Goal: Task Accomplishment & Management: Use online tool/utility

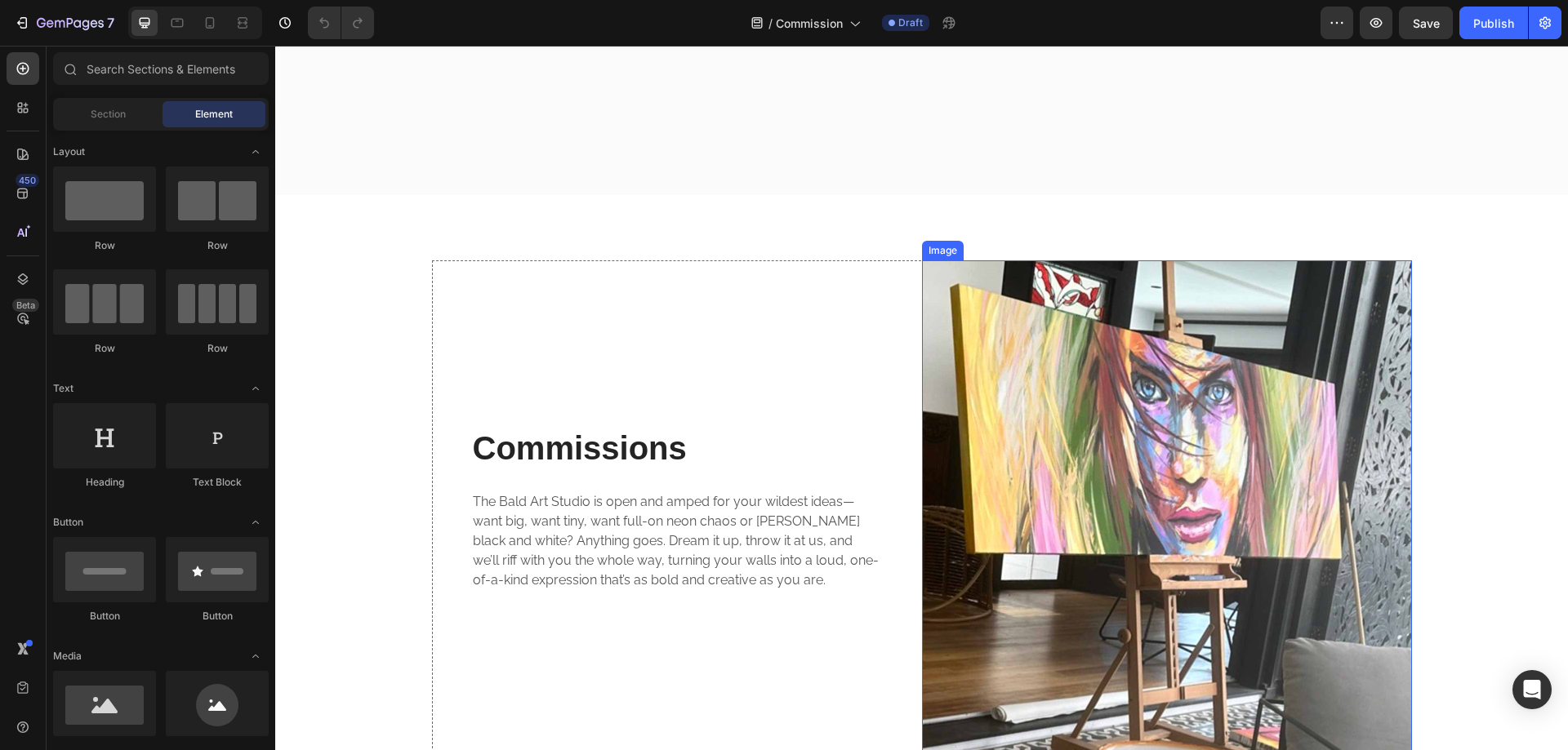
scroll to position [2571, 0]
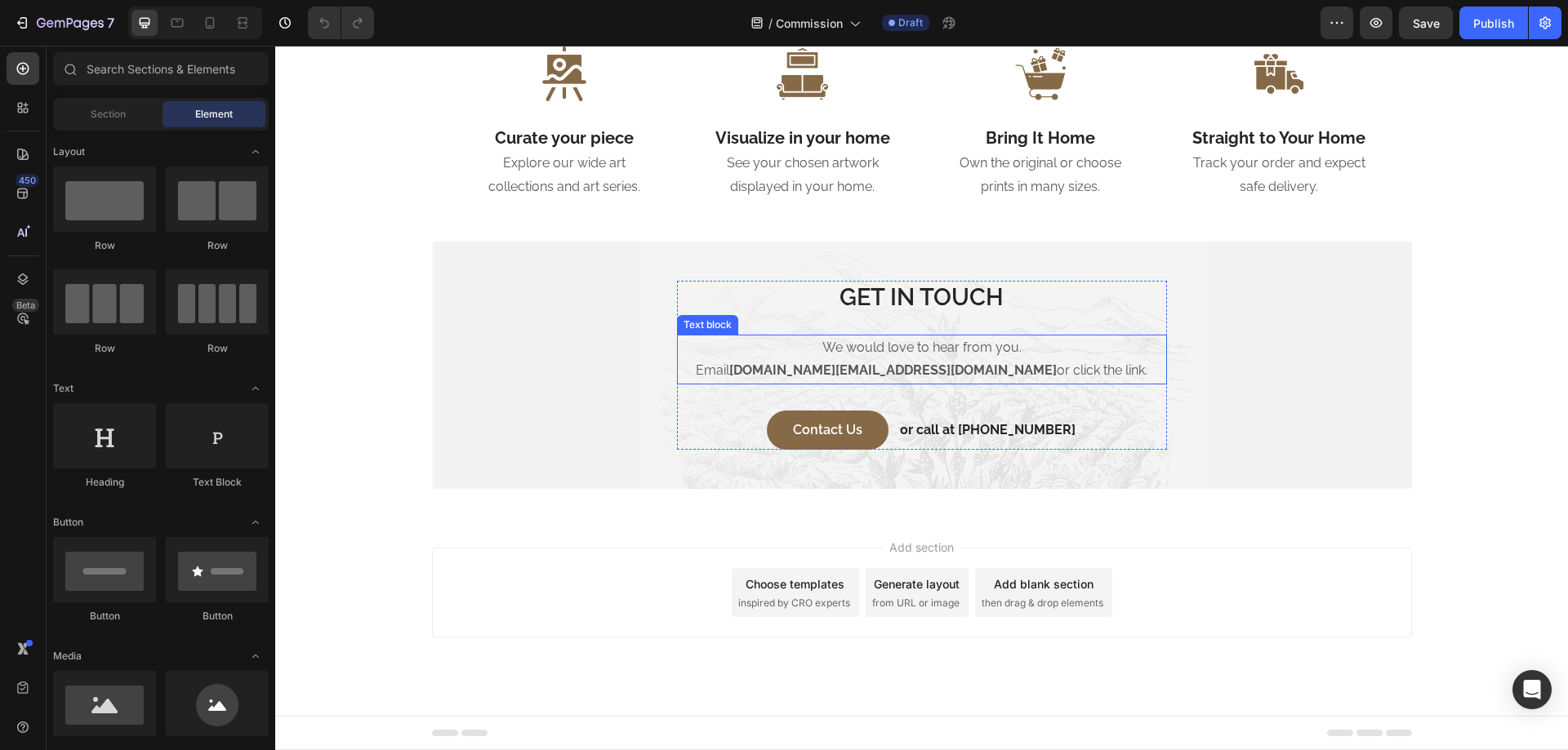
click at [857, 352] on p "We would love to hear from you." at bounding box center [922, 348] width 487 height 23
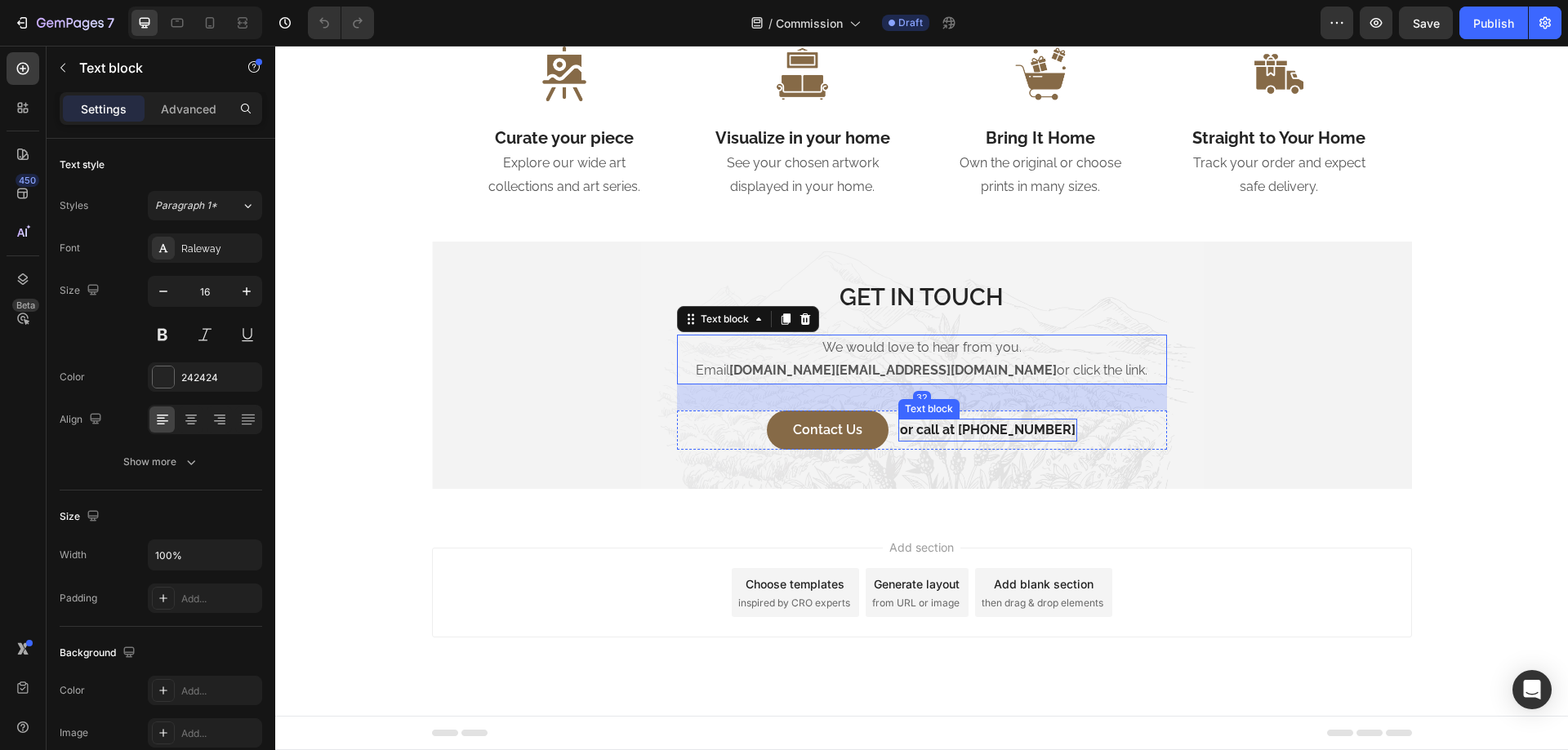
click at [972, 439] on div "or call at [PHONE_NUMBER] Text block" at bounding box center [988, 430] width 179 height 23
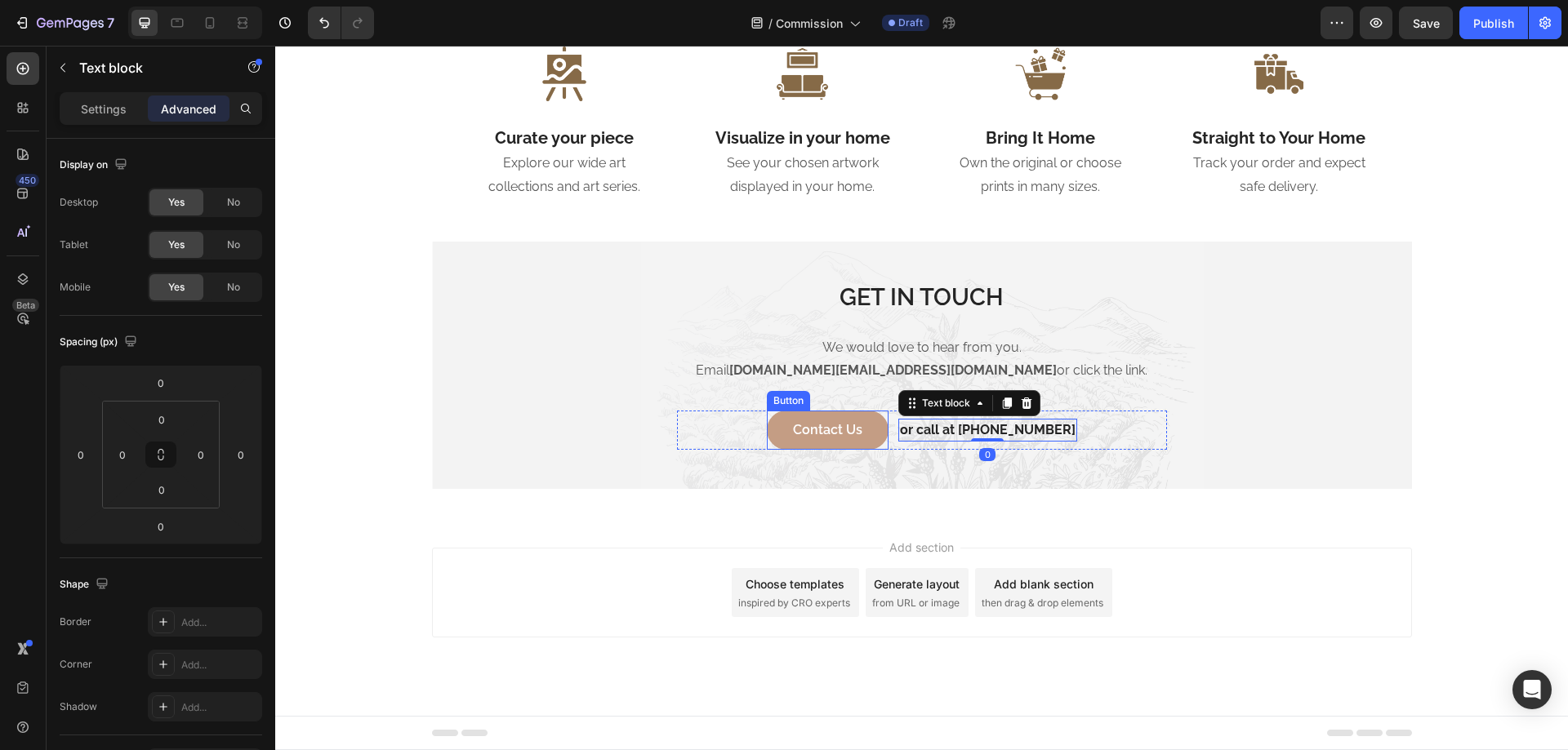
click at [871, 432] on button "Contact Us" at bounding box center [828, 430] width 122 height 39
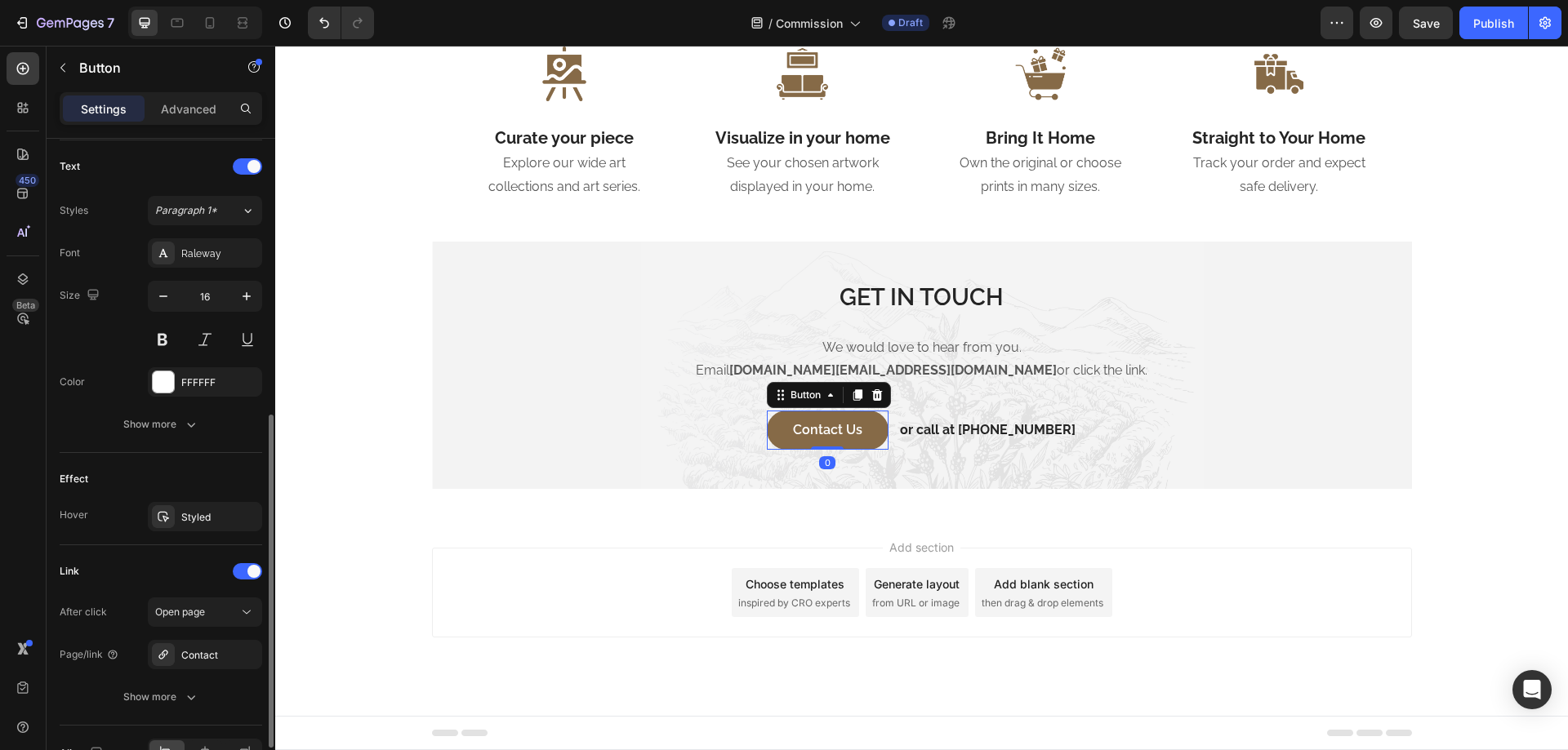
scroll to position [640, 0]
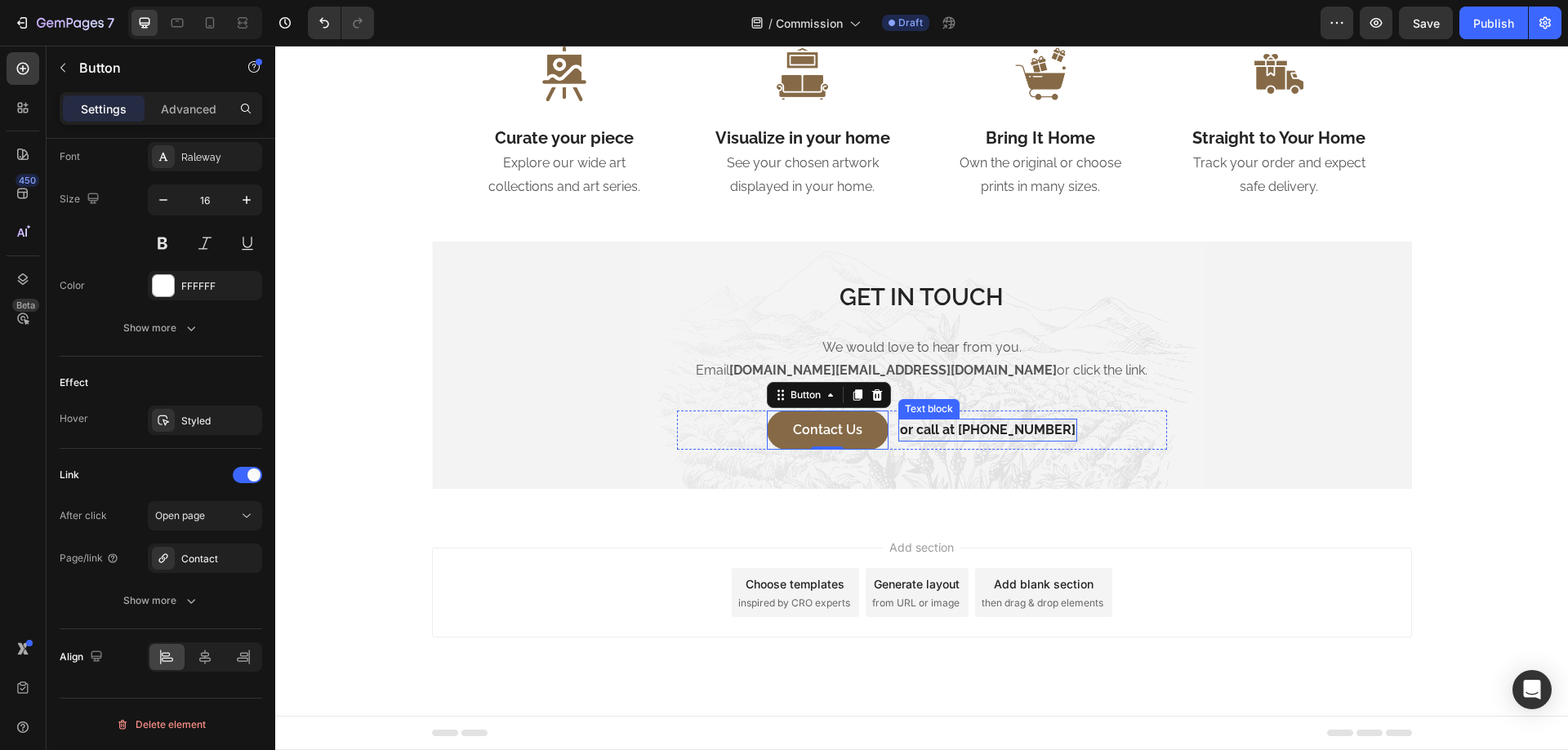
click at [954, 422] on p "or call at [PHONE_NUMBER]" at bounding box center [987, 430] width 175 height 20
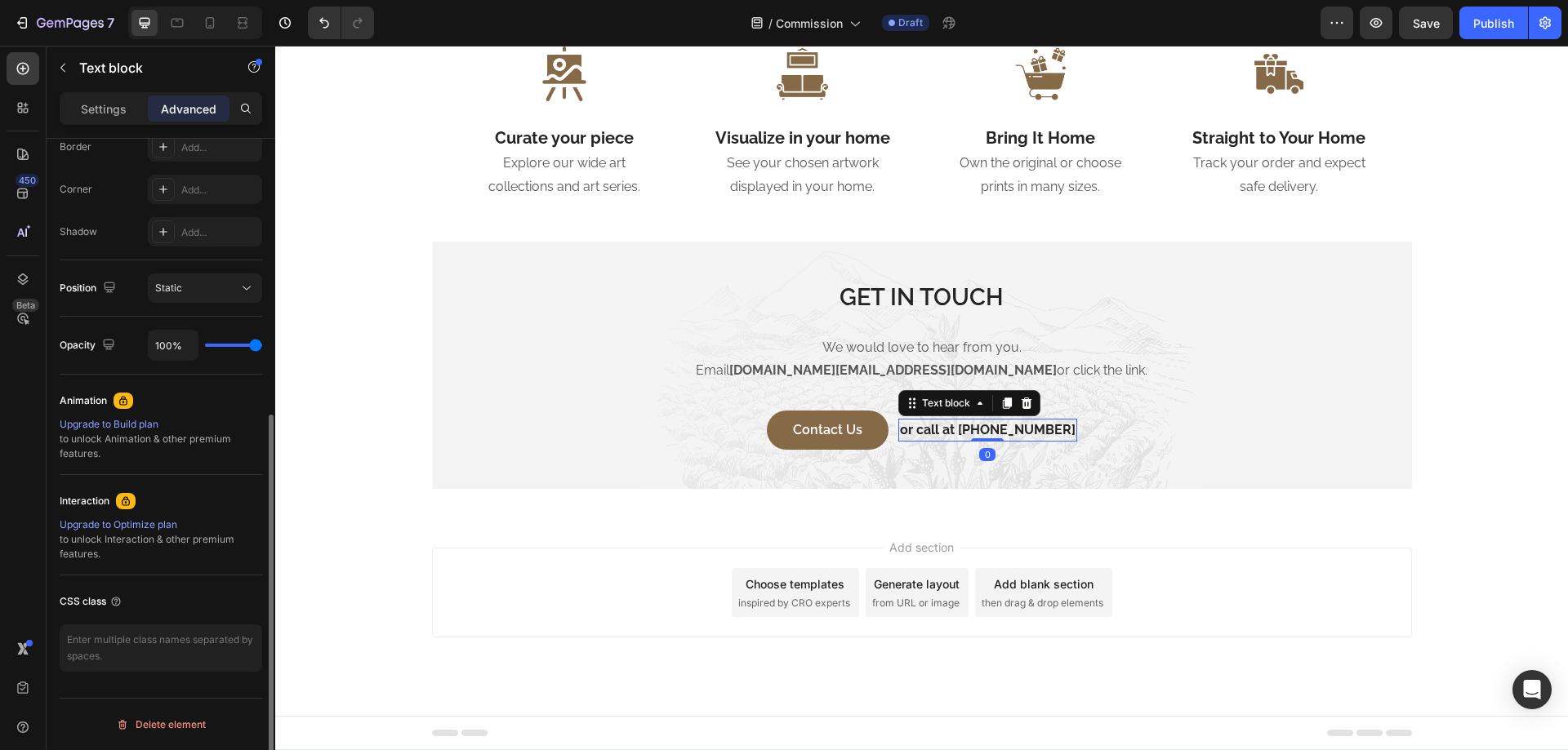
scroll to position [0, 0]
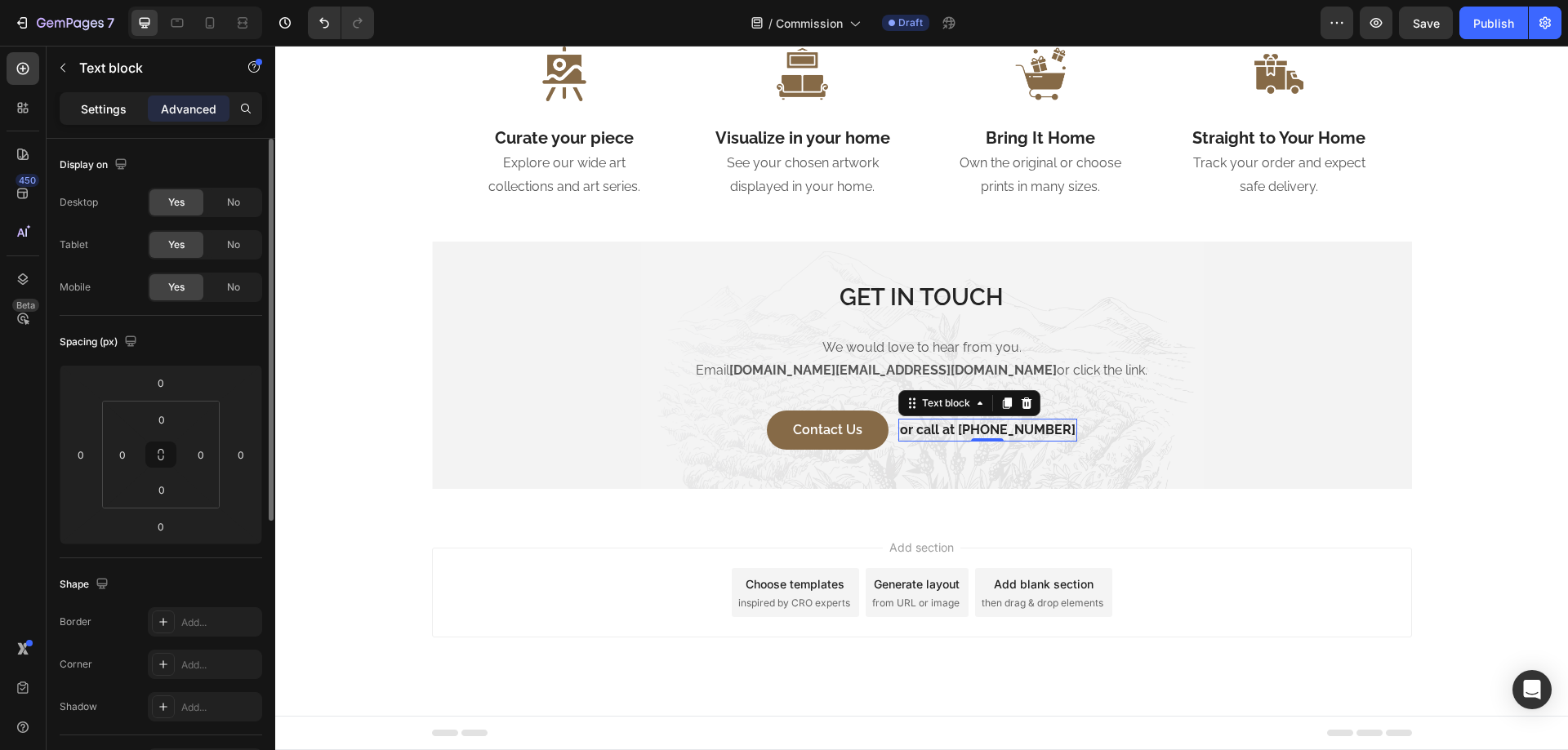
click at [97, 114] on p "Settings" at bounding box center [103, 108] width 46 height 17
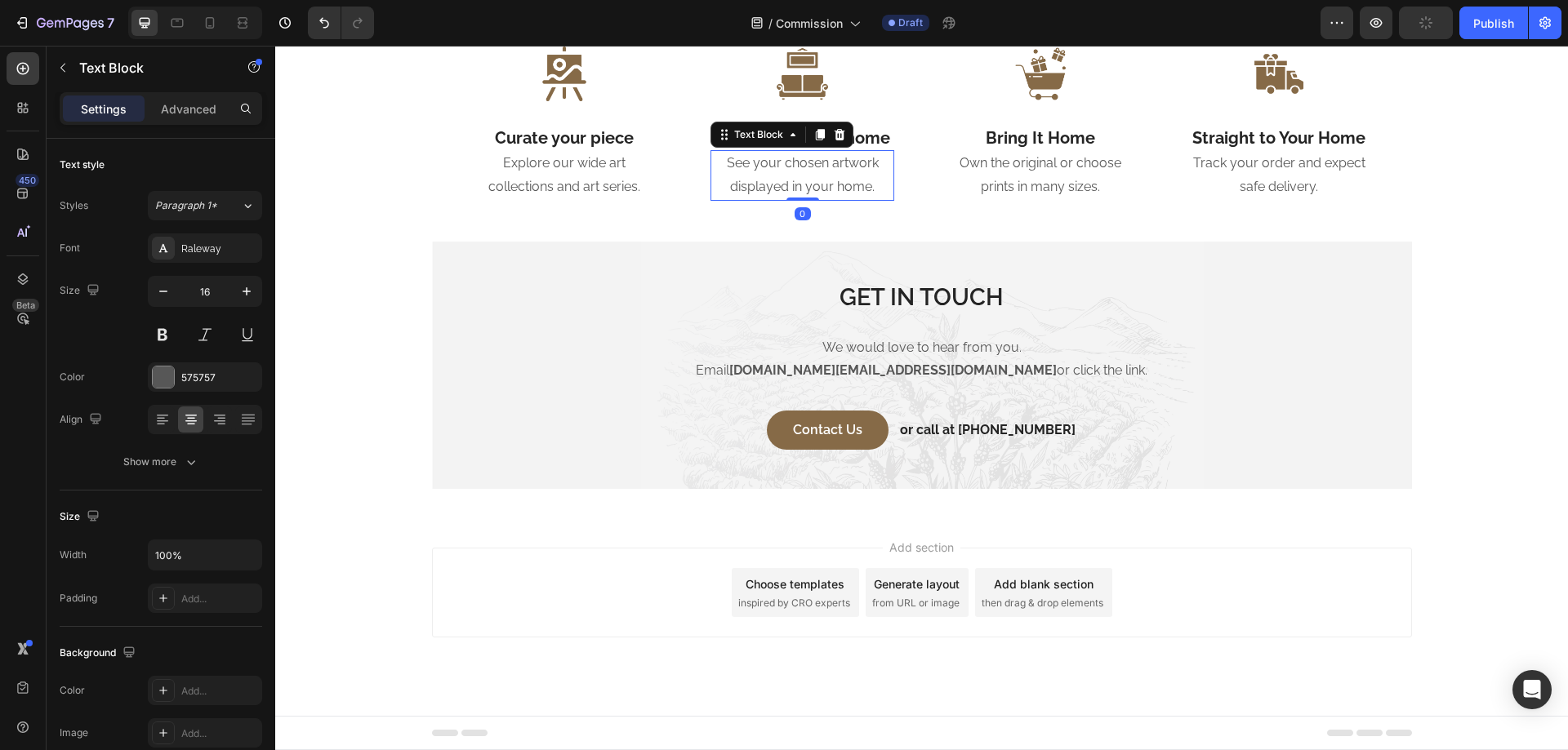
click at [778, 188] on p "See your chosen artwork displayed in your home." at bounding box center [802, 175] width 181 height 47
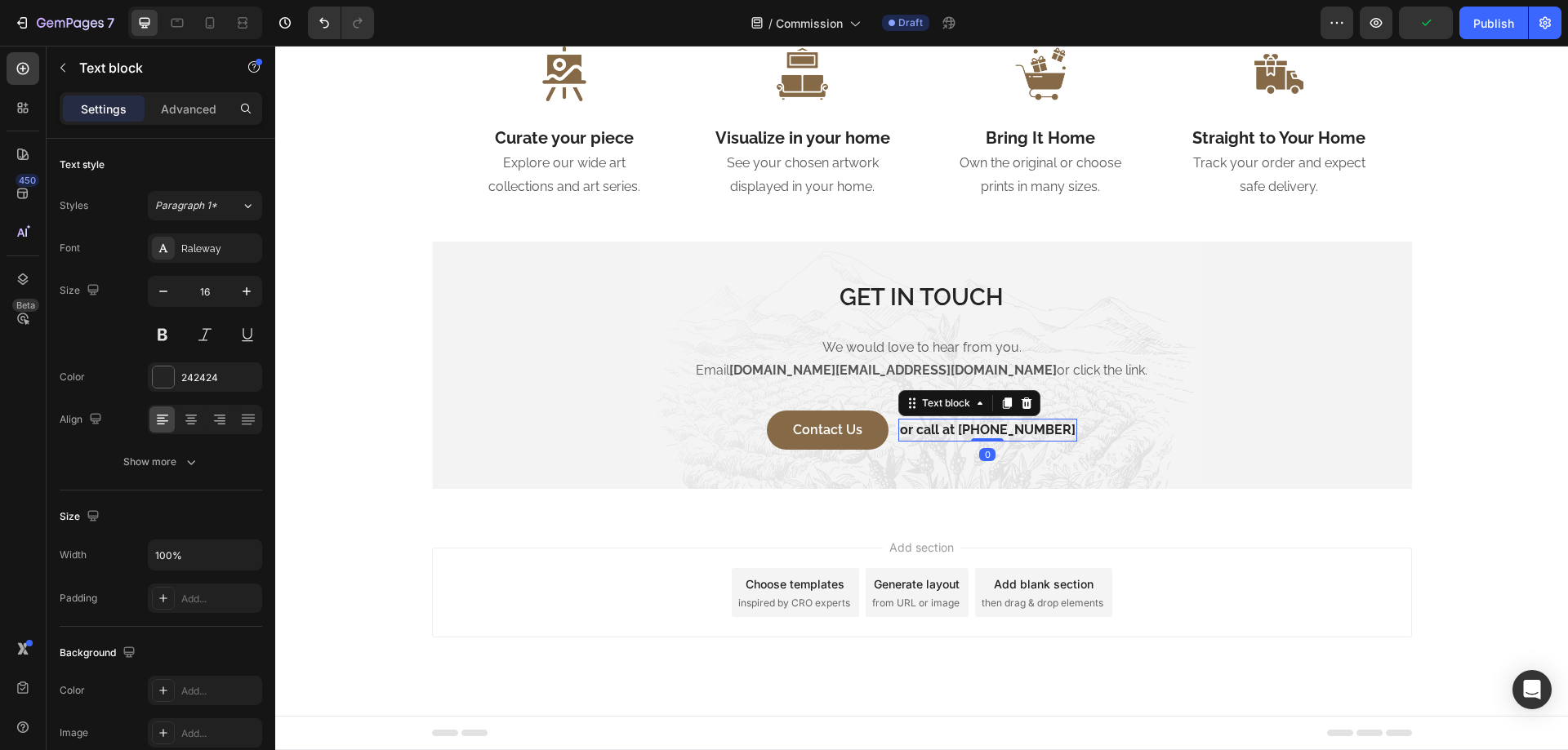
click at [992, 428] on p "or call at [PHONE_NUMBER]" at bounding box center [987, 430] width 175 height 20
click at [853, 374] on strong "[DOMAIN_NAME][EMAIL_ADDRESS][DOMAIN_NAME]" at bounding box center [894, 369] width 327 height 15
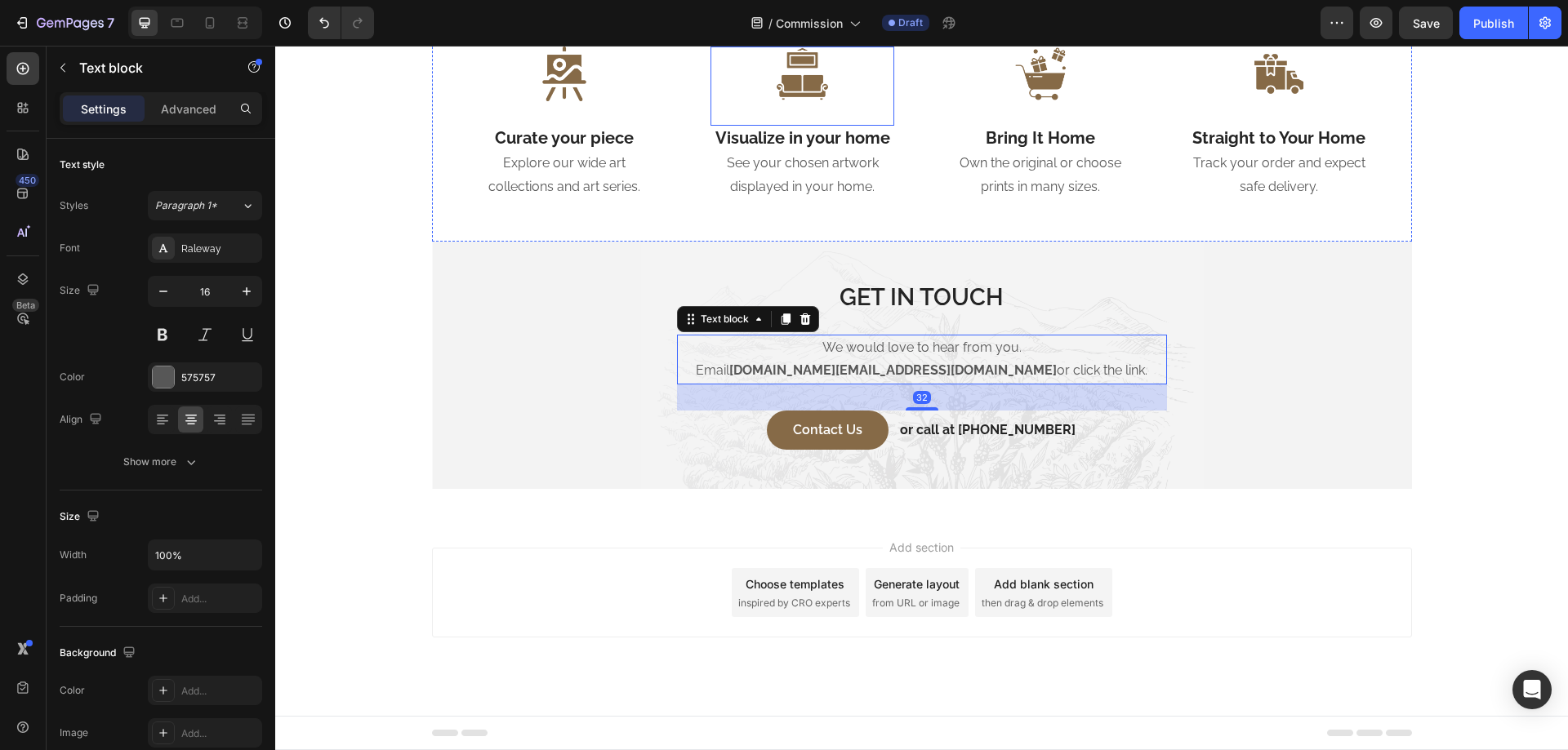
scroll to position [2299, 0]
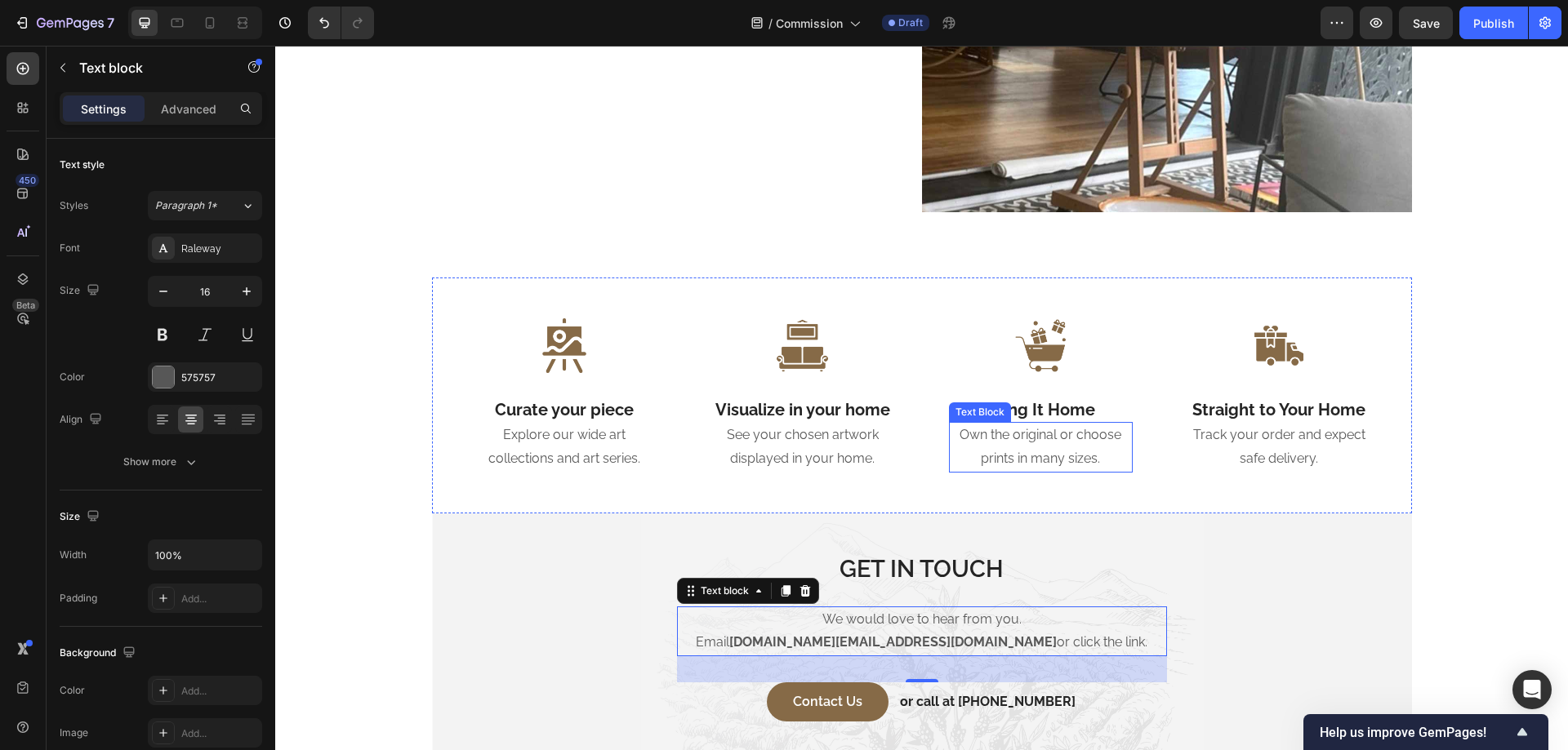
click at [1011, 456] on p "Own the original or choose prints in many sizes." at bounding box center [1041, 447] width 181 height 47
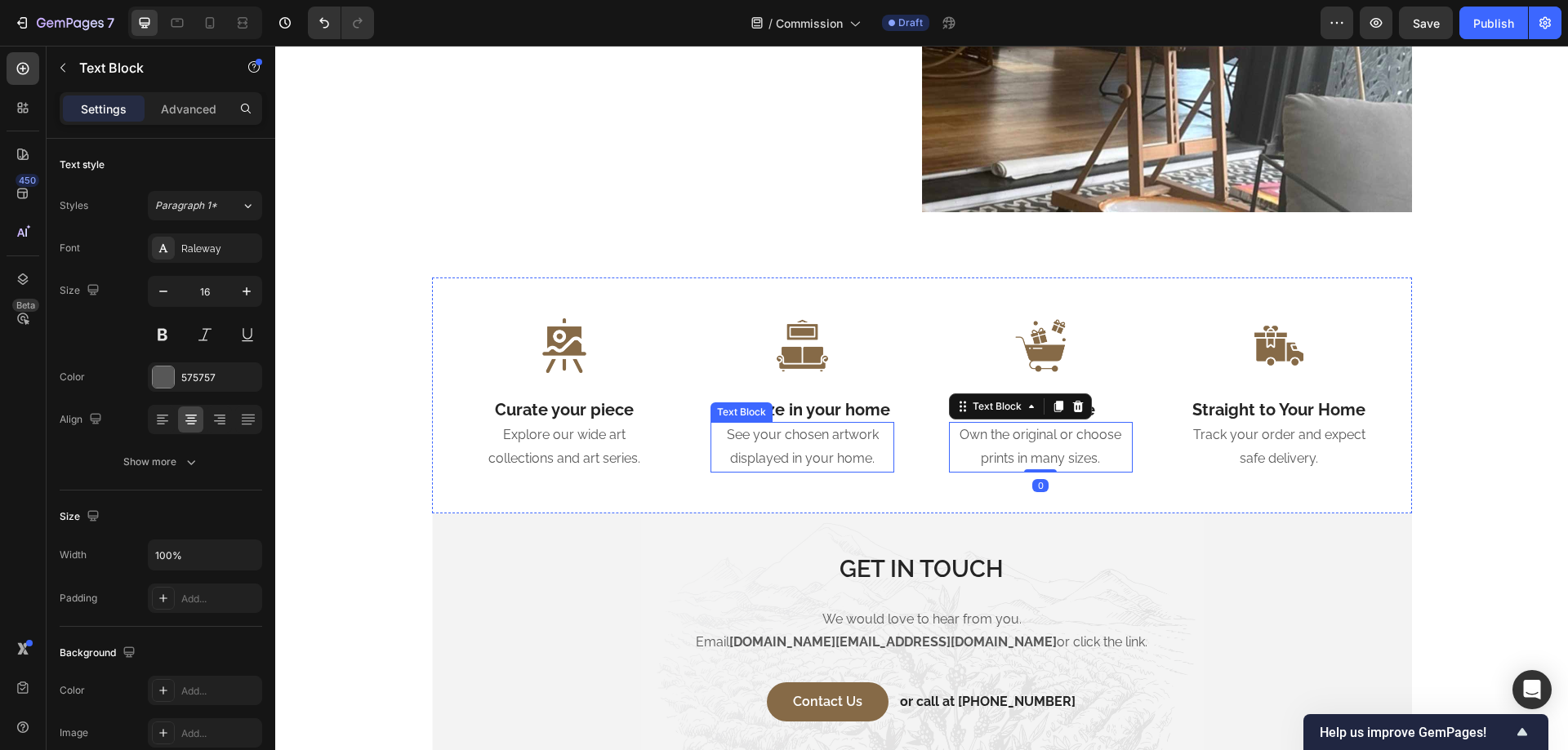
click at [760, 430] on p "See your chosen artwork displayed in your home." at bounding box center [802, 447] width 181 height 47
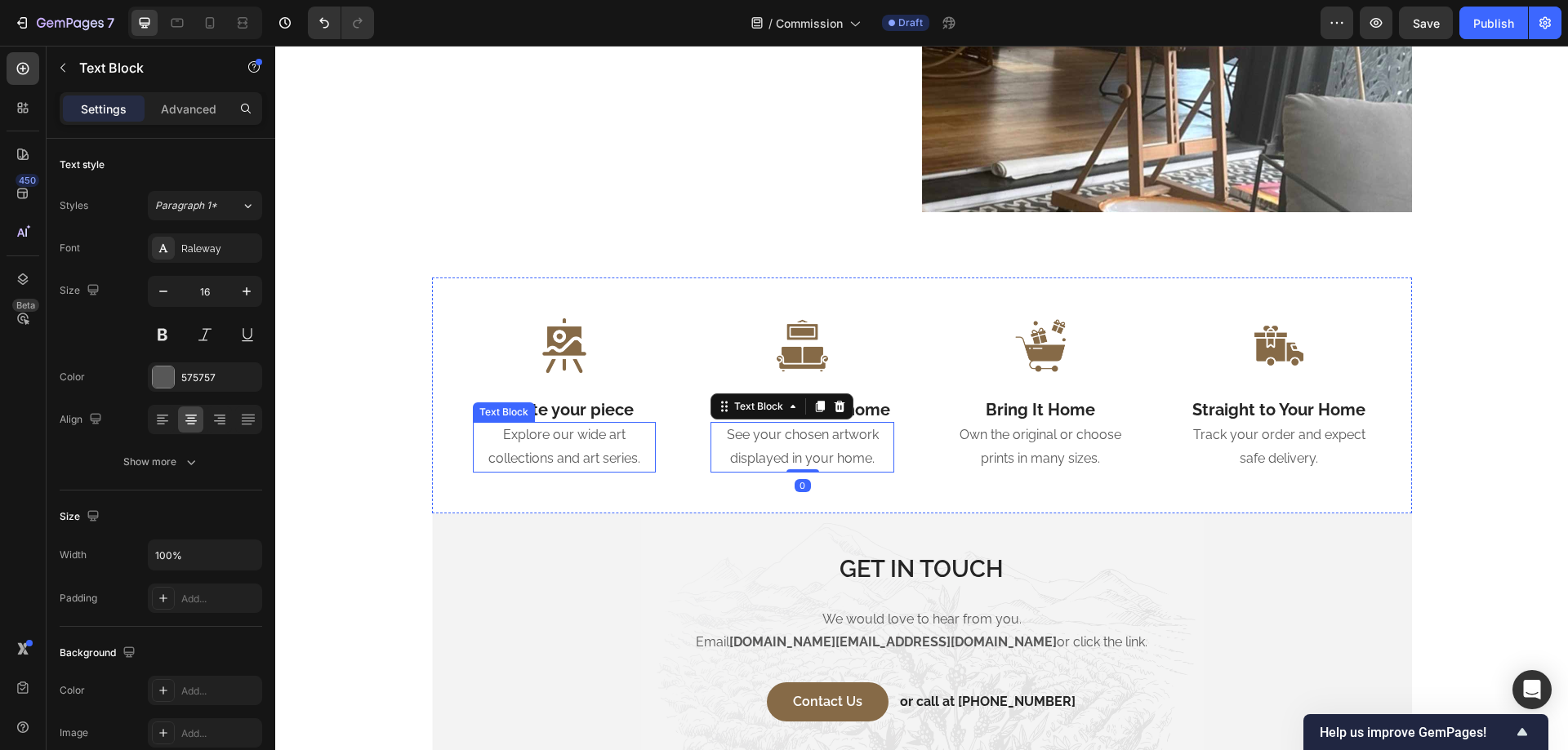
click at [605, 434] on p "Explore our wide art collections and art series." at bounding box center [565, 447] width 181 height 47
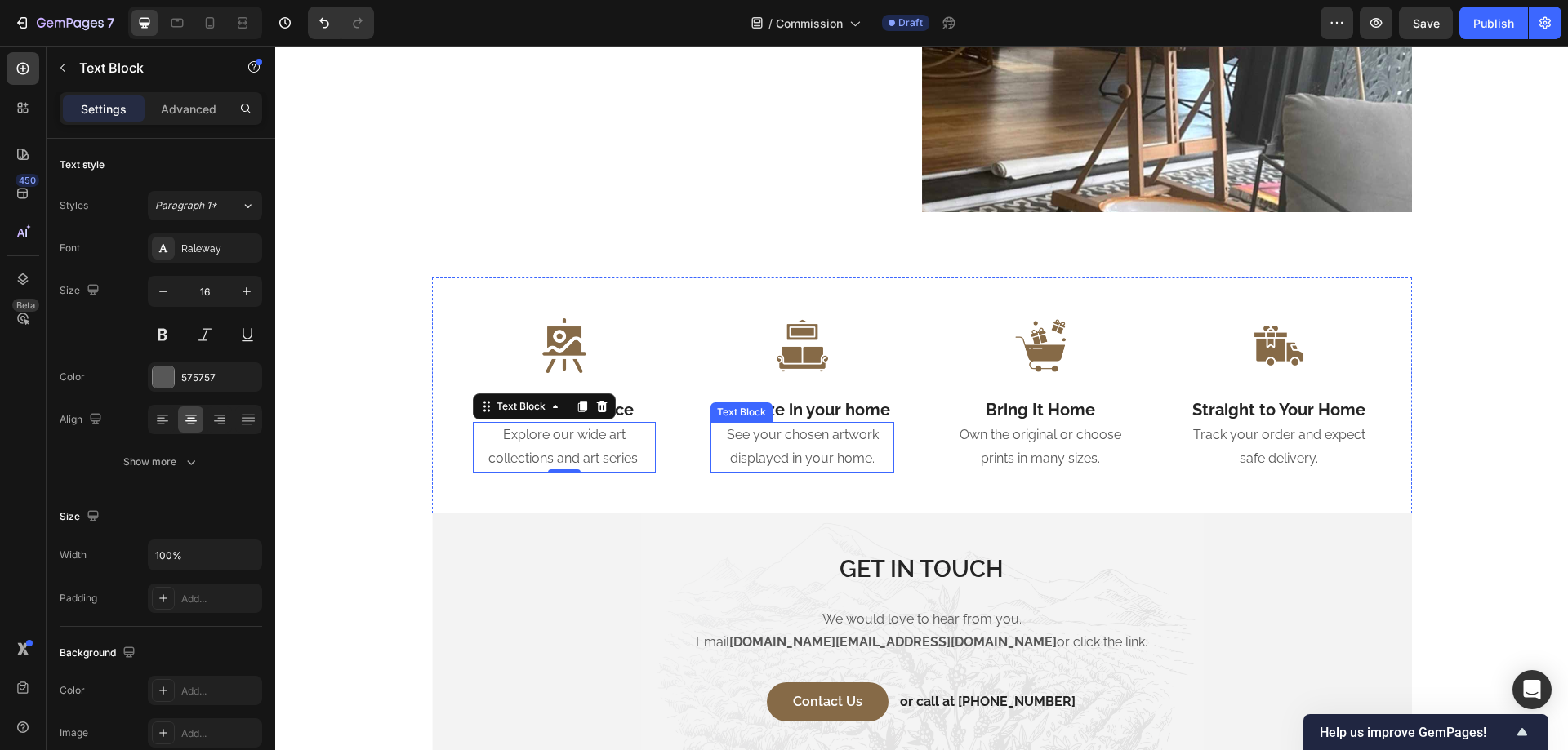
click at [807, 450] on p "See your chosen artwork displayed in your home." at bounding box center [802, 447] width 181 height 47
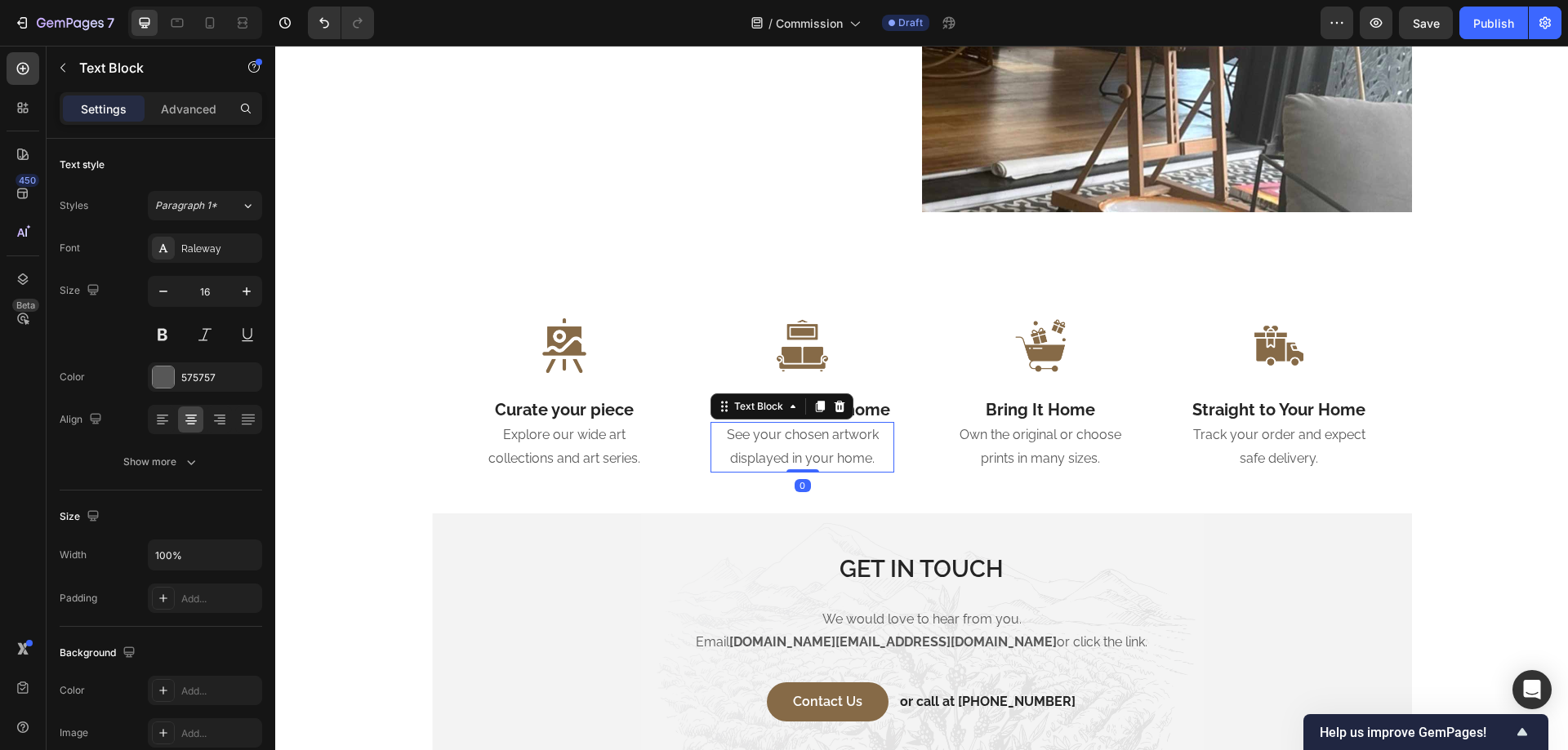
click at [839, 403] on icon at bounding box center [839, 406] width 13 height 13
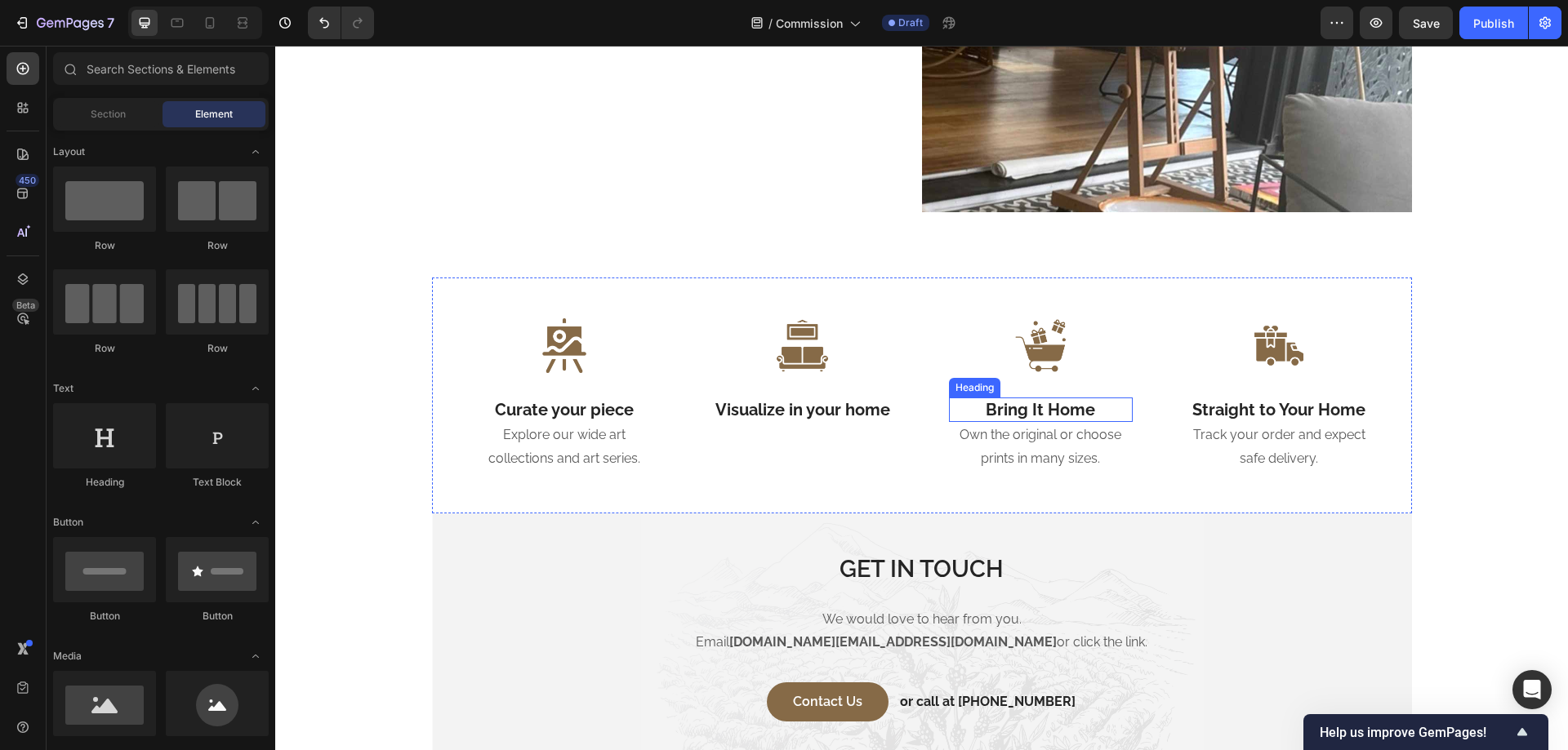
click at [1055, 415] on h2 "Bring It Home" at bounding box center [1040, 409] width 183 height 24
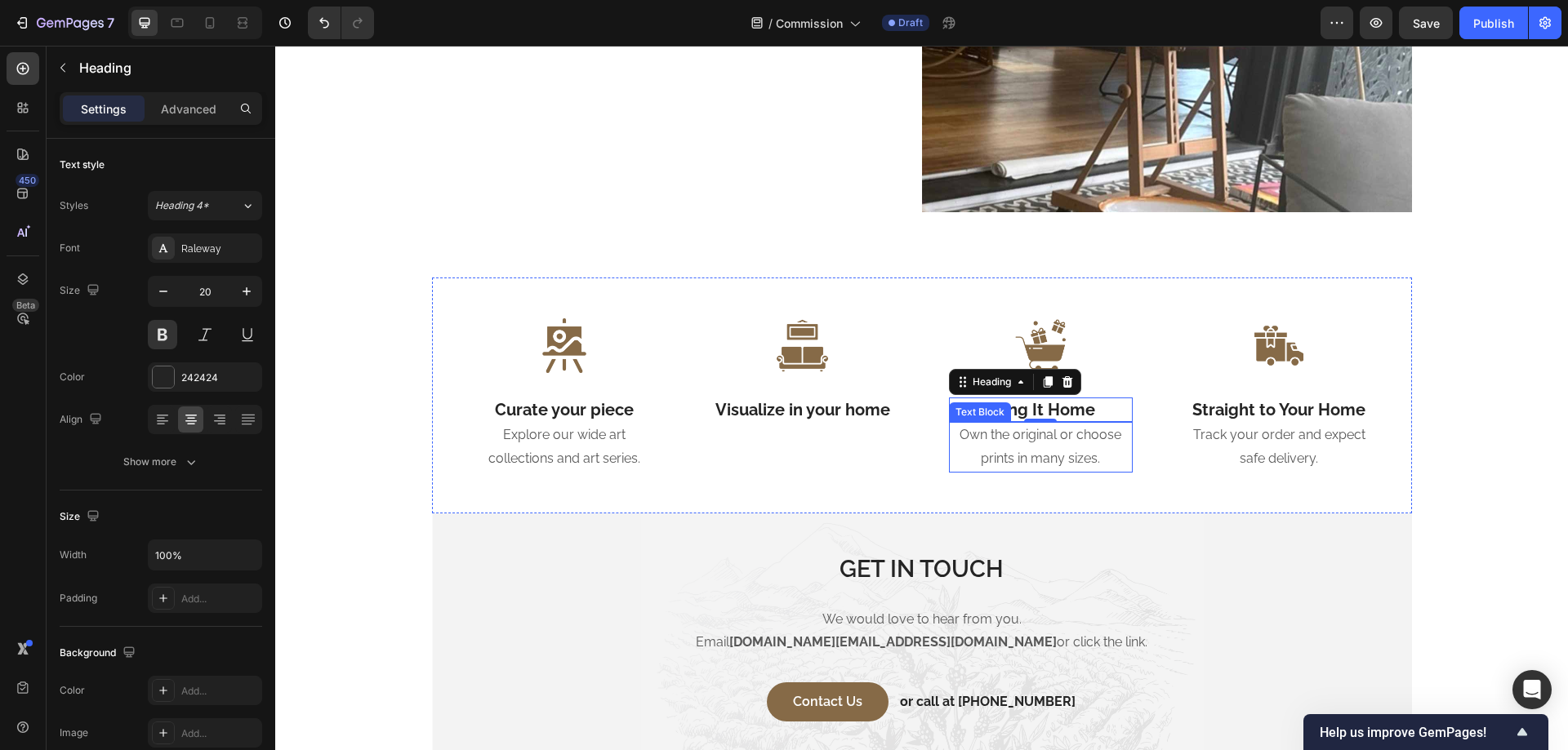
click at [1052, 440] on p "Own the original or choose prints in many sizes." at bounding box center [1041, 447] width 181 height 47
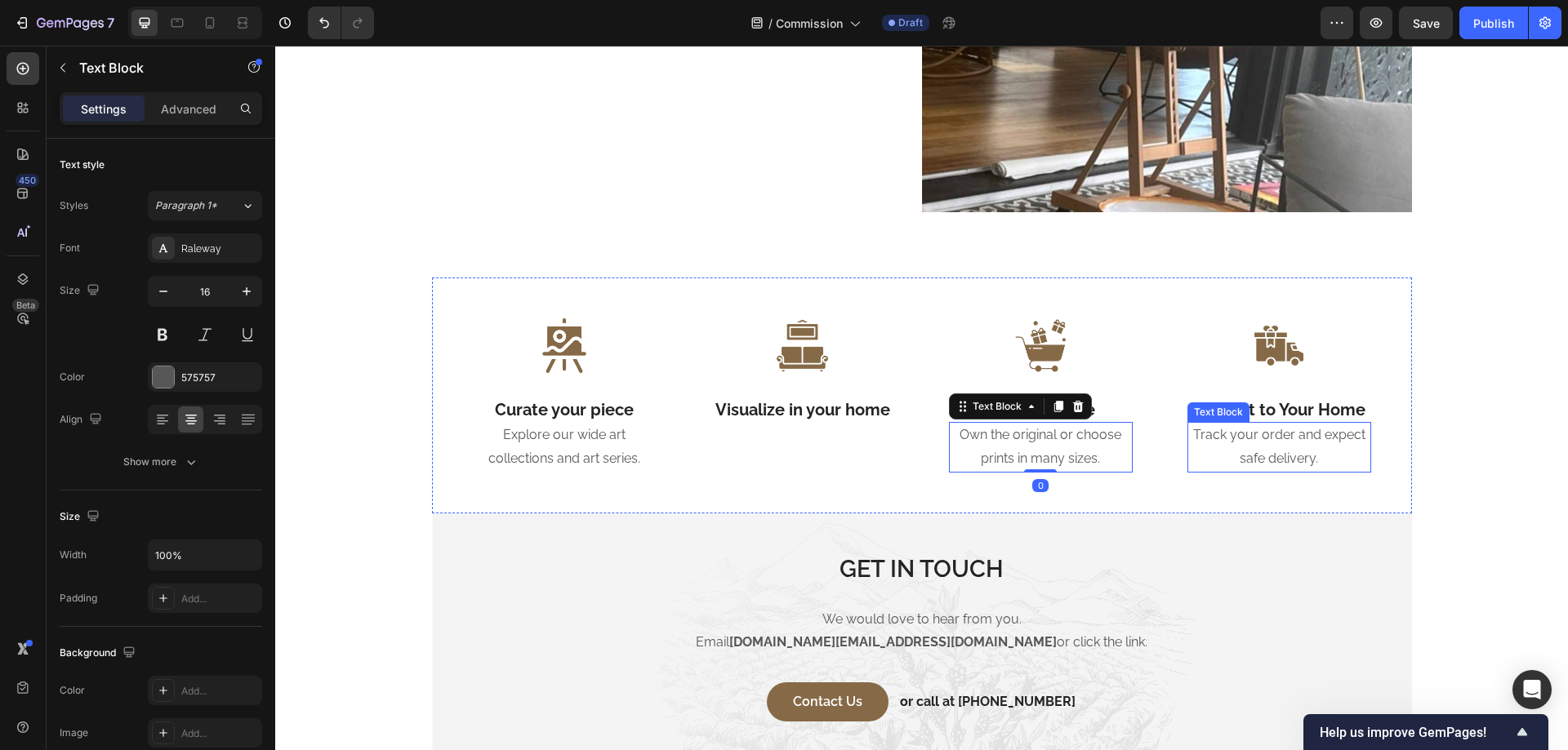
click at [1253, 436] on p "Track your order and expect safe delivery." at bounding box center [1280, 447] width 181 height 47
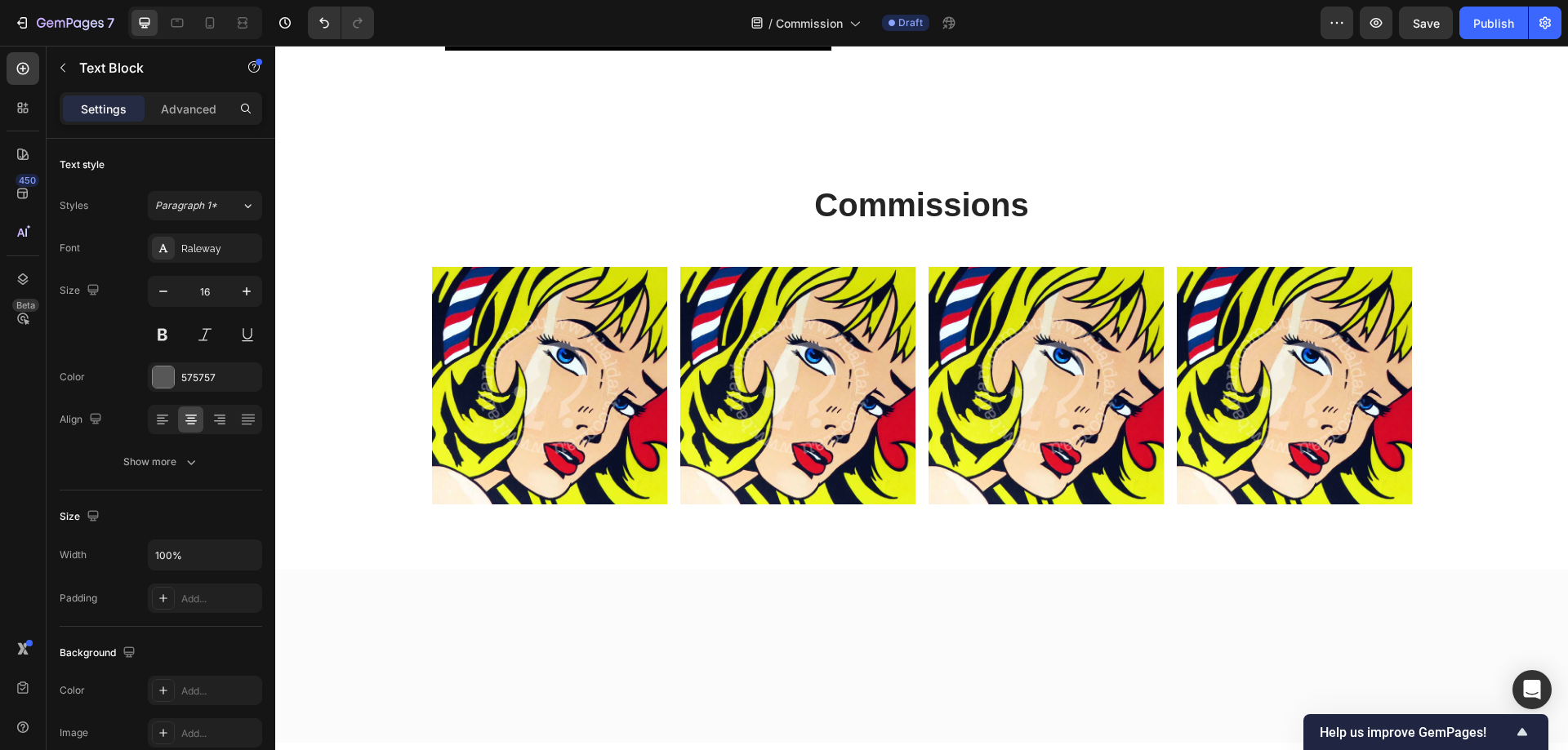
scroll to position [1088, 0]
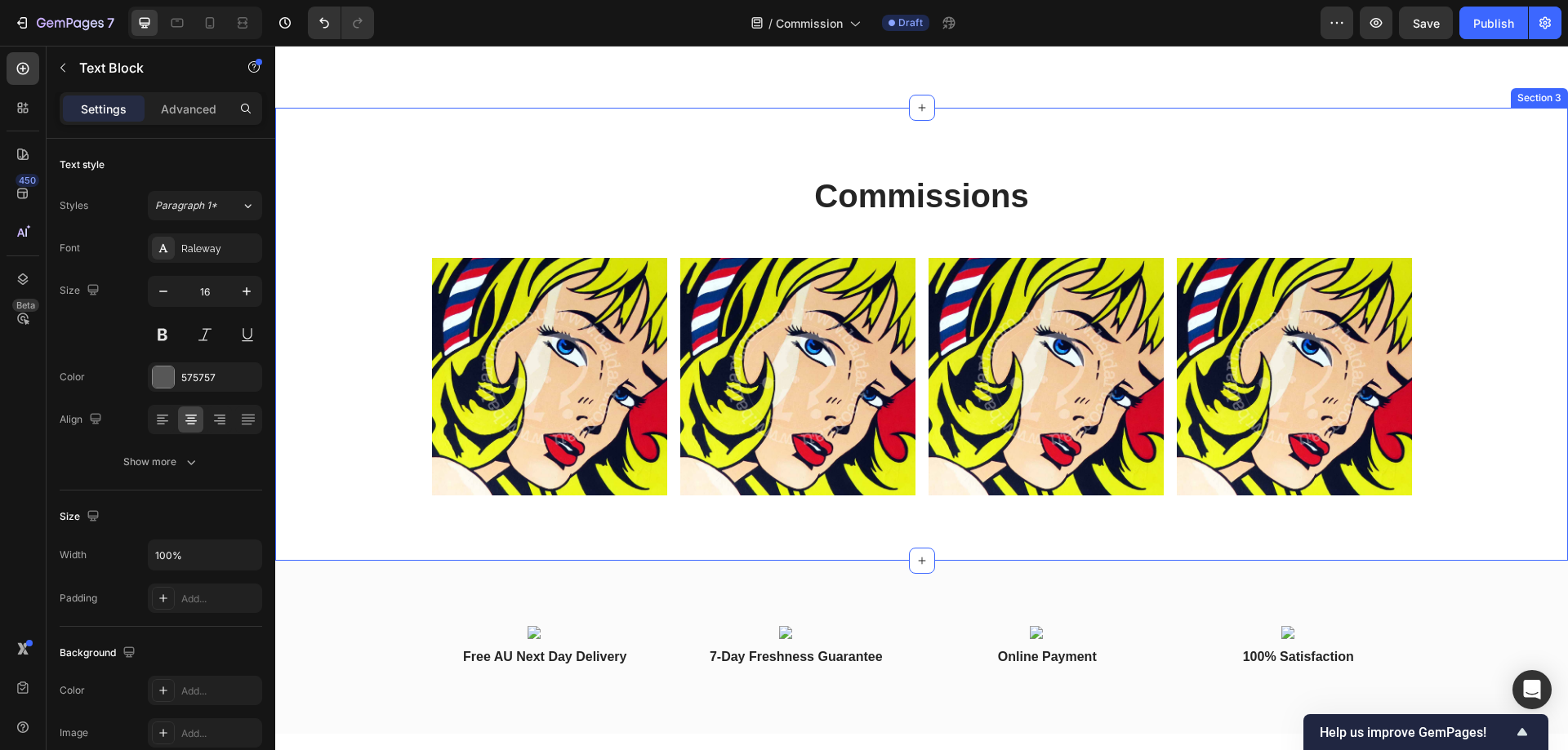
click at [1445, 282] on div "Commissions Heading Row Image Image Image Image Row Section 3" at bounding box center [922, 334] width 1293 height 453
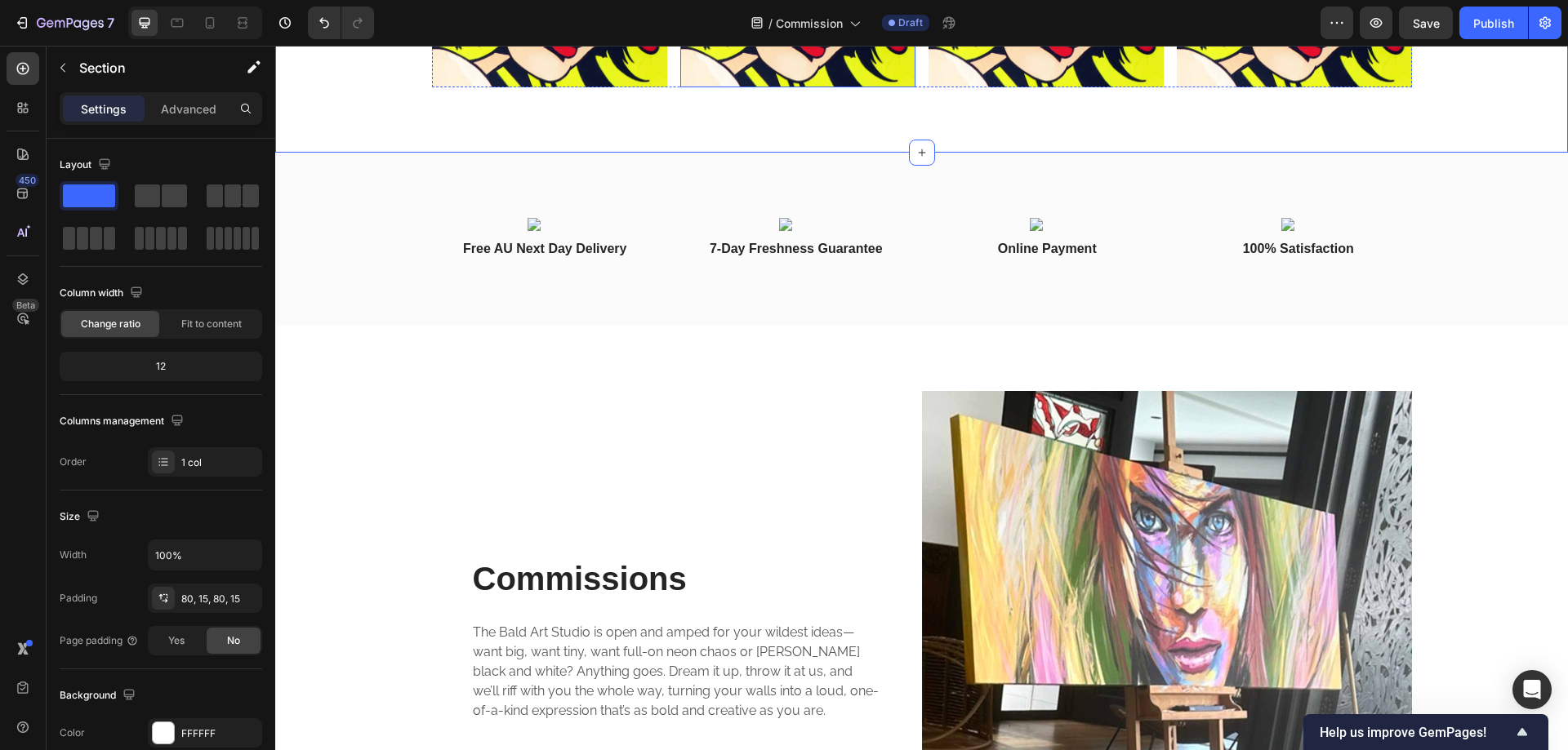
scroll to position [1632, 0]
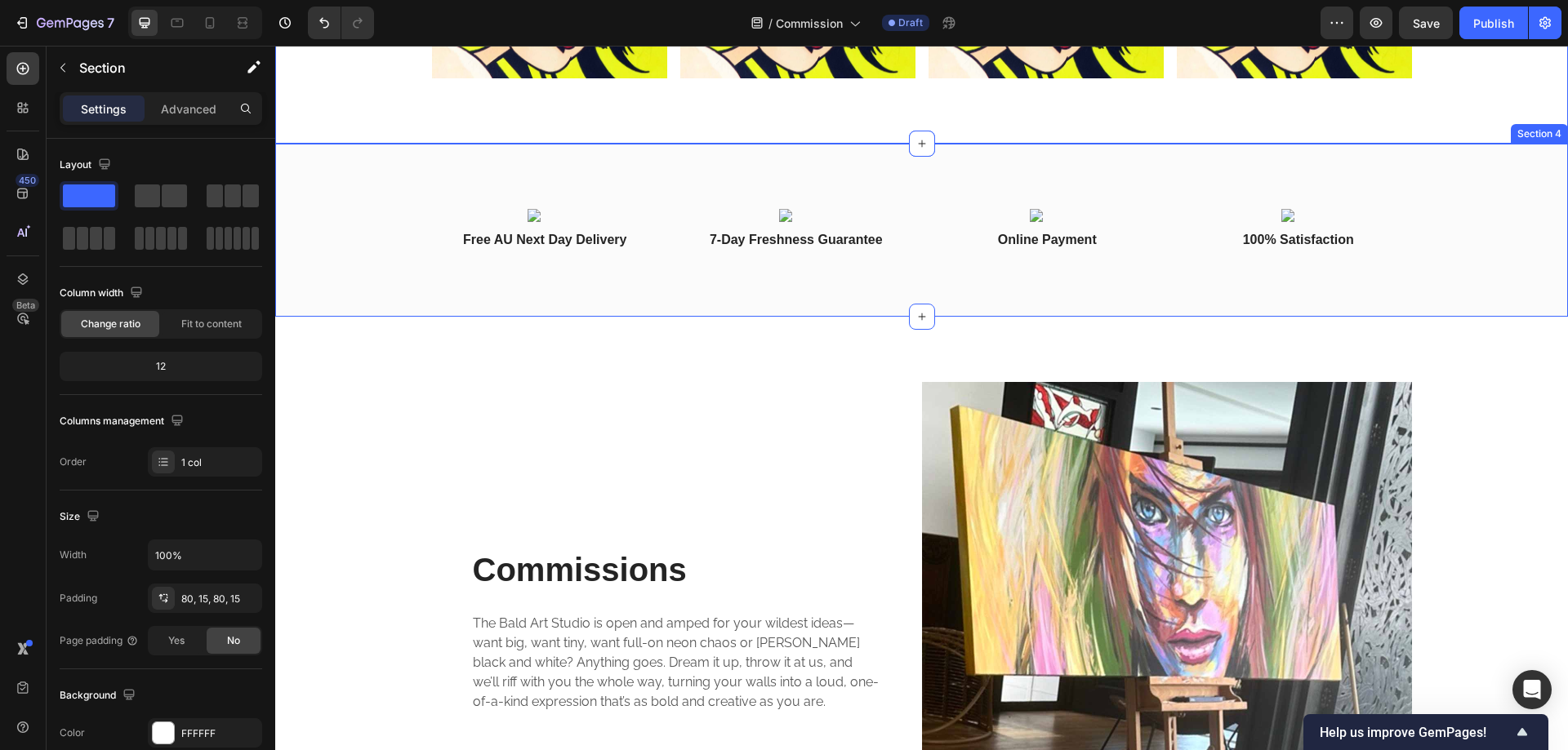
click at [716, 156] on div "Image Free AU Next Day Delivery Text Block Image 7-Day Freshness Guarantee Text…" at bounding box center [922, 231] width 1293 height 173
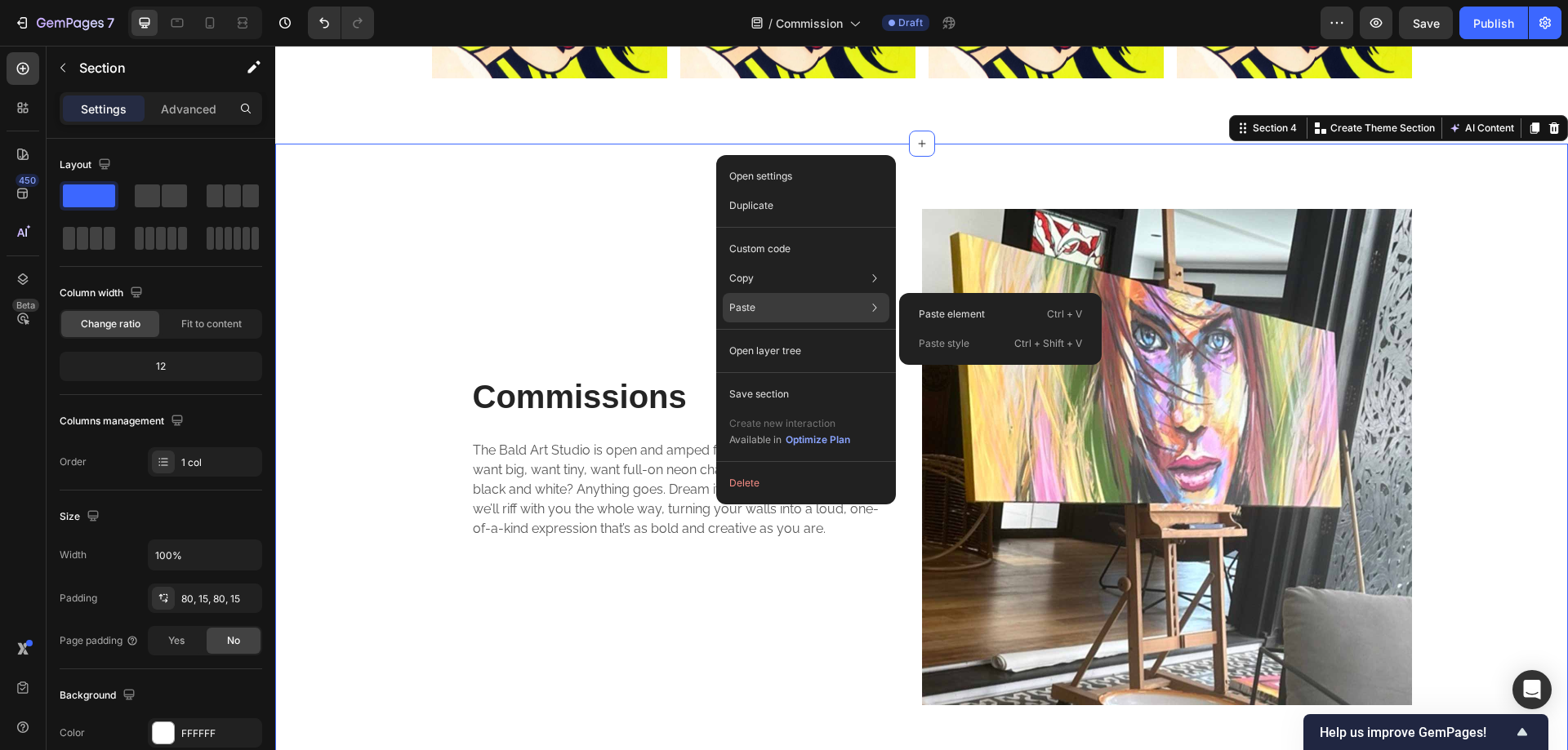
click at [806, 308] on div "Paste Paste element Ctrl + V Paste style Ctrl + Shift + V" at bounding box center [806, 308] width 166 height 29
click at [929, 306] on div "Paste element Ctrl + V" at bounding box center [1001, 314] width 190 height 29
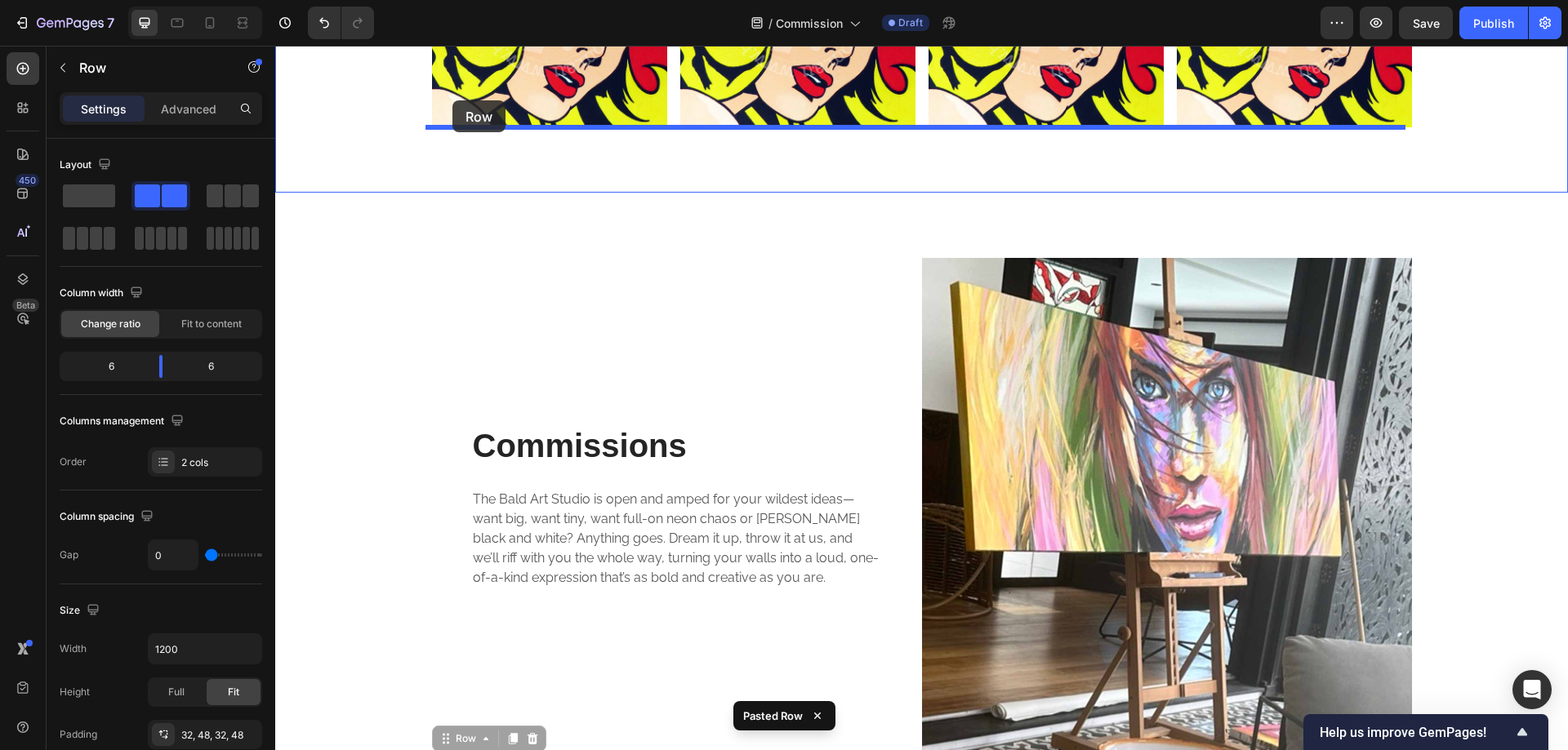
scroll to position [1536, 0]
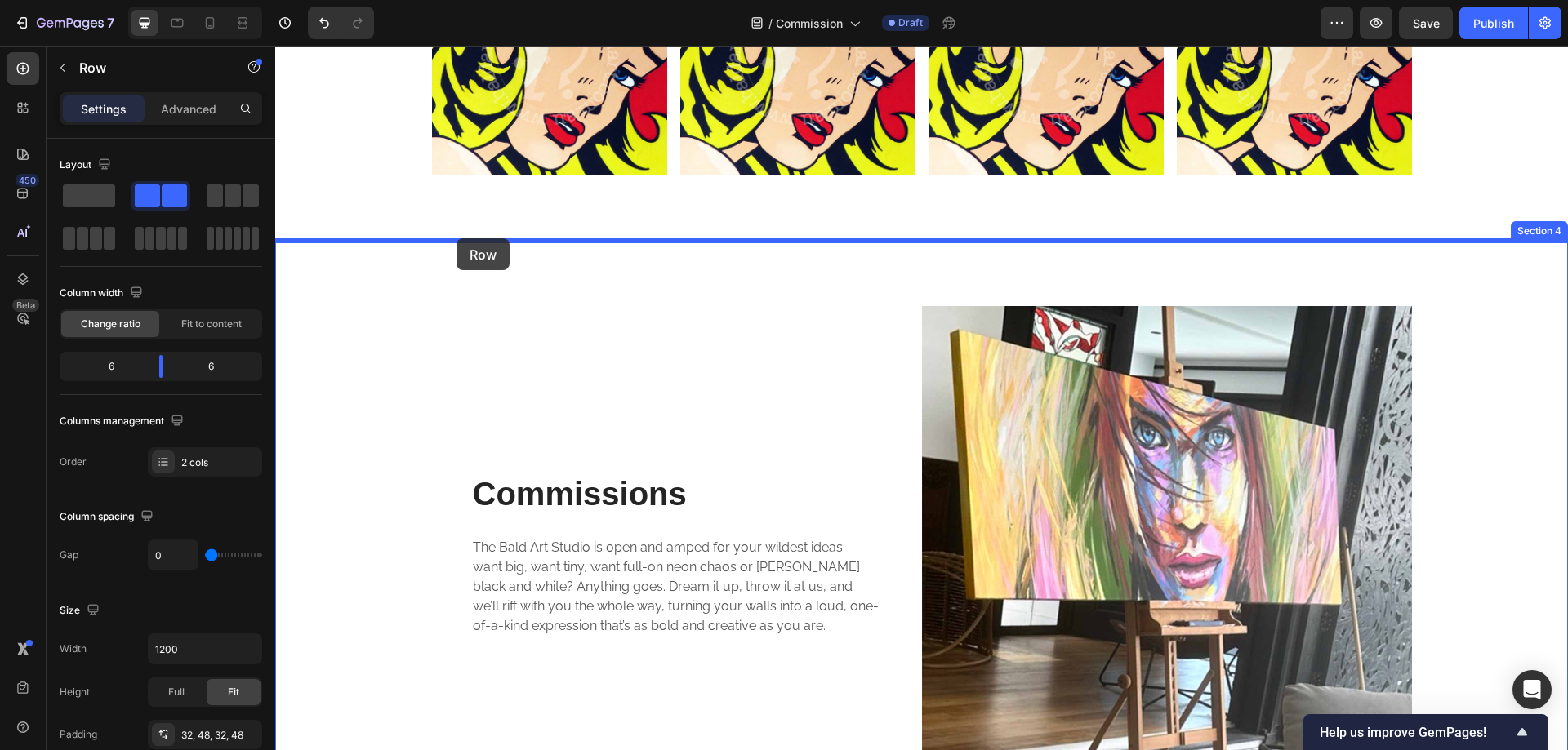
drag, startPoint x: 438, startPoint y: 89, endPoint x: 456, endPoint y: 244, distance: 156.0
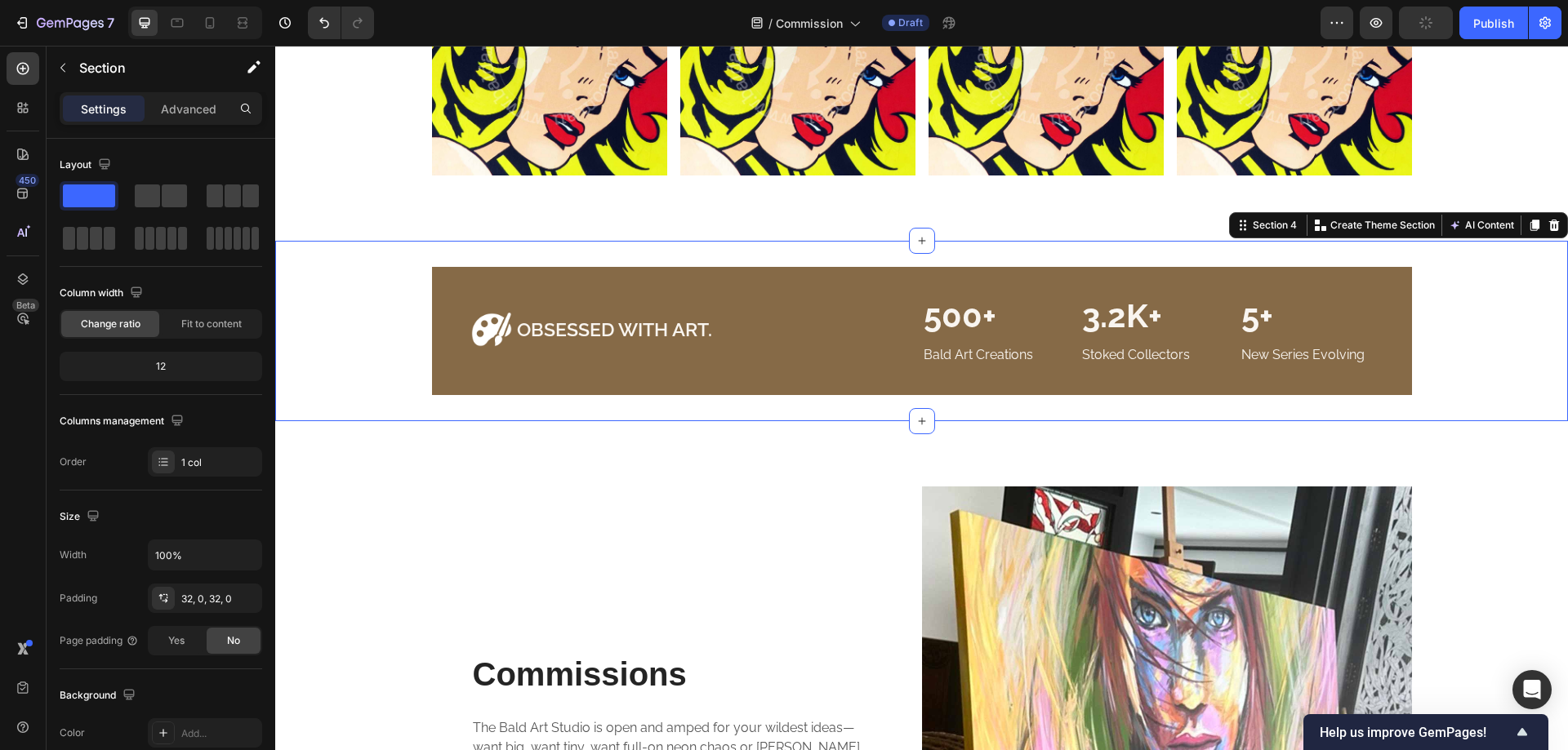
click at [1483, 304] on div "Image OBSESSED WITH ART. Heading Row 500+ Heading Bald Art Creations Text block…" at bounding box center [922, 331] width 1293 height 128
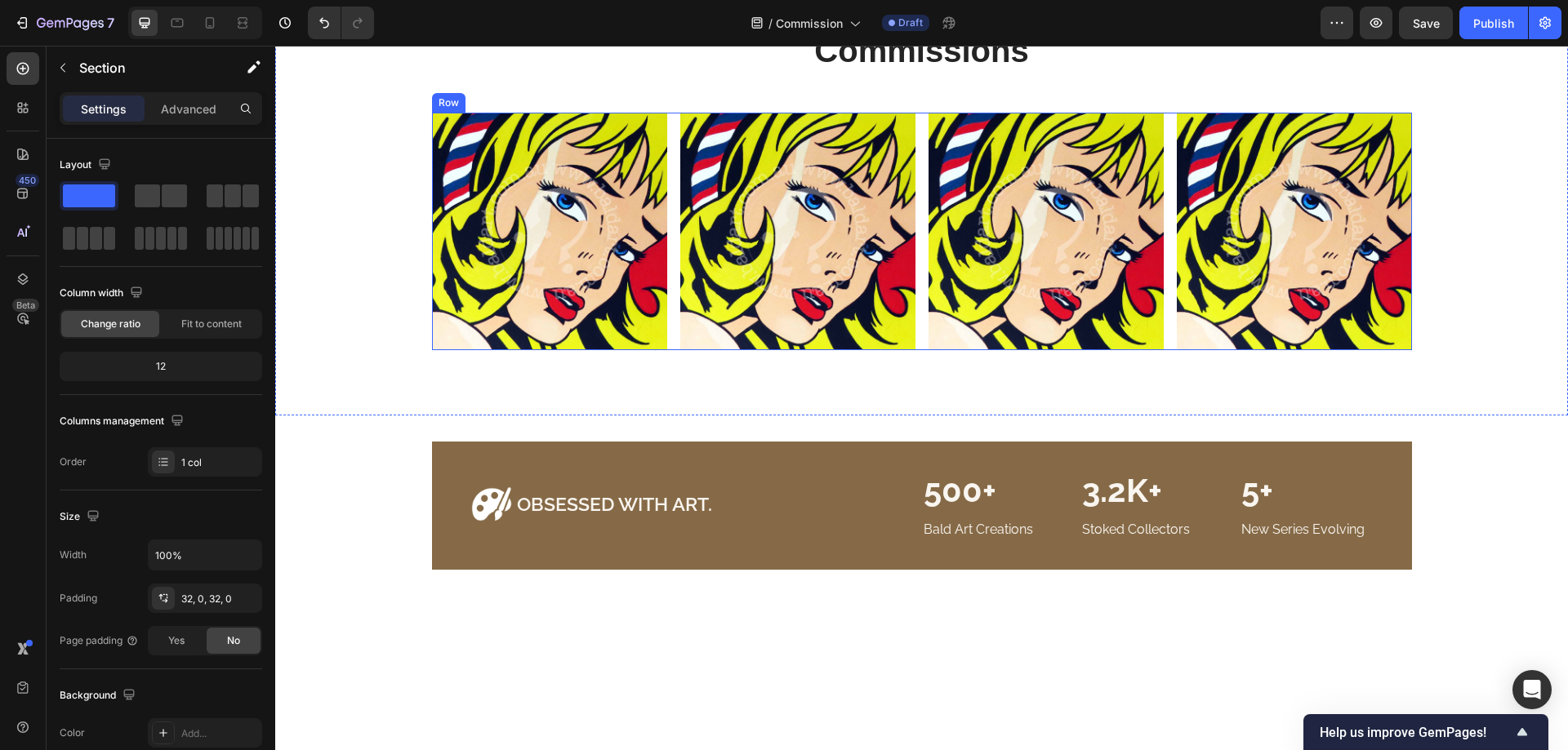
scroll to position [1088, 0]
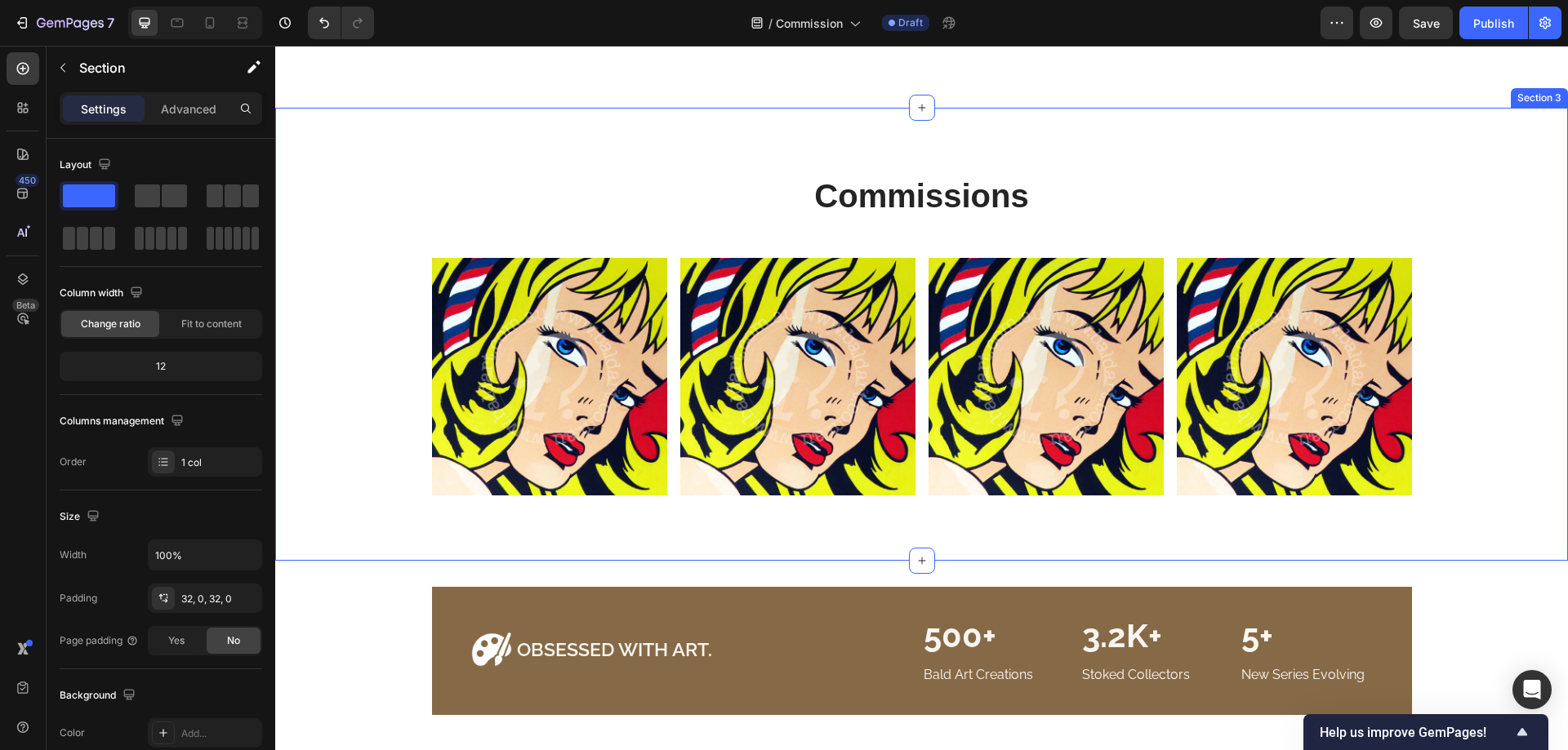
click at [631, 362] on div "Commissions Heading Row Image Image Image Image Row" at bounding box center [921, 334] width 1268 height 323
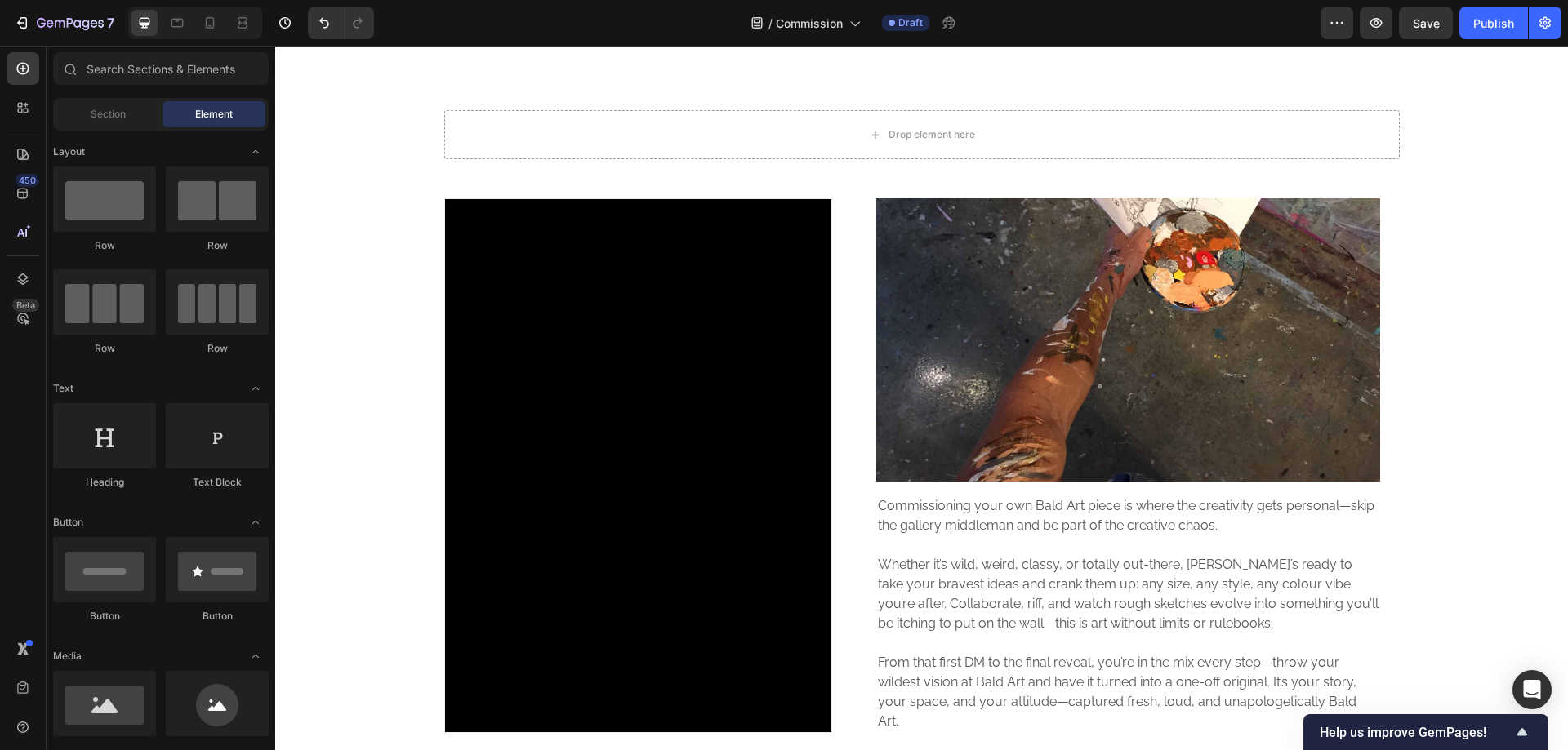
scroll to position [816, 0]
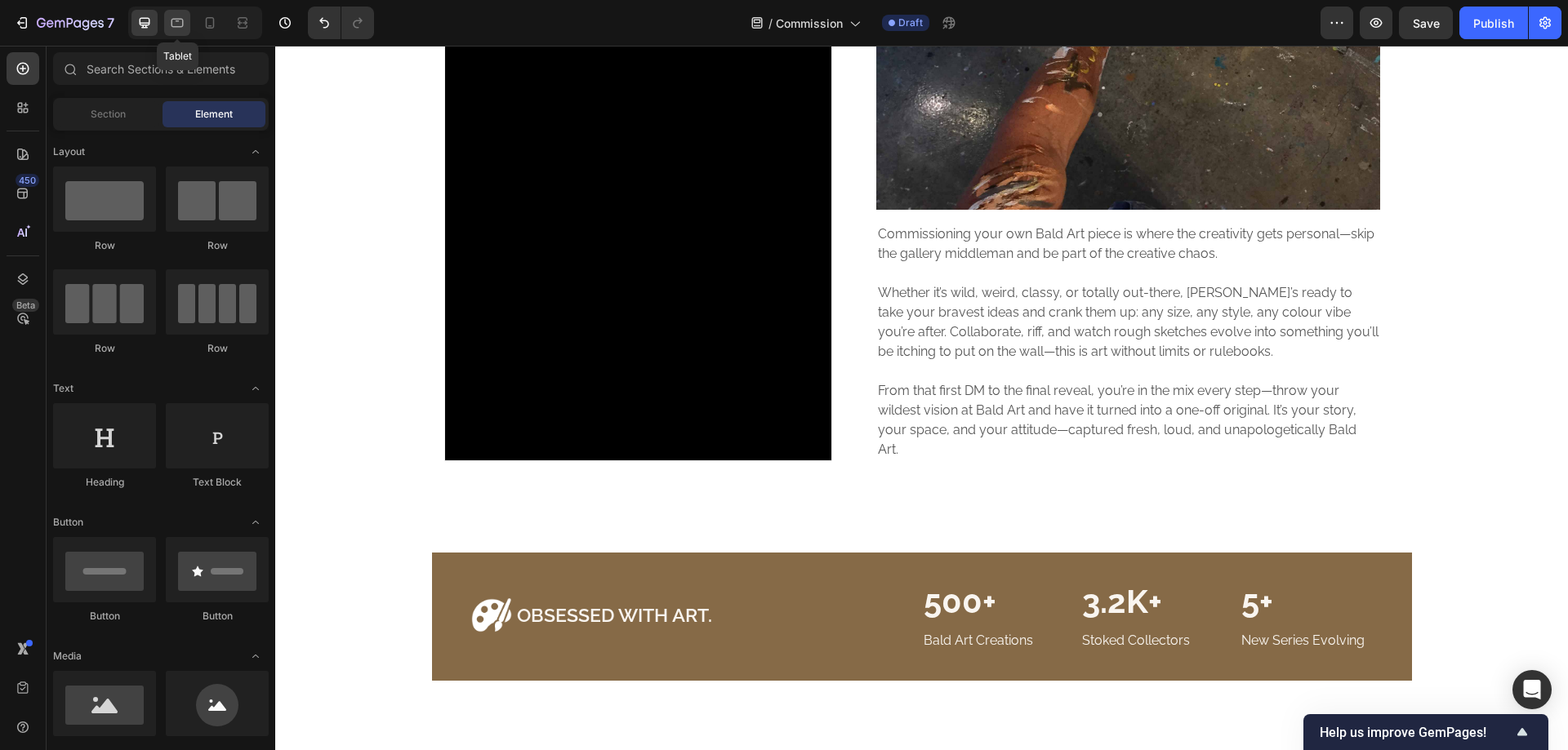
click at [183, 21] on icon at bounding box center [177, 22] width 16 height 16
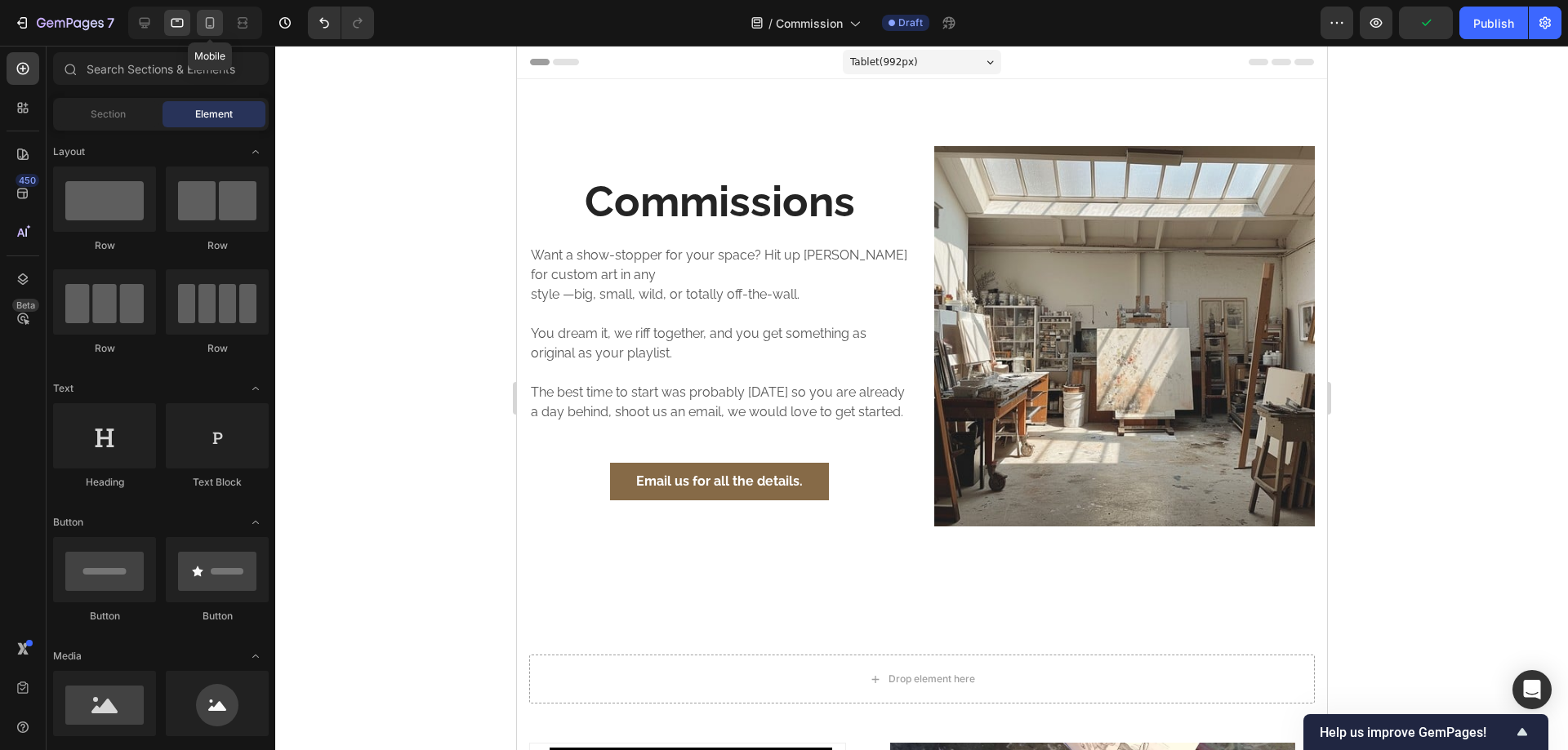
click at [218, 28] on icon at bounding box center [210, 22] width 16 height 16
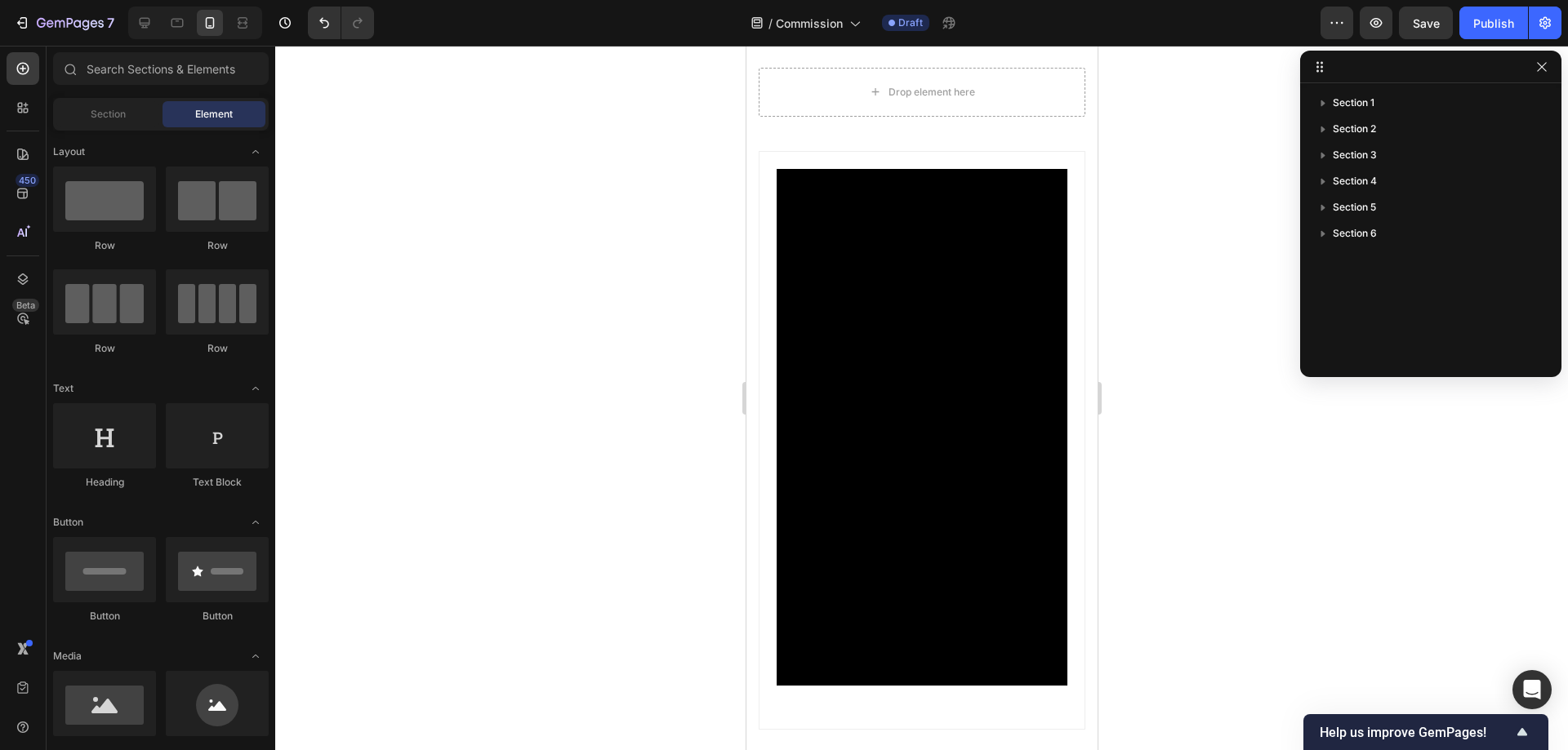
scroll to position [544, 0]
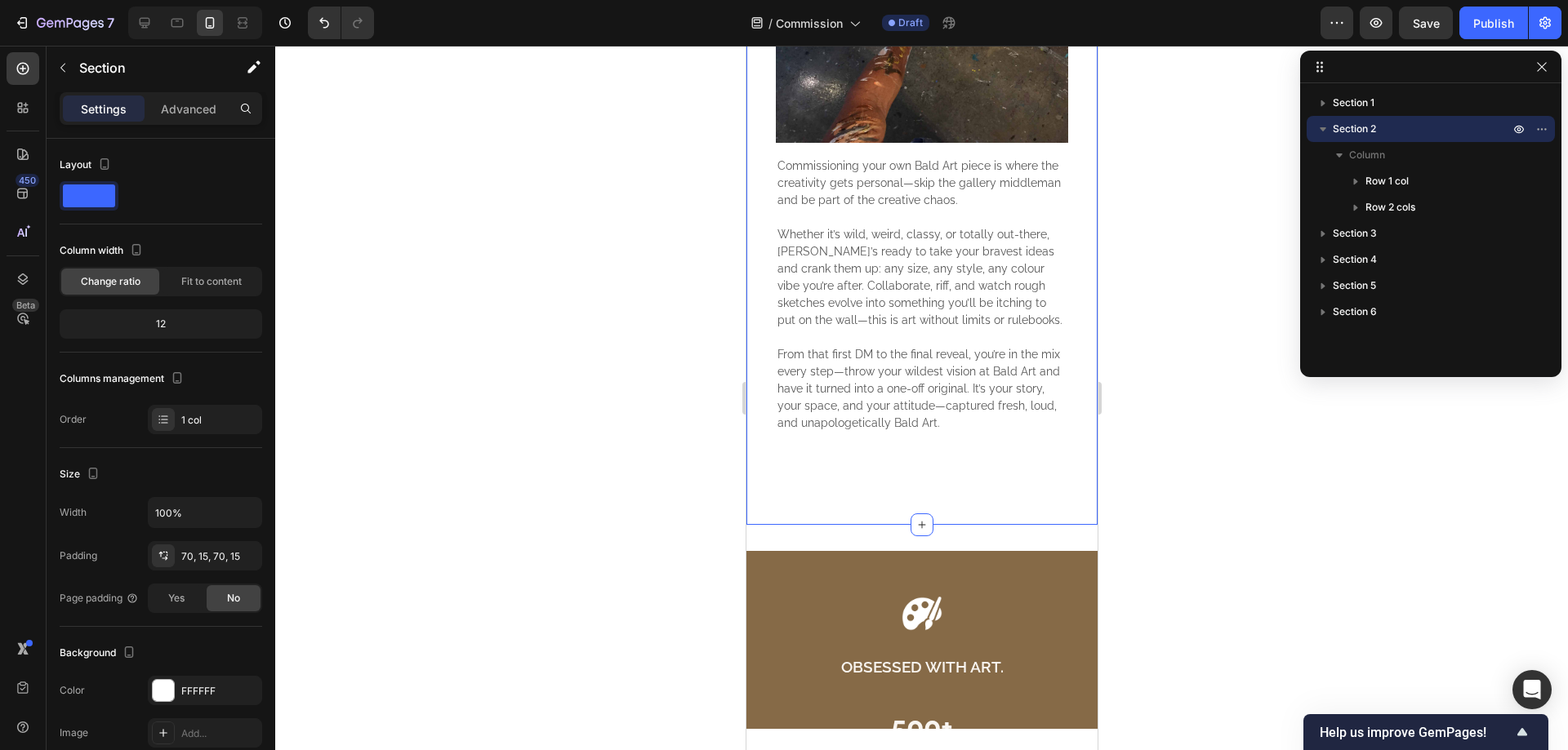
scroll to position [1632, 0]
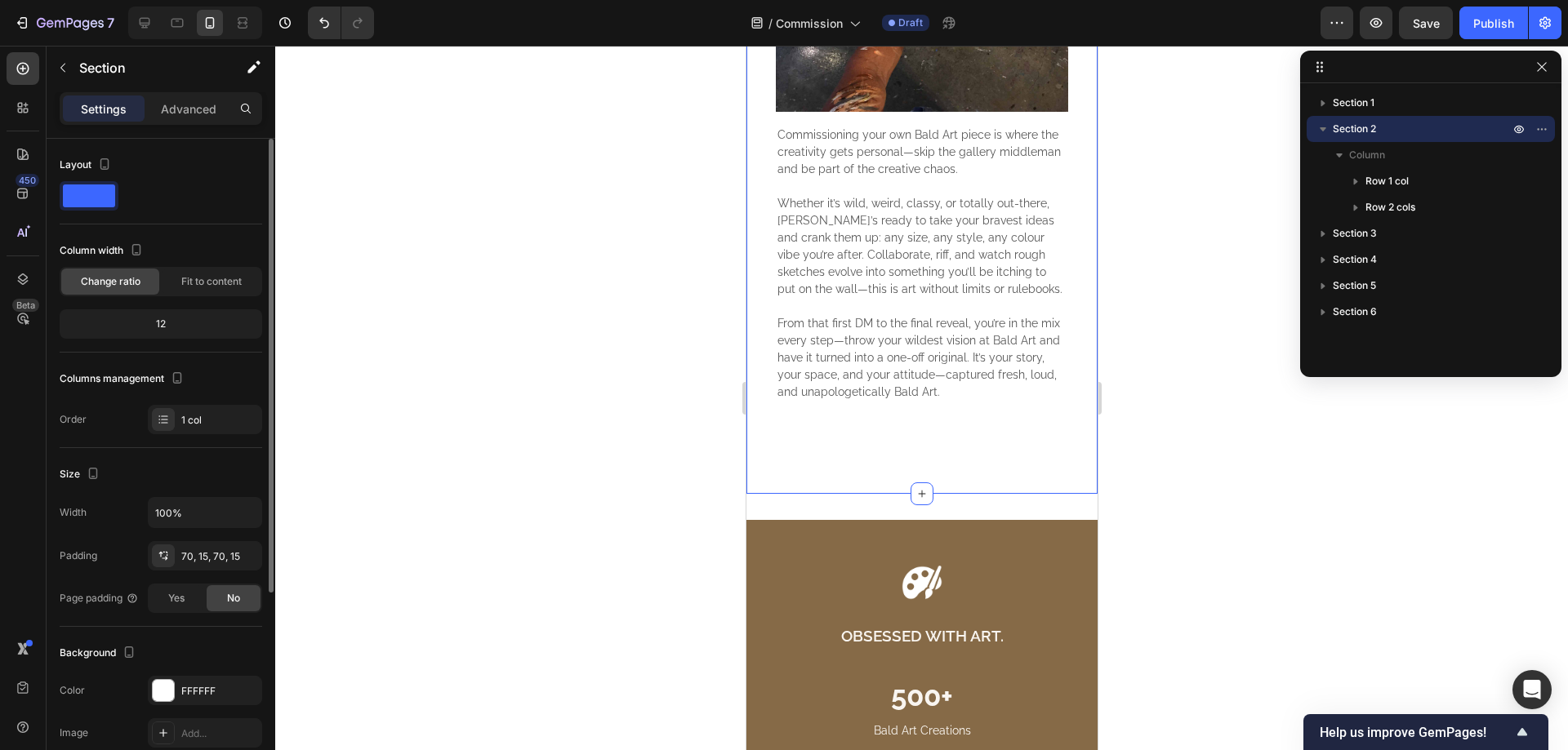
click at [199, 572] on div "Width 100% Padding 70, 15, 70, 15 Page padding Yes No" at bounding box center [161, 555] width 202 height 116
click at [203, 562] on div "70, 15, 70, 15" at bounding box center [205, 557] width 47 height 14
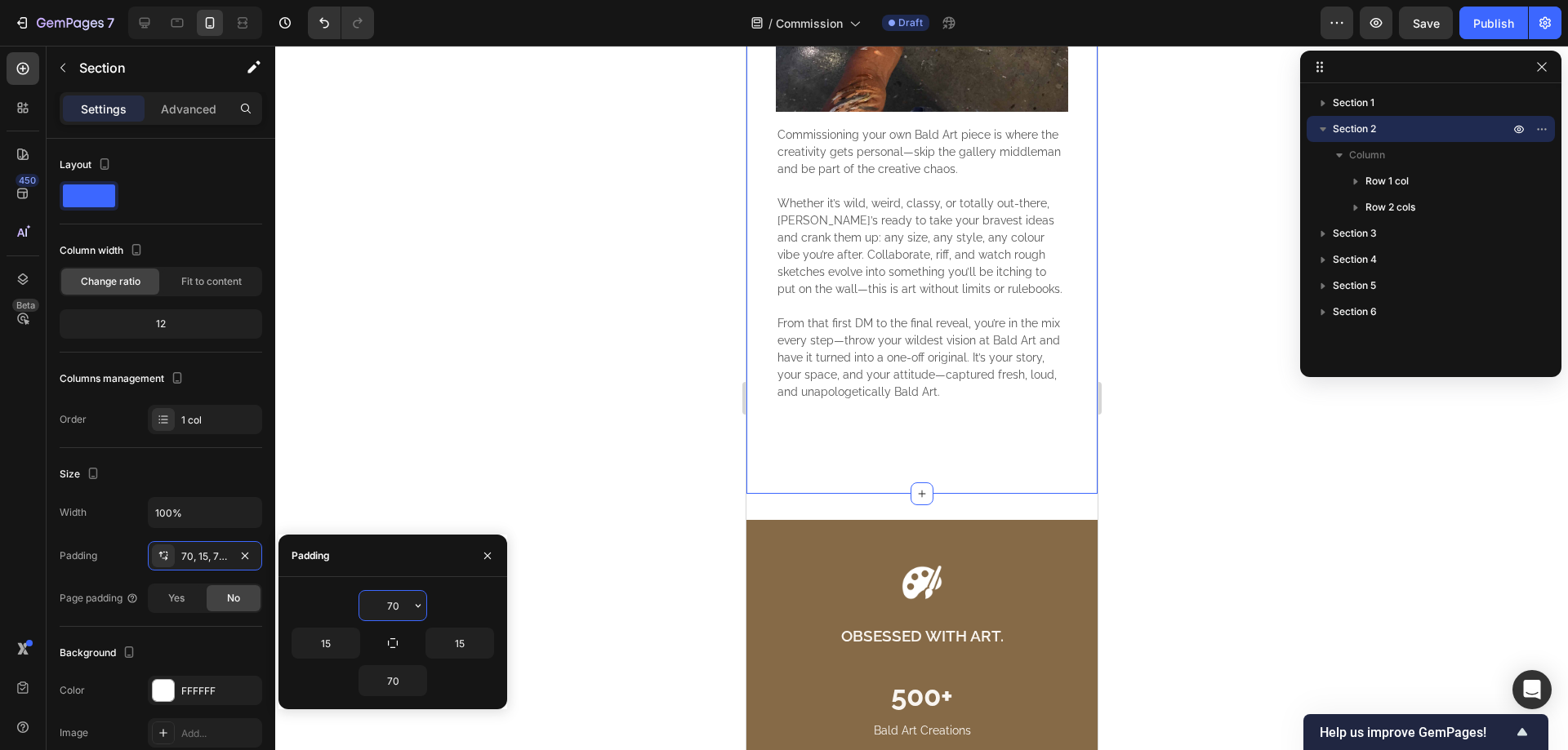
click at [391, 593] on input "70" at bounding box center [393, 605] width 67 height 29
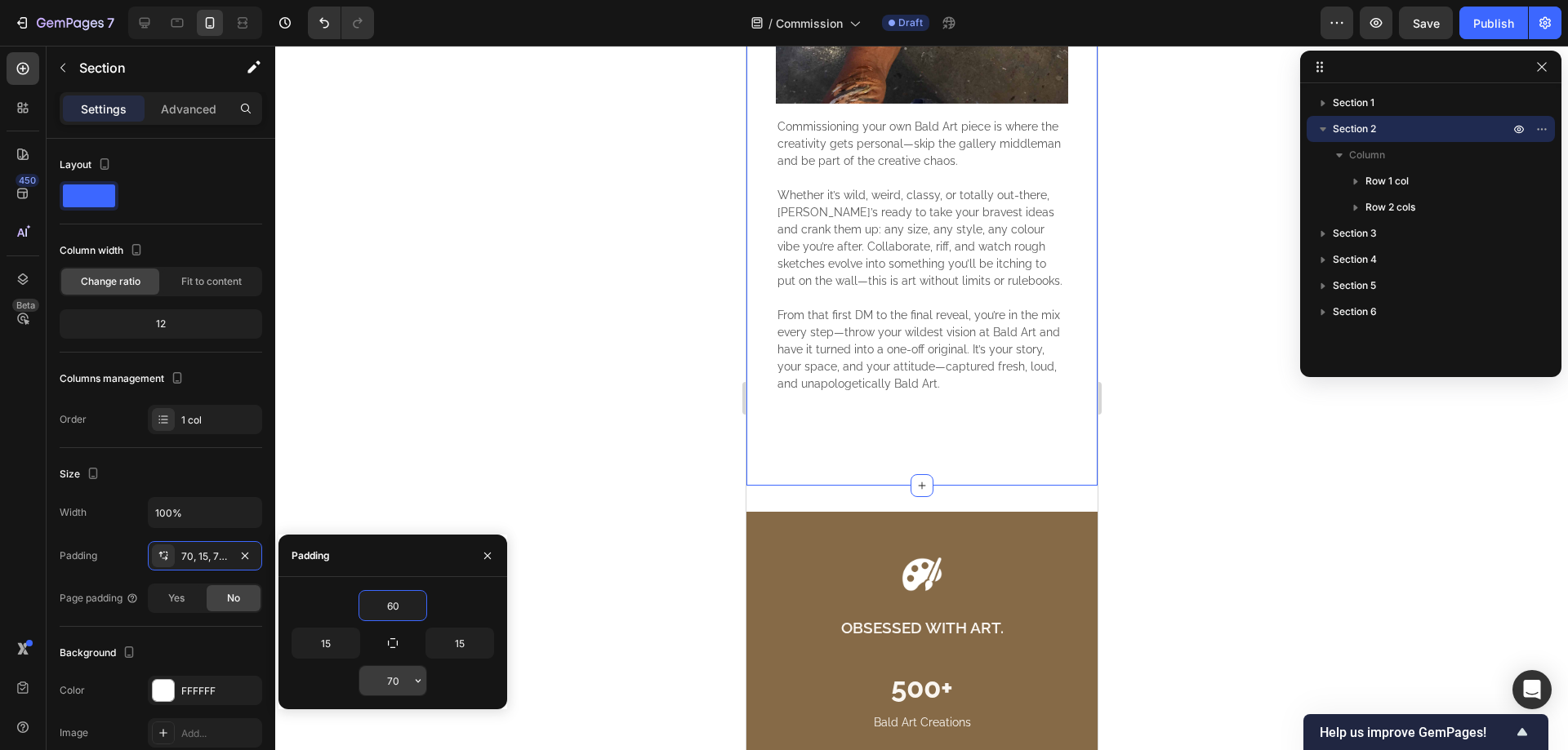
type input "60"
click at [390, 675] on input "70" at bounding box center [393, 680] width 67 height 29
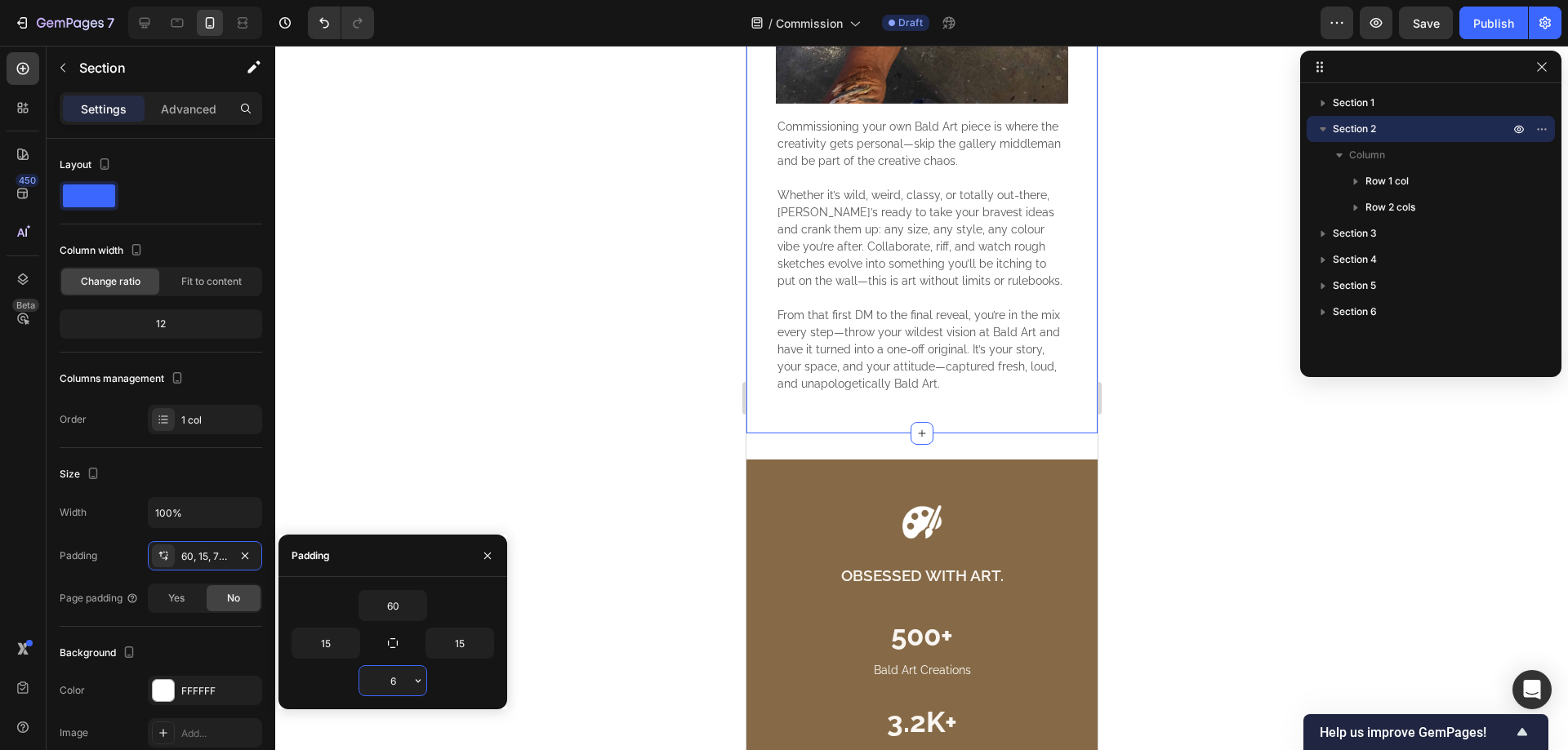
type input "60"
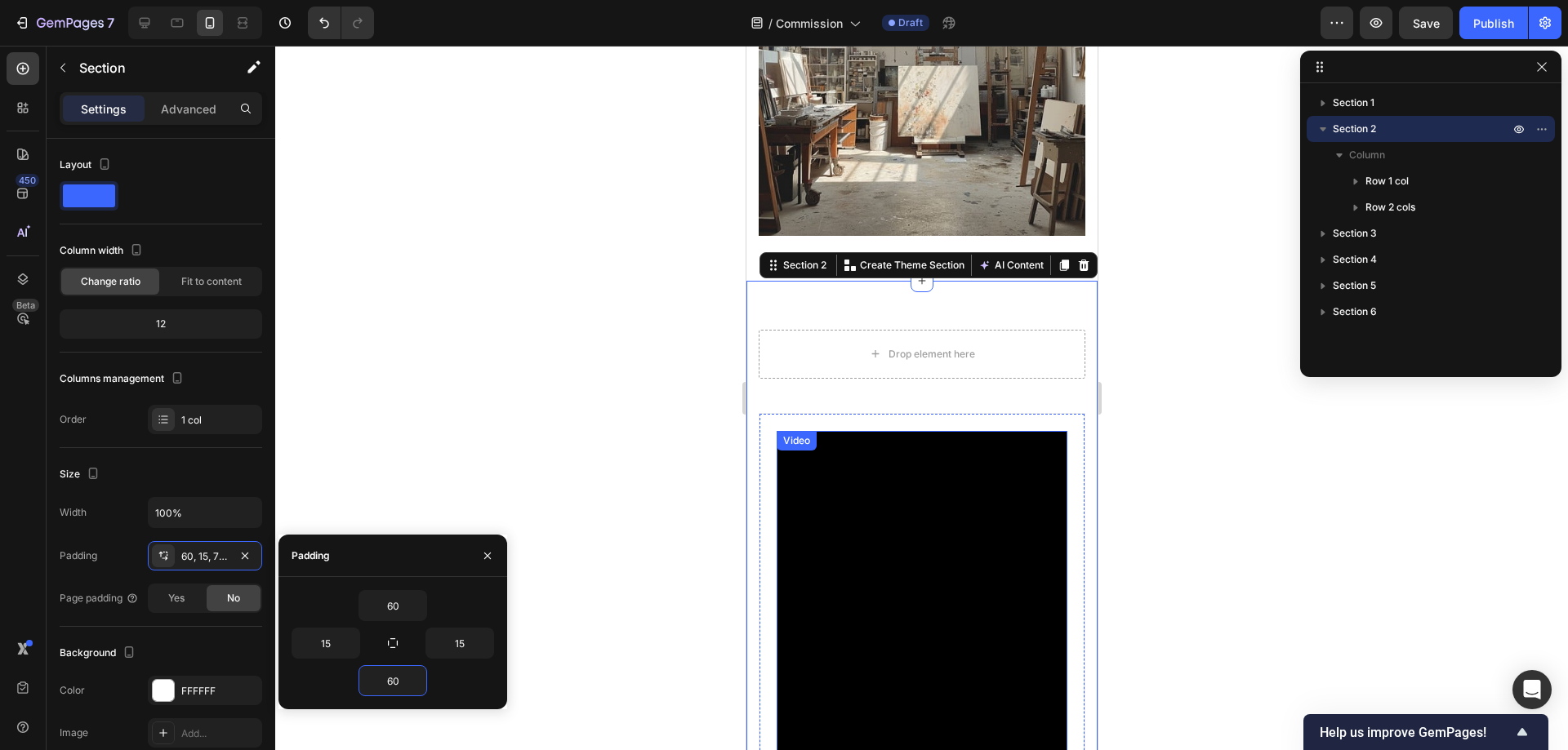
scroll to position [544, 0]
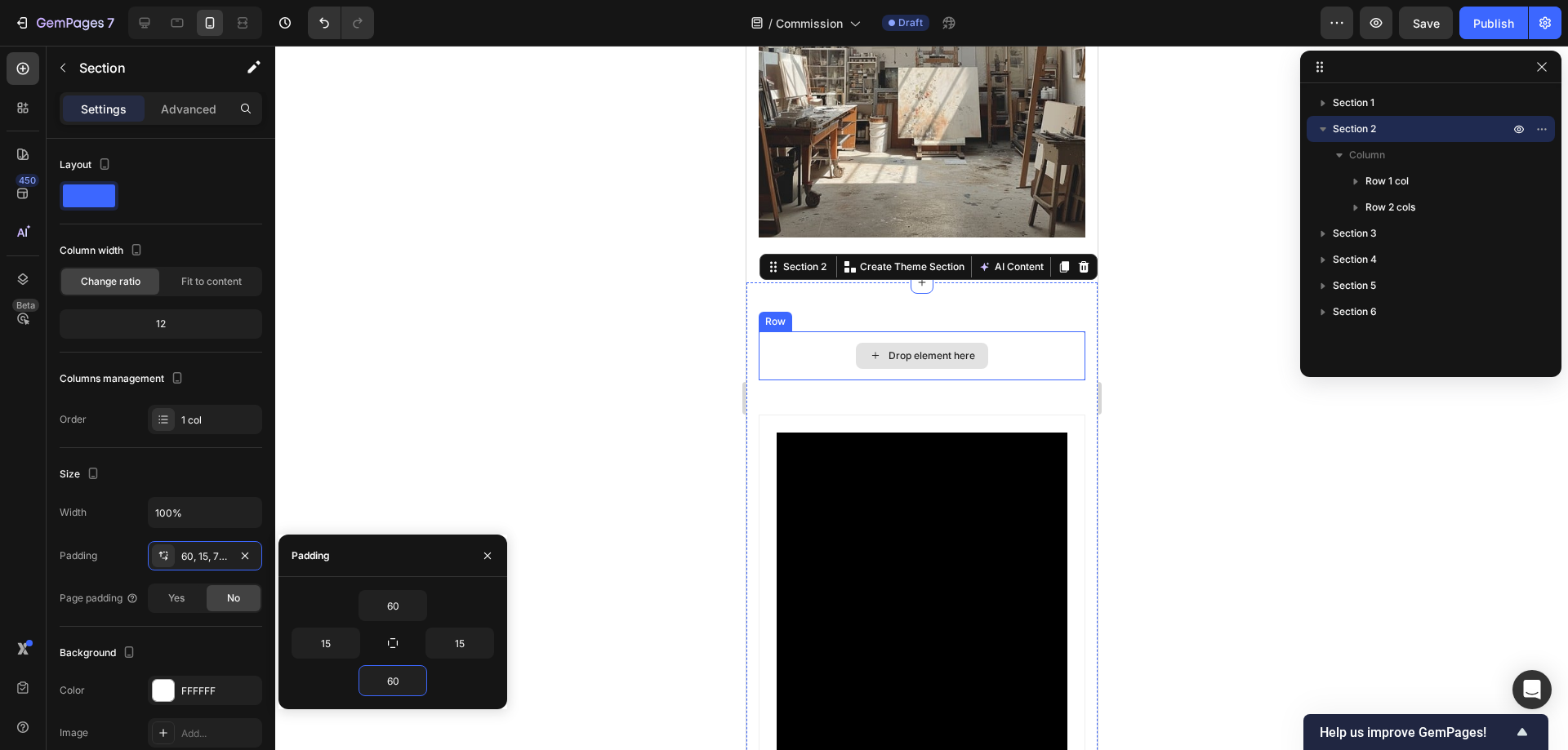
click at [1023, 342] on div "Drop element here" at bounding box center [920, 356] width 326 height 49
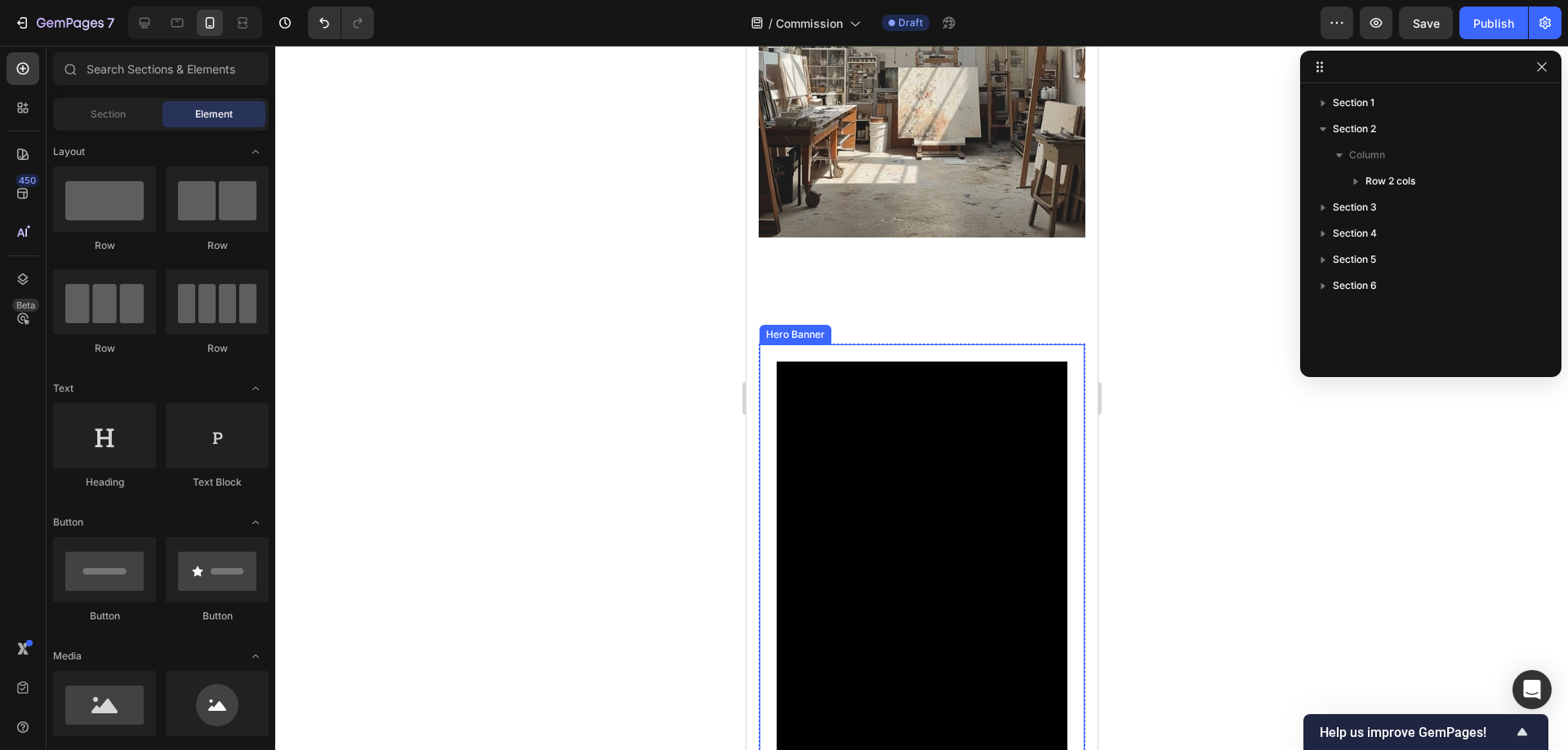
scroll to position [816, 0]
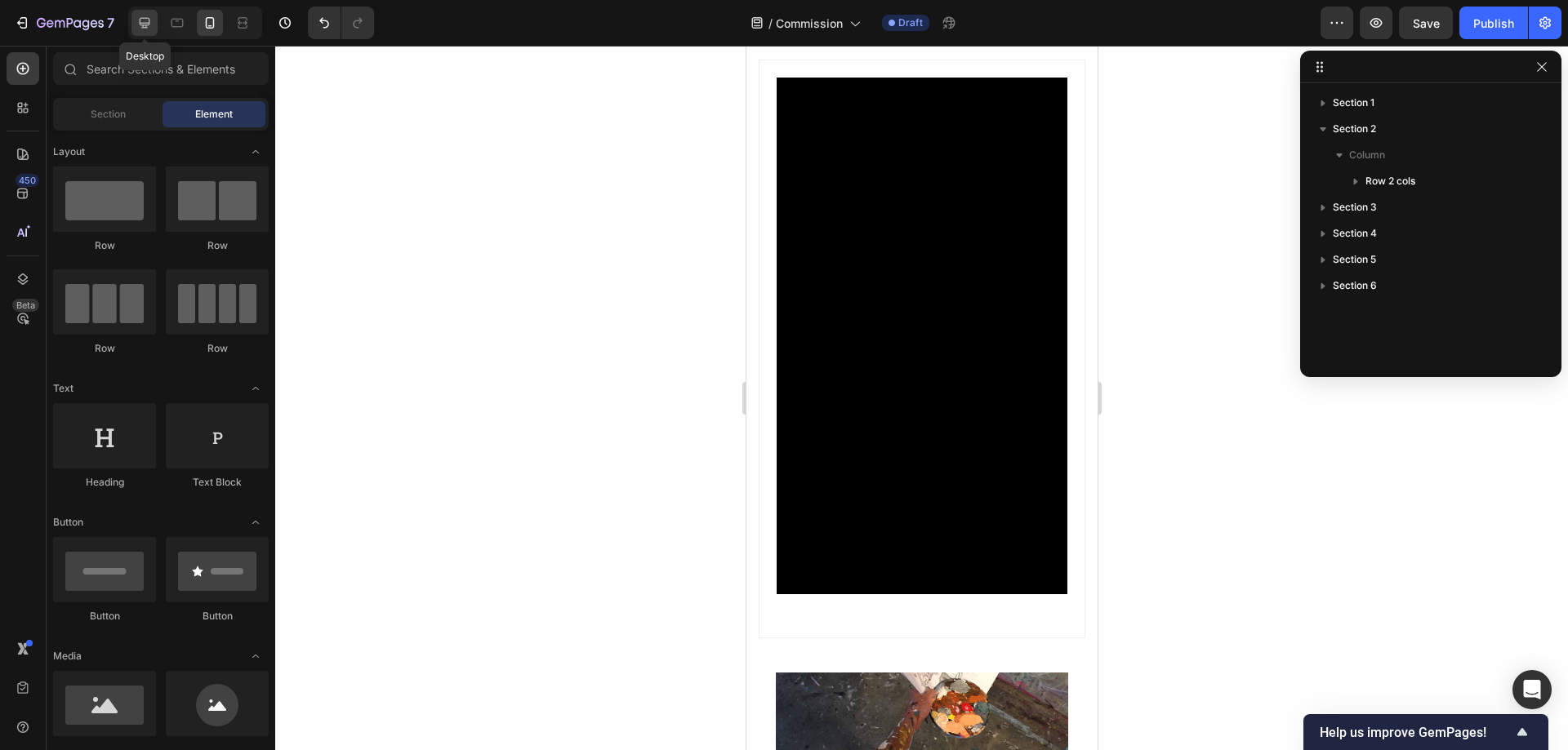
click at [142, 17] on icon at bounding box center [145, 22] width 16 height 16
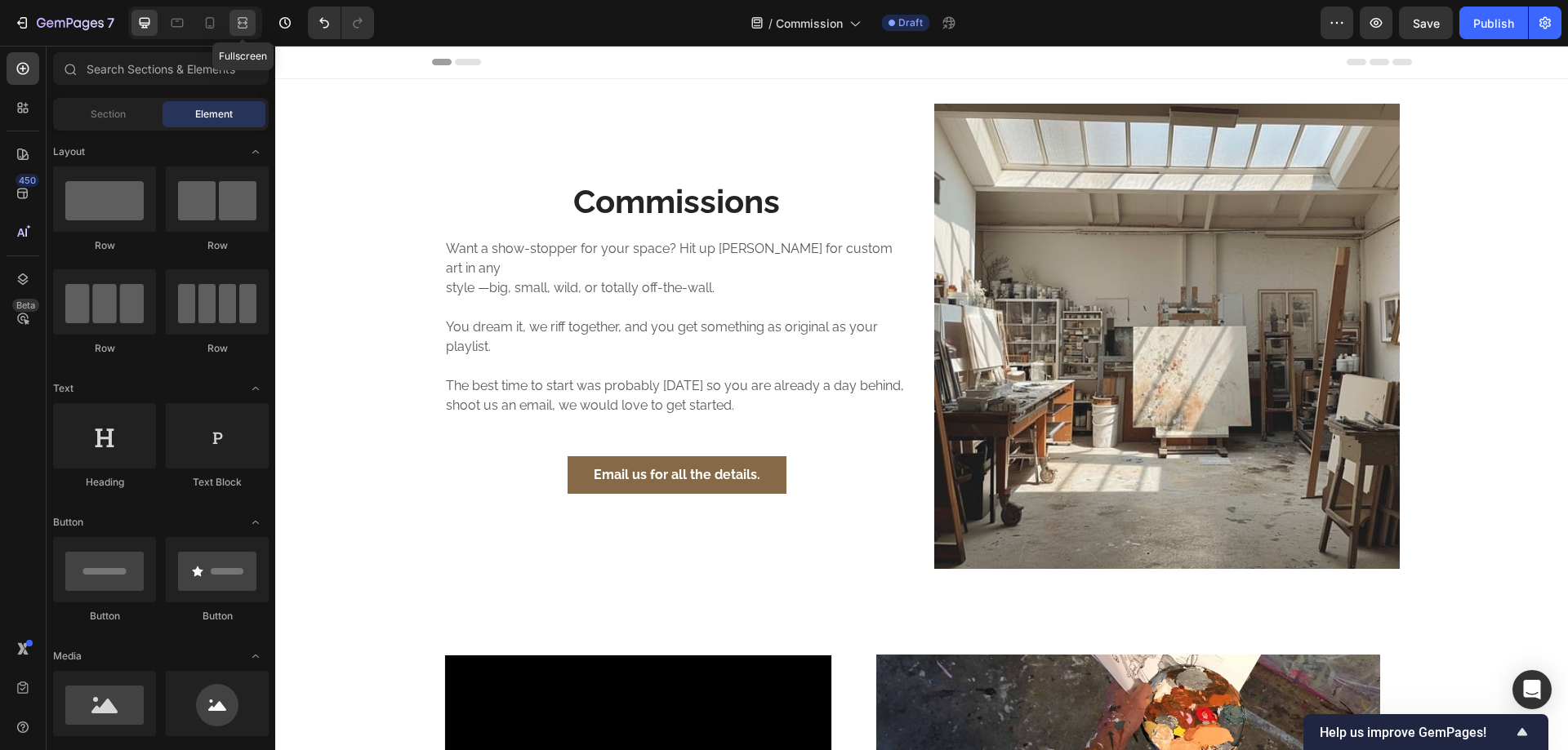
click at [234, 20] on icon at bounding box center [242, 22] width 16 height 16
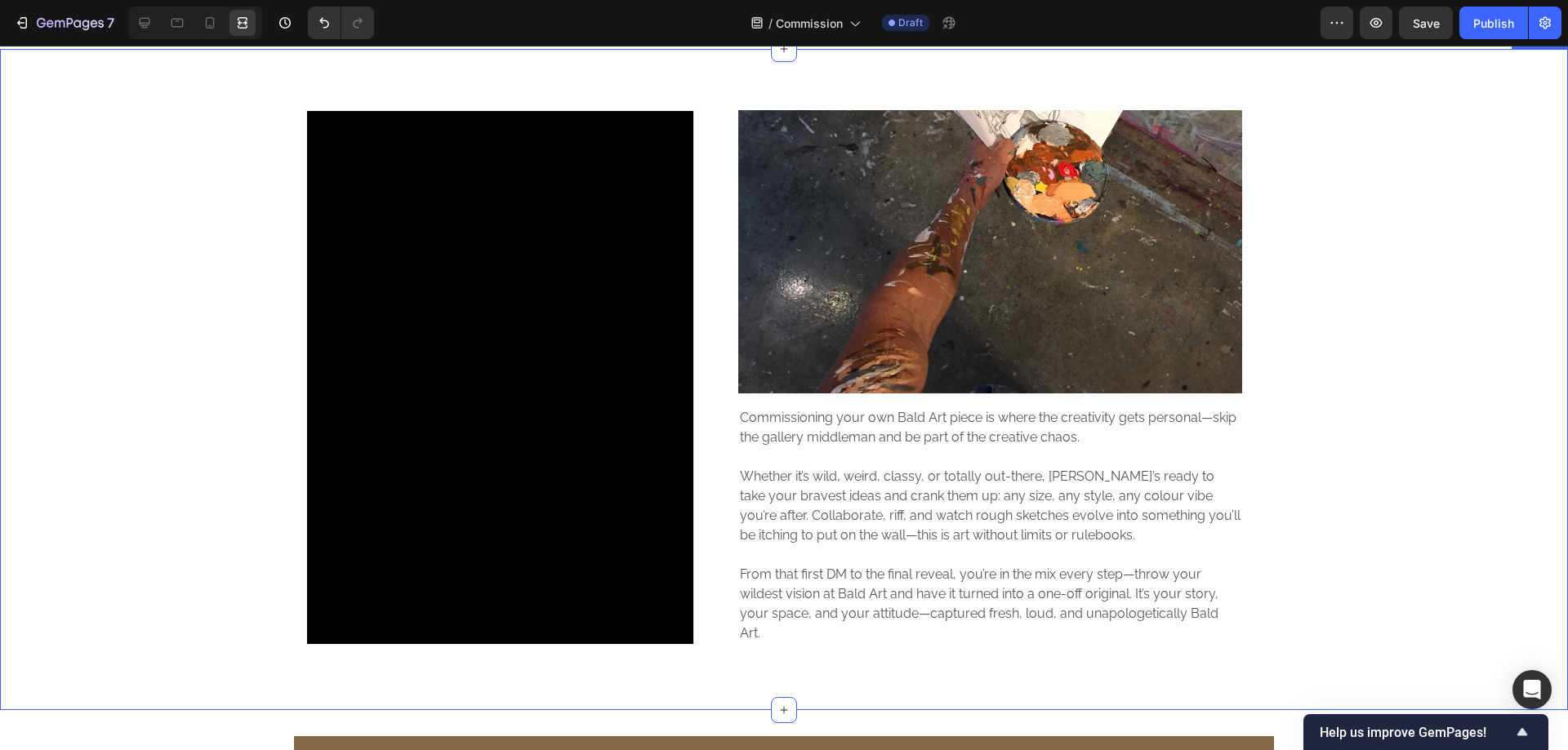
scroll to position [816, 0]
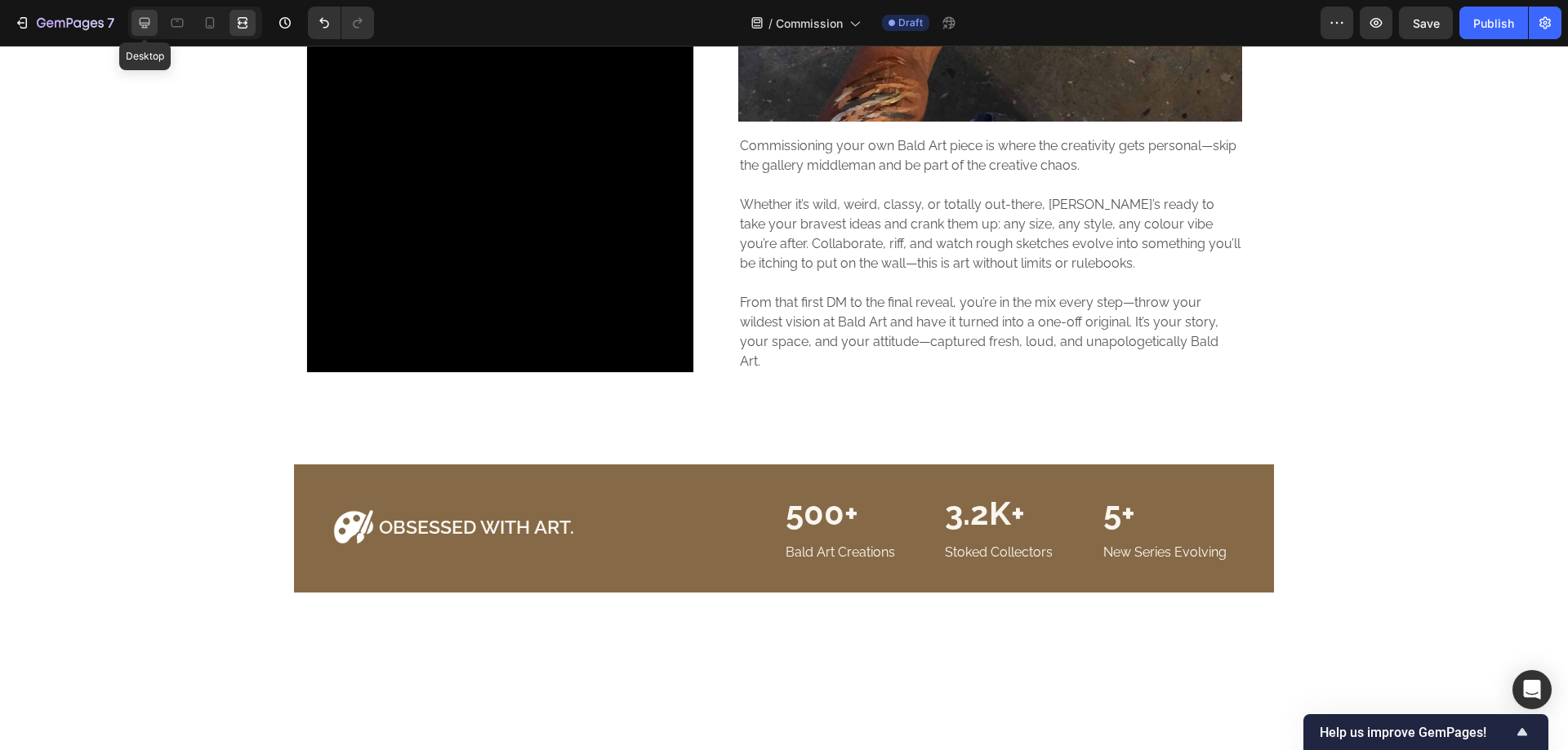
click at [145, 24] on icon at bounding box center [145, 23] width 11 height 11
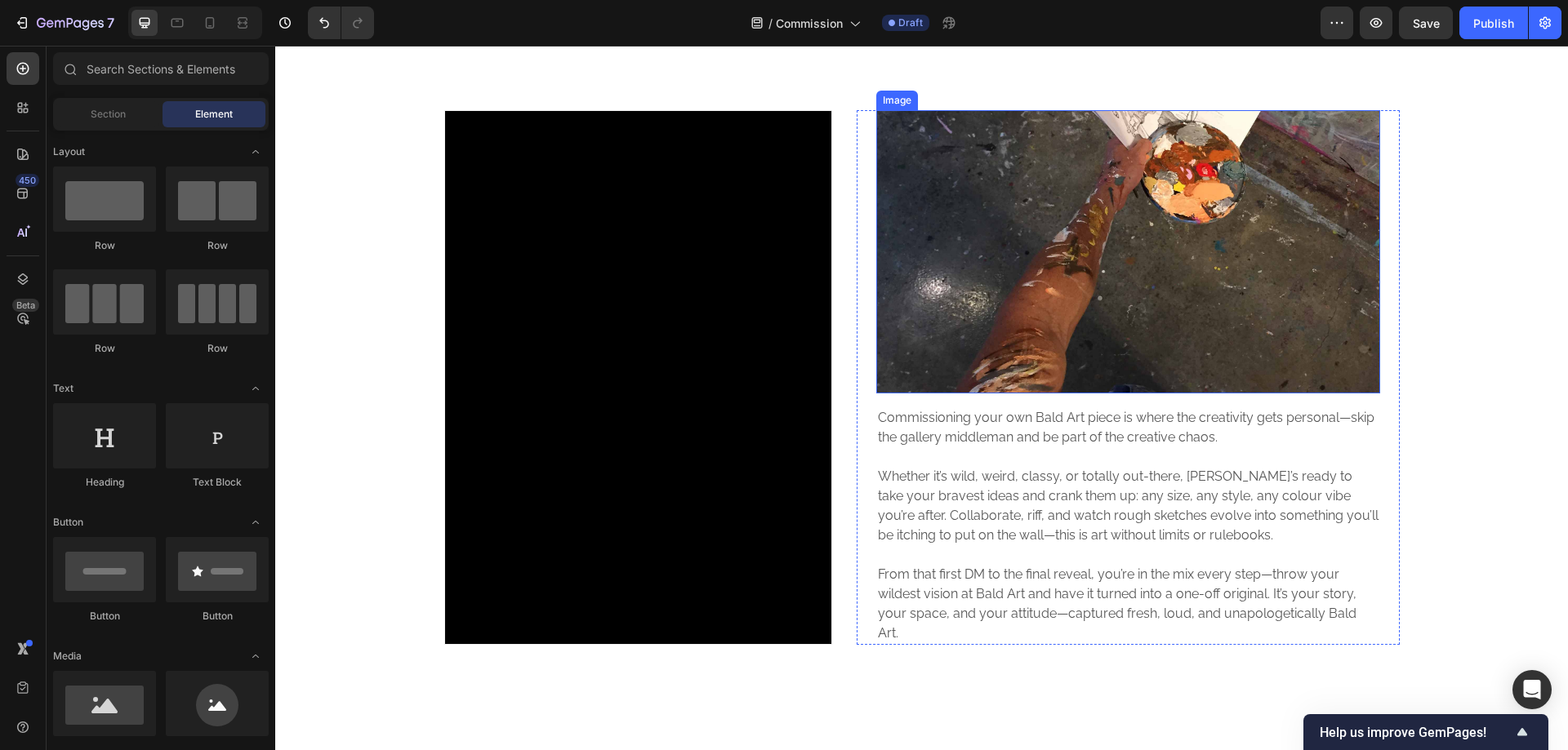
scroll to position [272, 0]
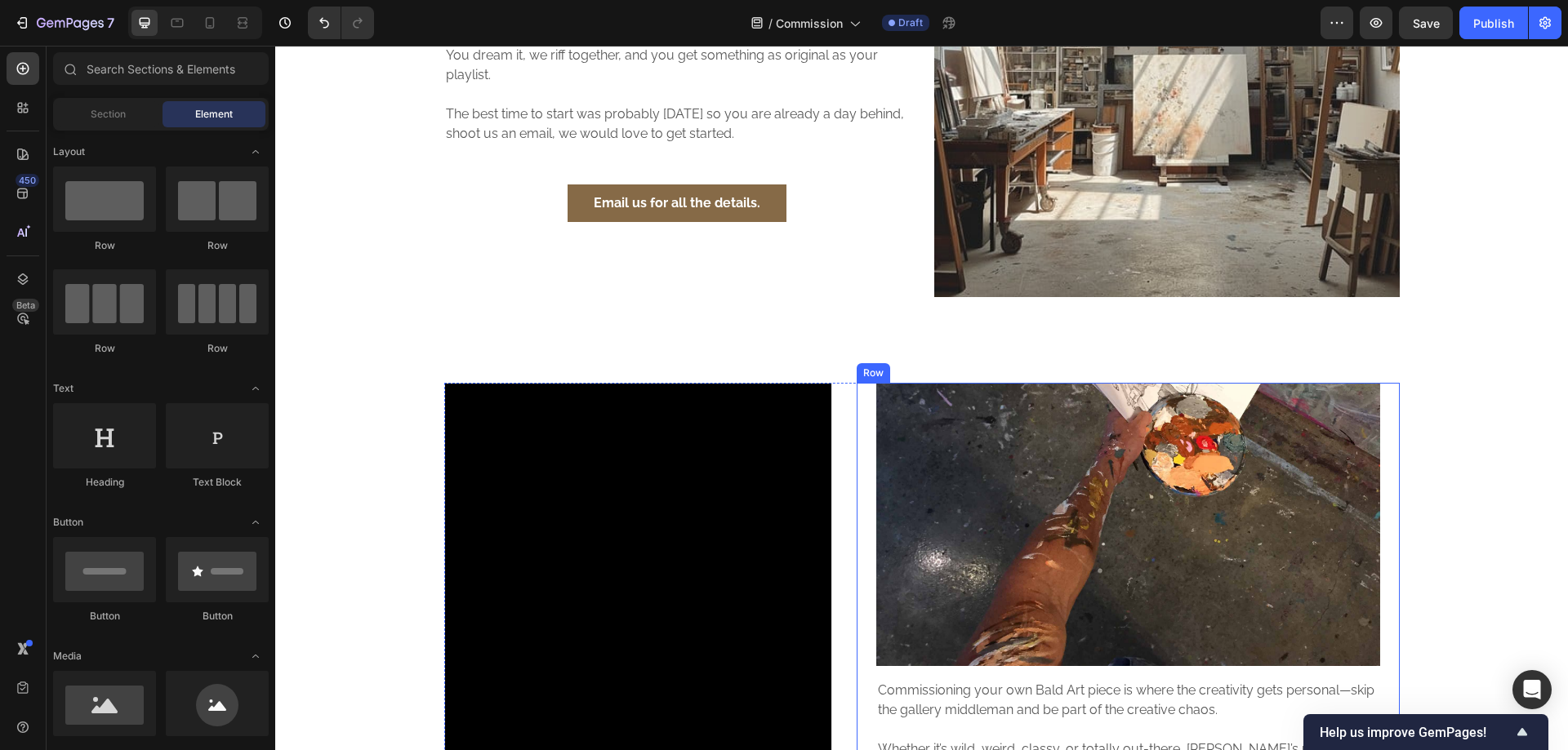
click at [1375, 427] on div "Image Commissioning your own Bald Art piece is where the creativity gets person…" at bounding box center [1128, 650] width 543 height 535
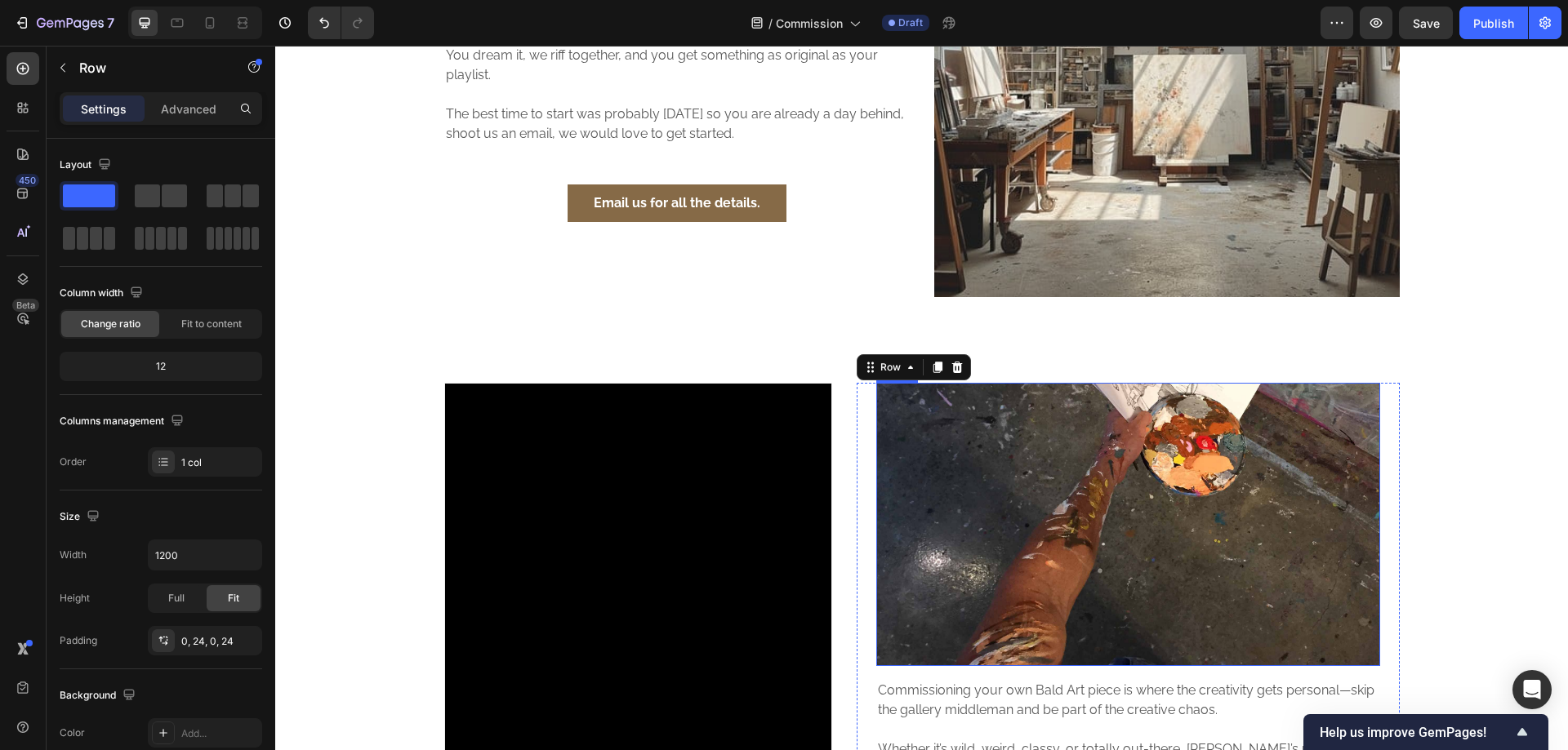
click at [1287, 416] on img at bounding box center [1128, 524] width 504 height 283
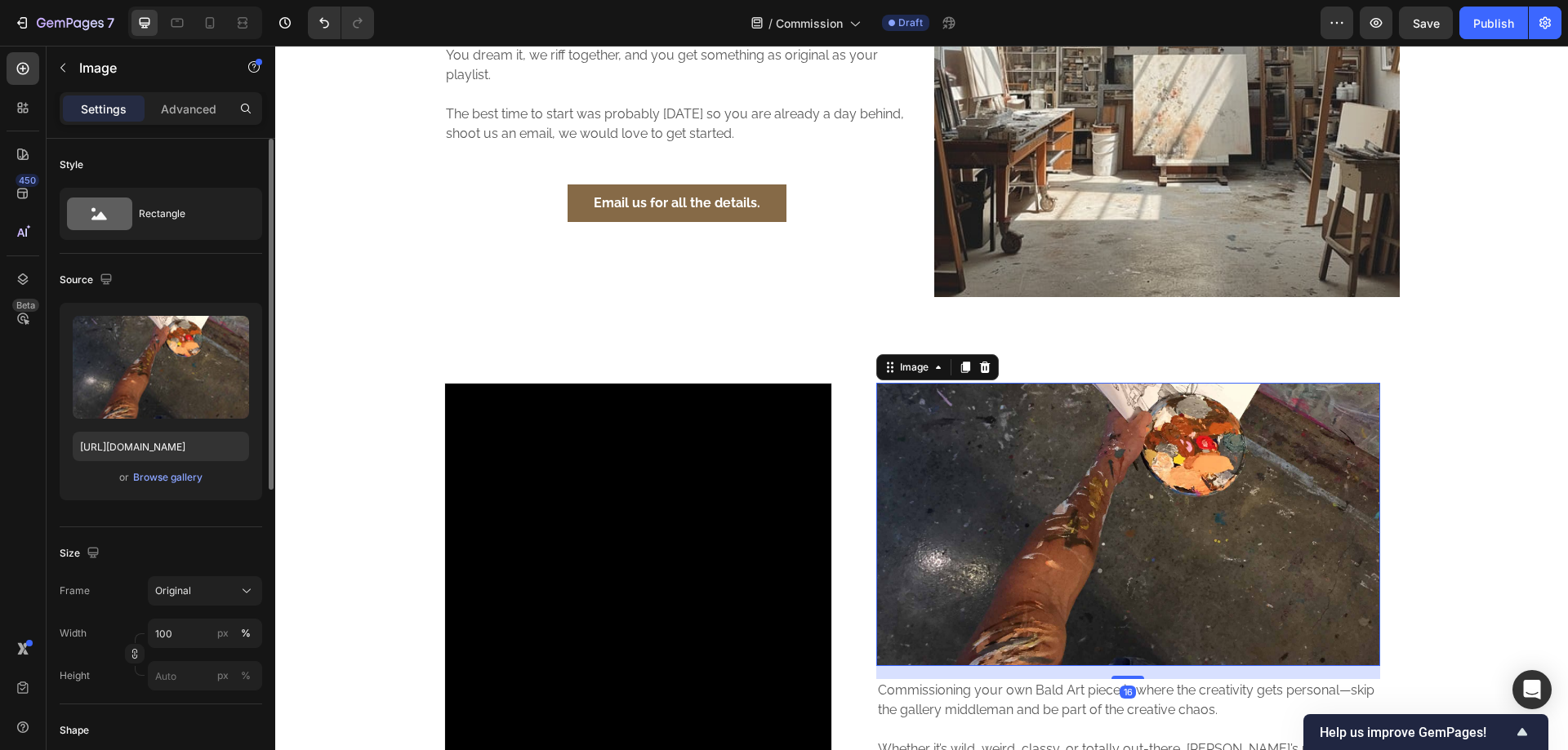
click at [196, 608] on div "Frame Original Width 100 px % Height px %" at bounding box center [161, 634] width 202 height 114
click at [208, 586] on div "Original" at bounding box center [195, 591] width 80 height 14
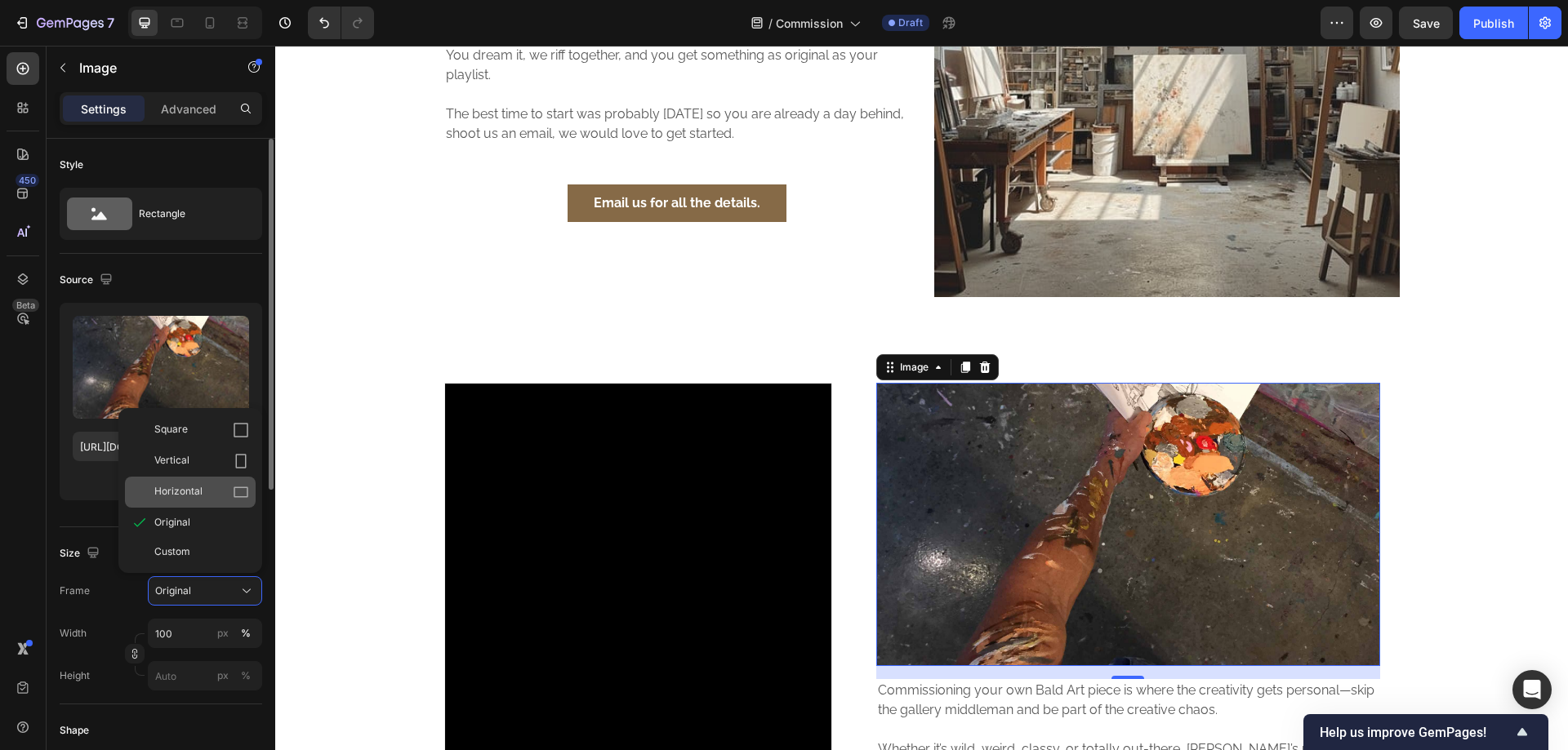
click at [220, 491] on div "Horizontal" at bounding box center [202, 493] width 95 height 16
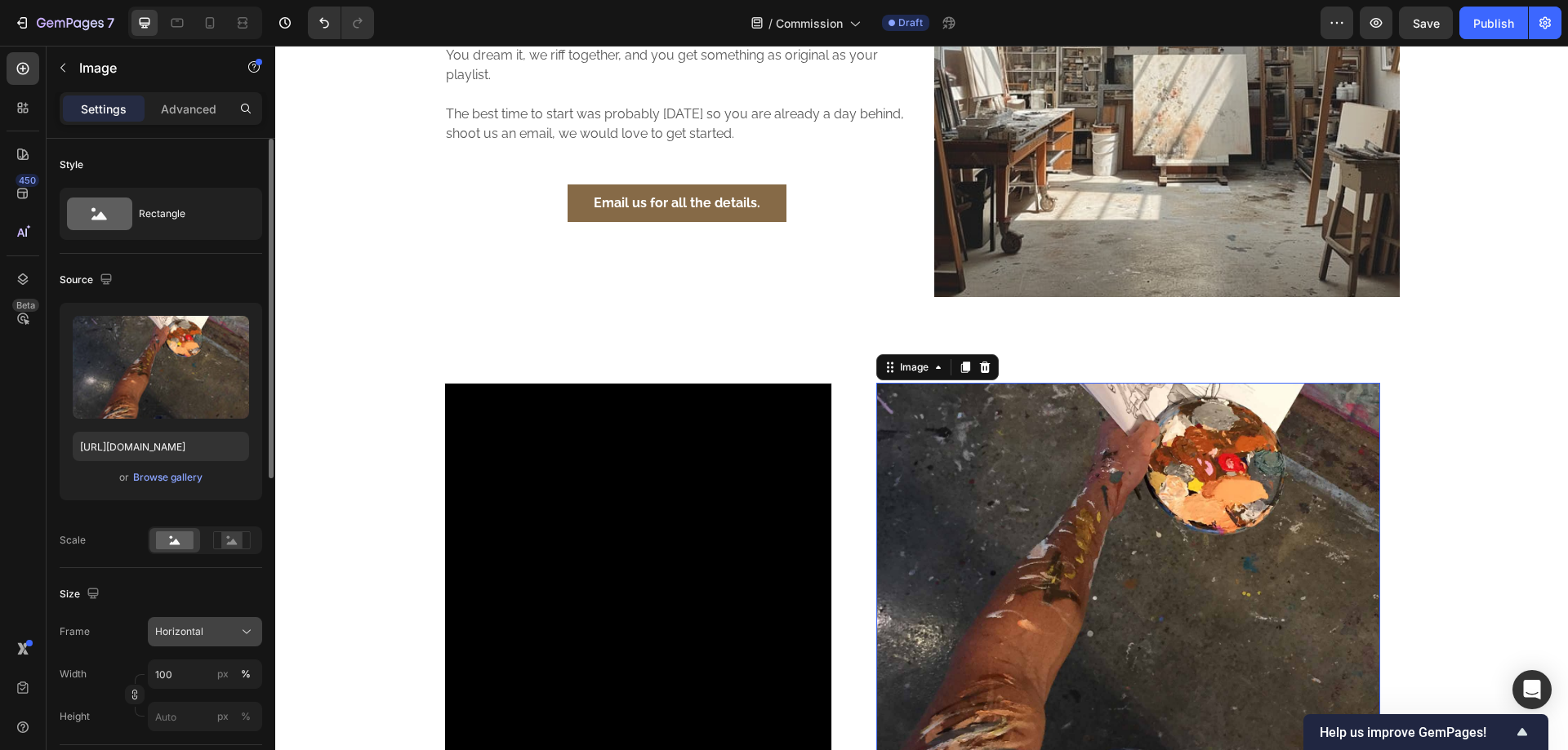
click at [197, 626] on span "Horizontal" at bounding box center [180, 632] width 48 height 14
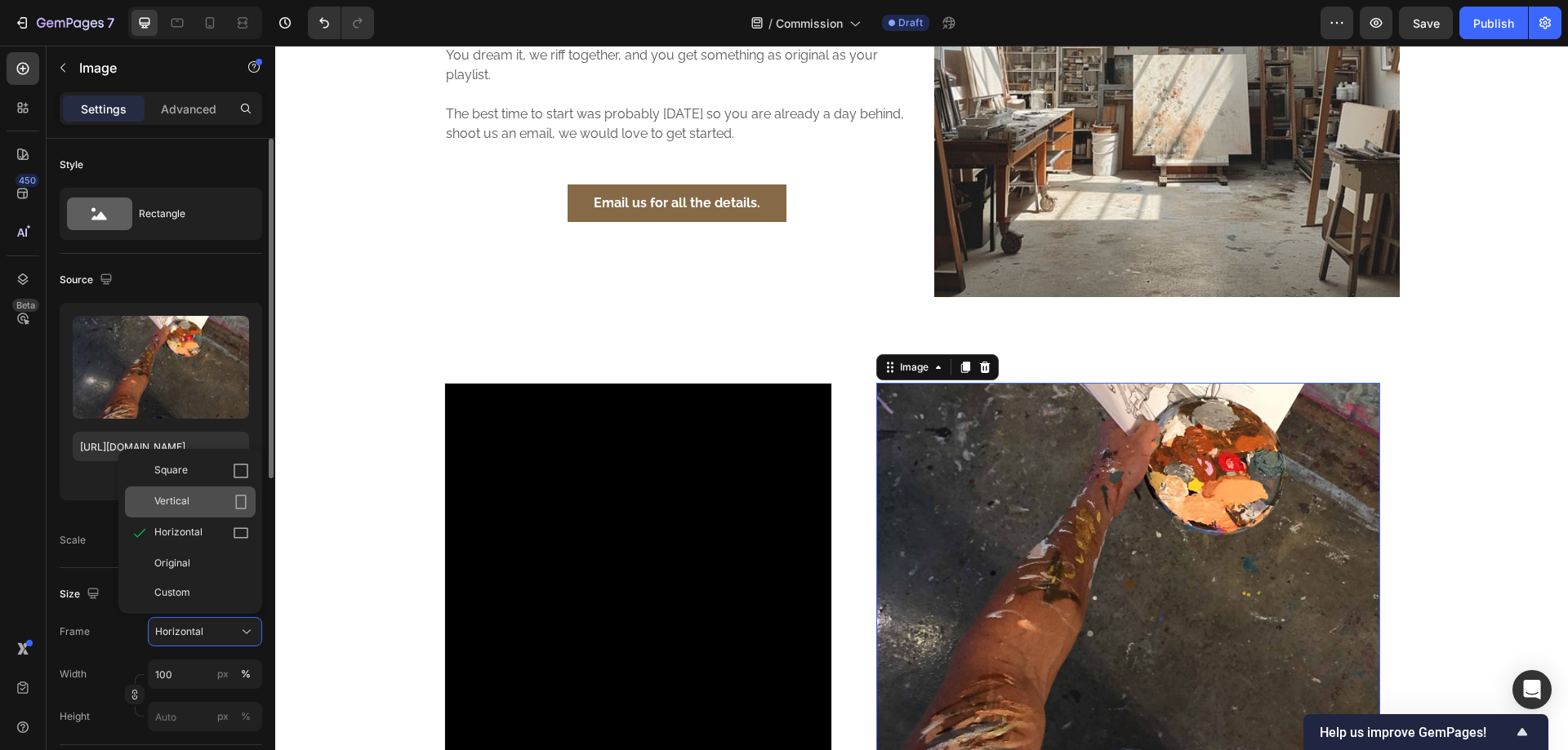
click at [198, 507] on div "Vertical" at bounding box center [202, 501] width 95 height 16
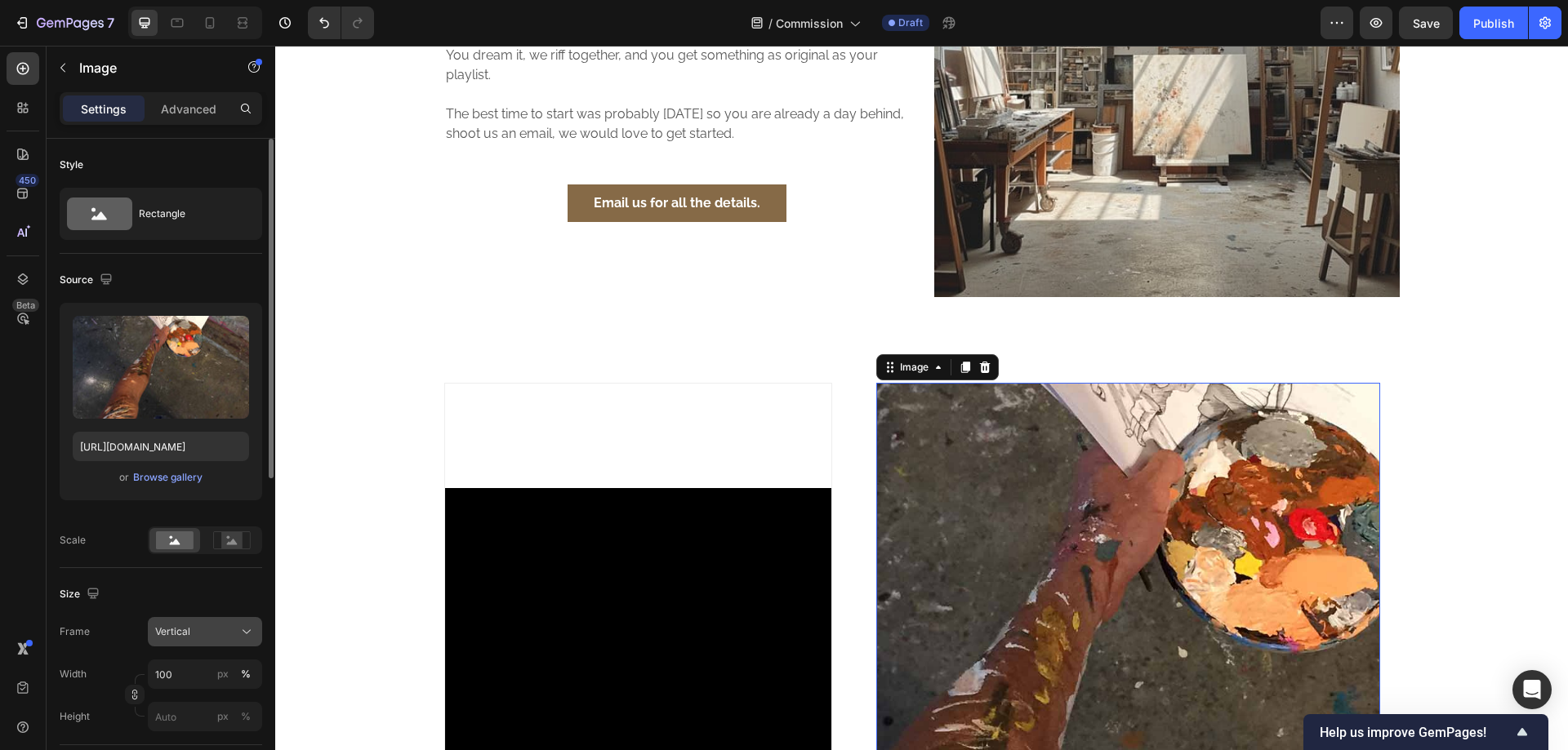
click at [190, 643] on button "Vertical" at bounding box center [205, 631] width 114 height 29
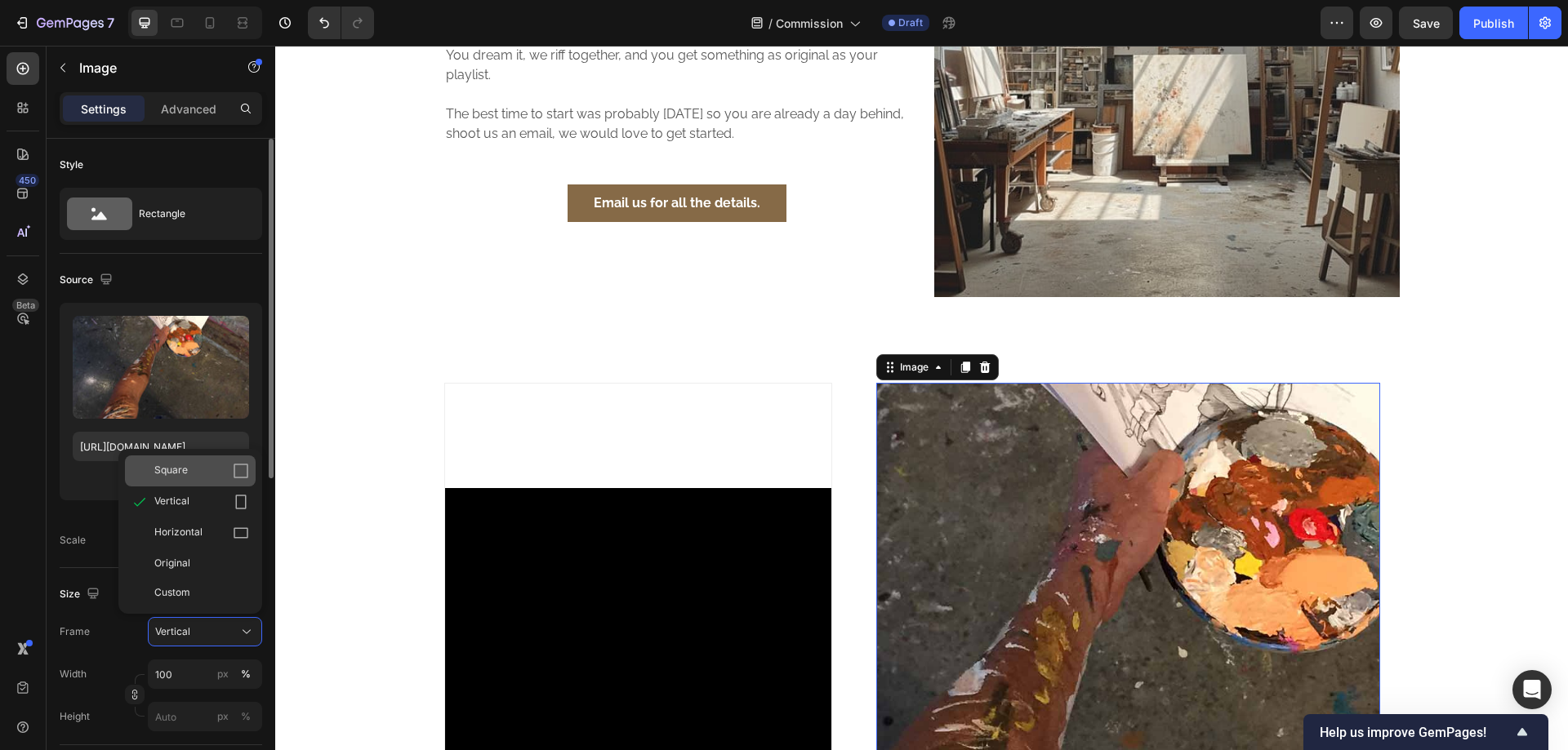
click at [198, 471] on div "Square" at bounding box center [202, 471] width 95 height 16
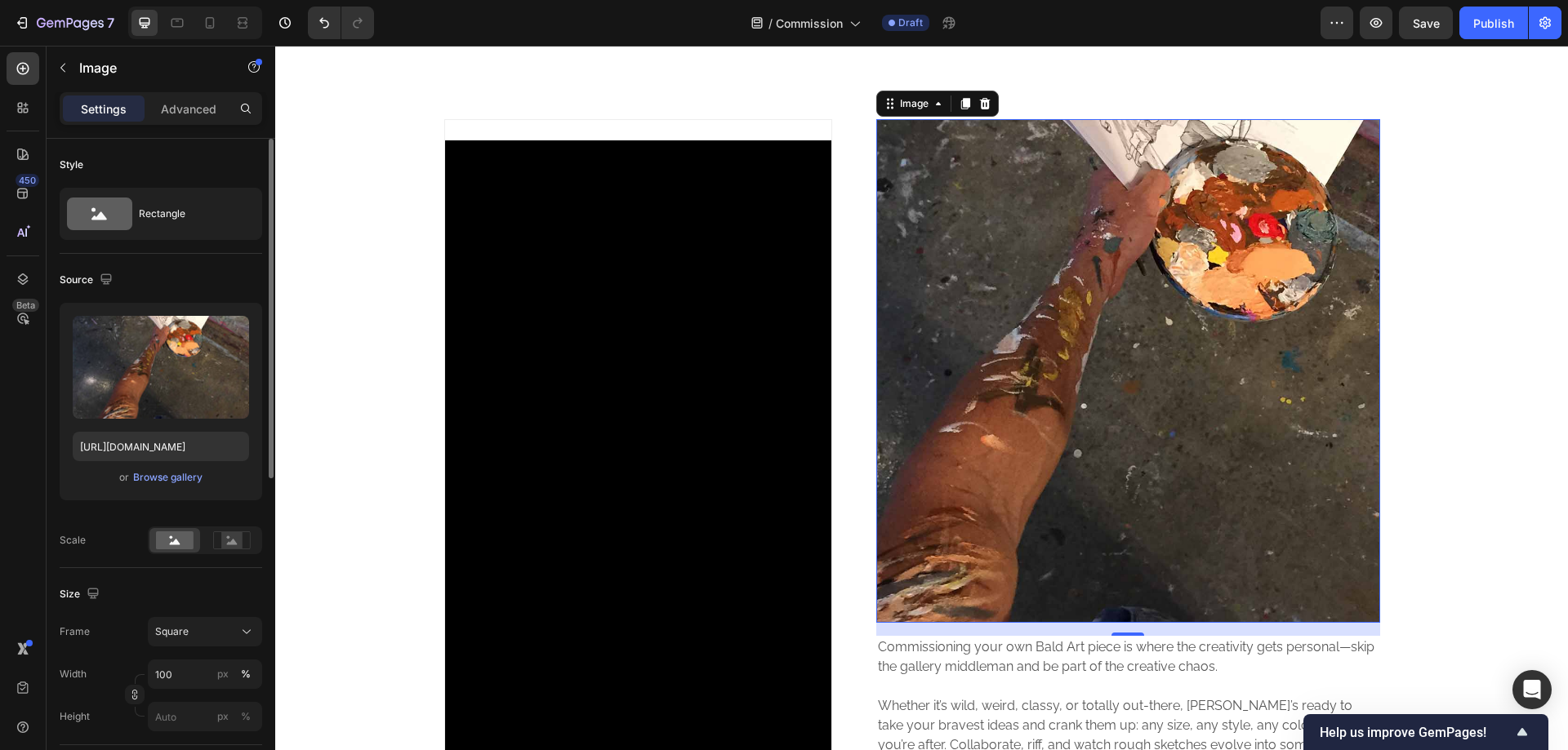
scroll to position [544, 0]
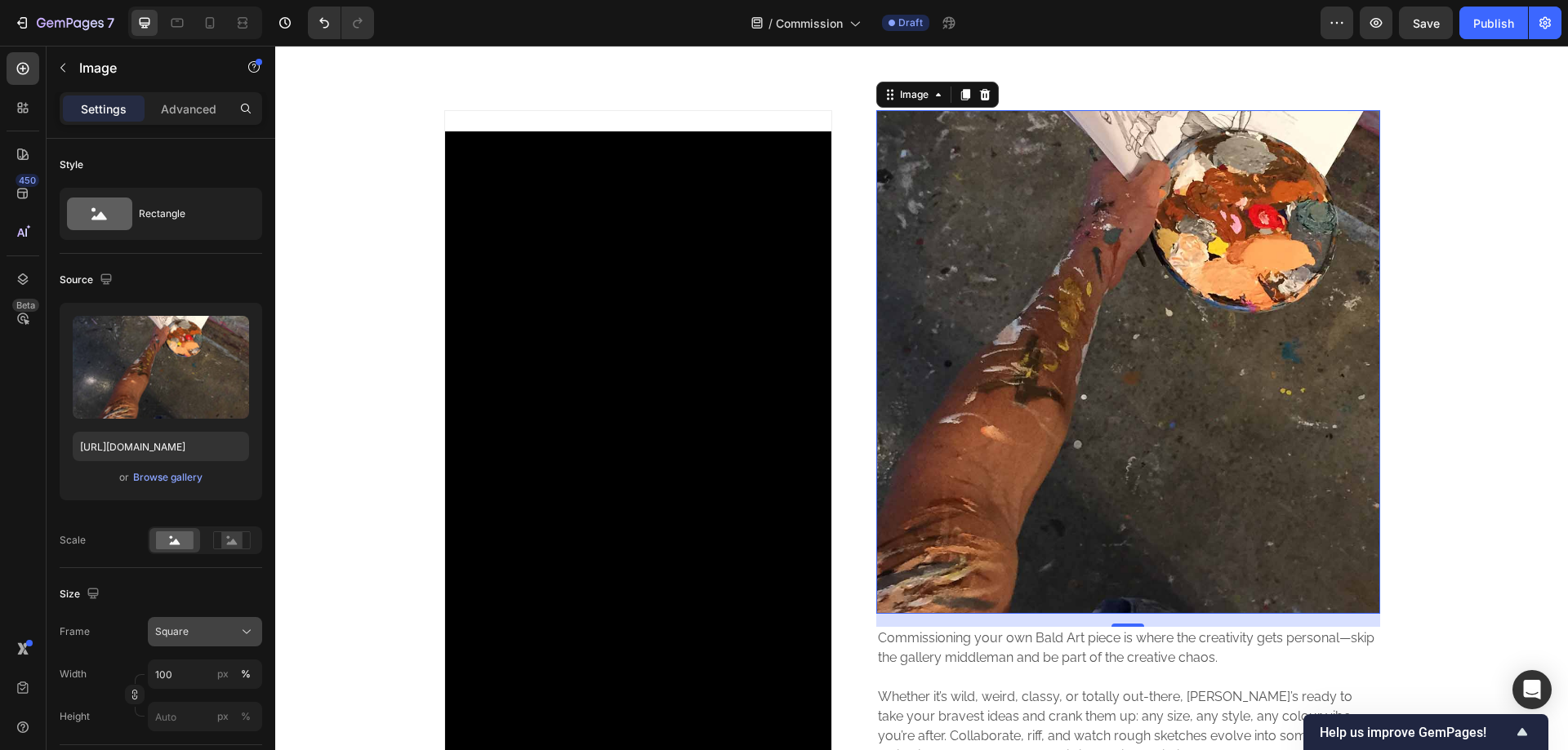
click at [200, 635] on div "Square" at bounding box center [195, 632] width 80 height 14
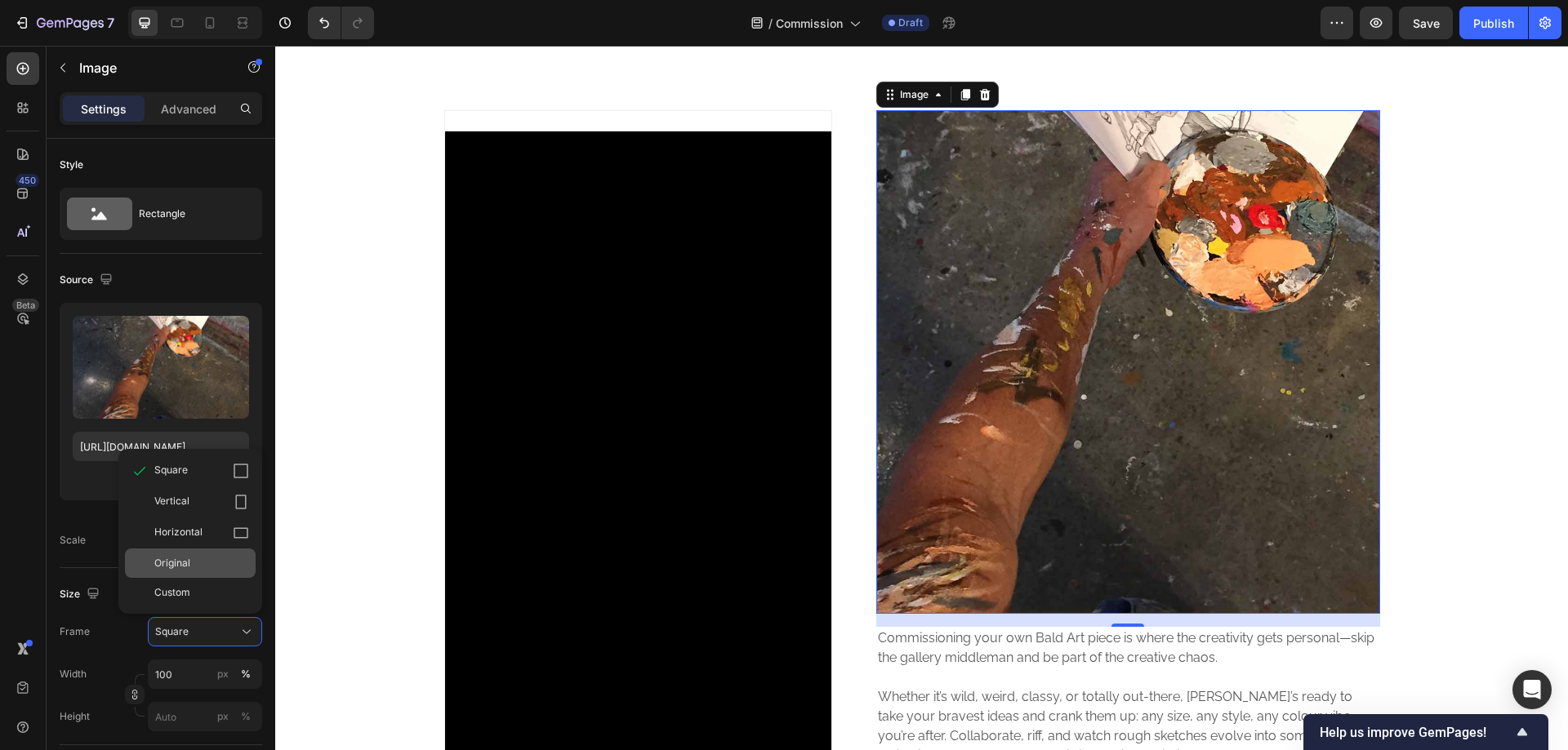
click at [201, 568] on div "Original" at bounding box center [202, 563] width 95 height 14
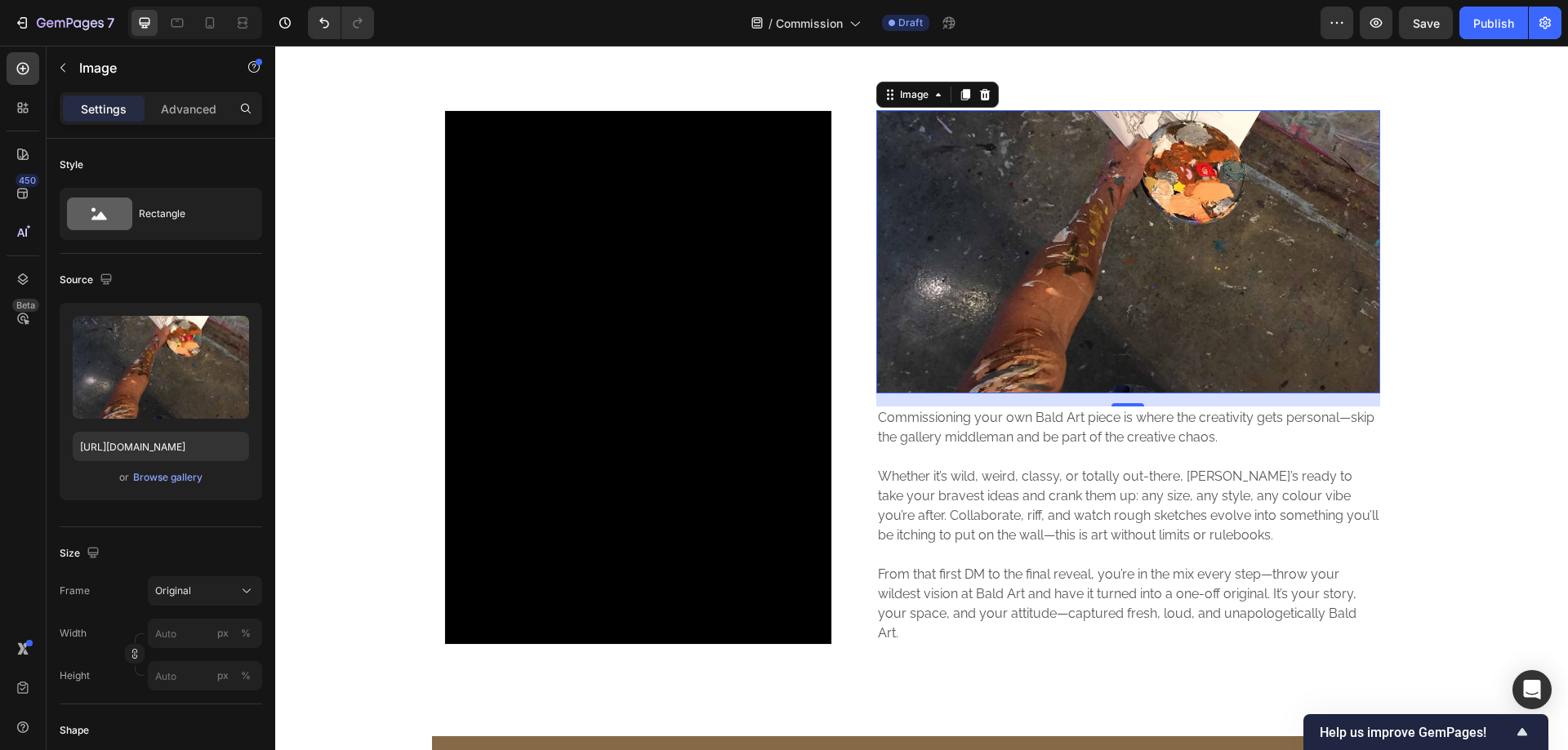
scroll to position [272, 0]
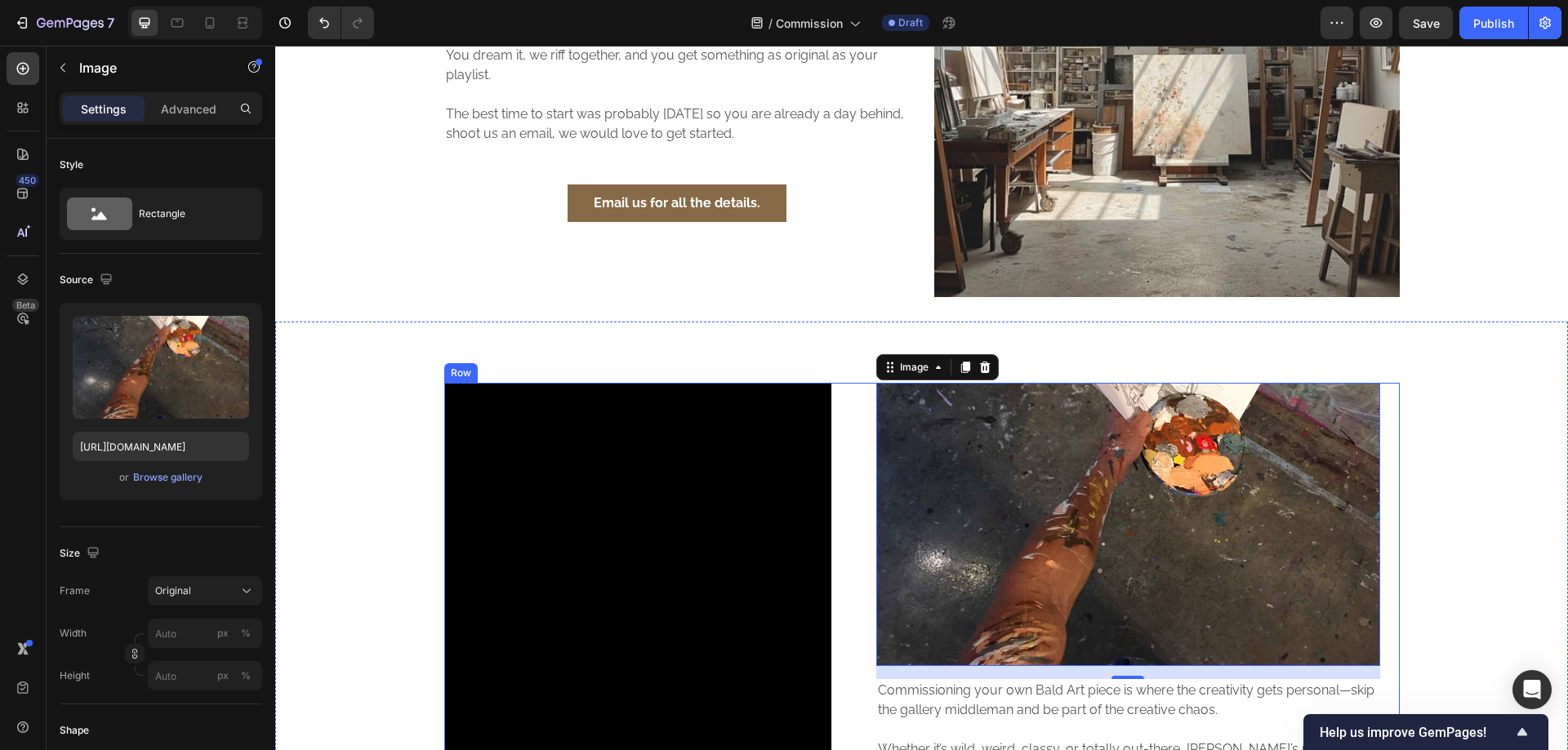
click at [843, 413] on div "Video Hero Banner Image 16 Commissioning your own Bald Art piece is where the c…" at bounding box center [922, 650] width 955 height 535
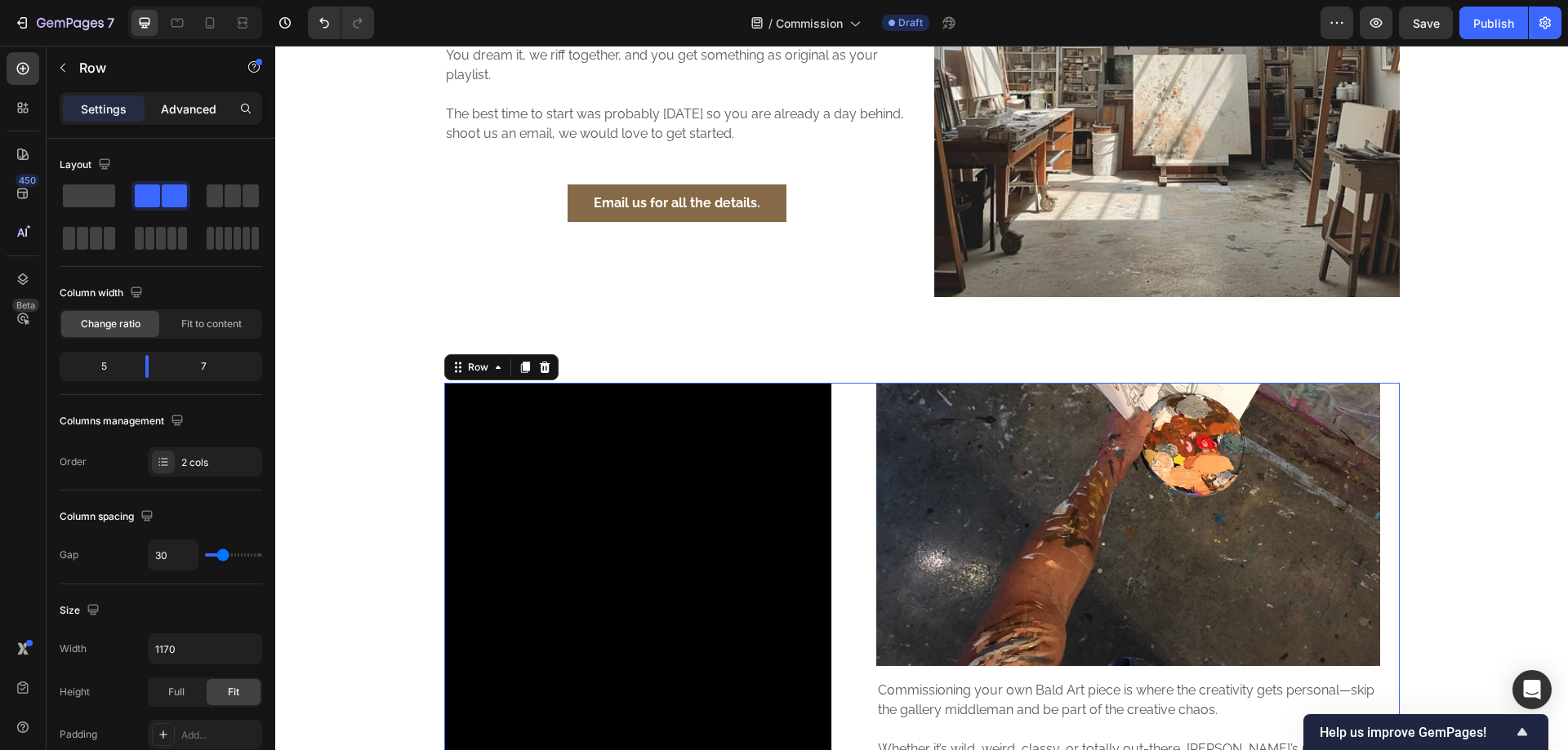
click at [193, 111] on p "Advanced" at bounding box center [189, 108] width 55 height 17
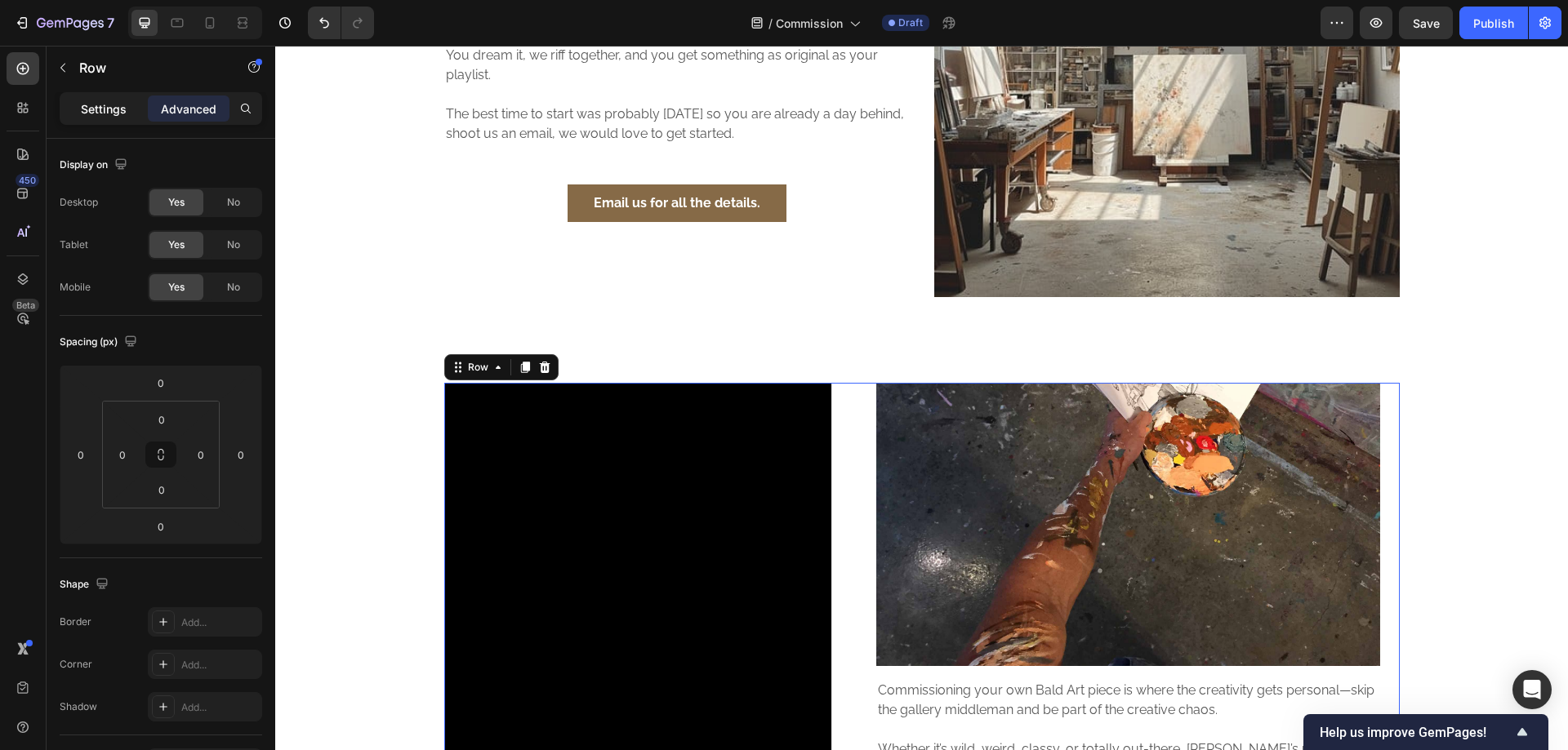
click at [105, 103] on p "Settings" at bounding box center [103, 108] width 46 height 17
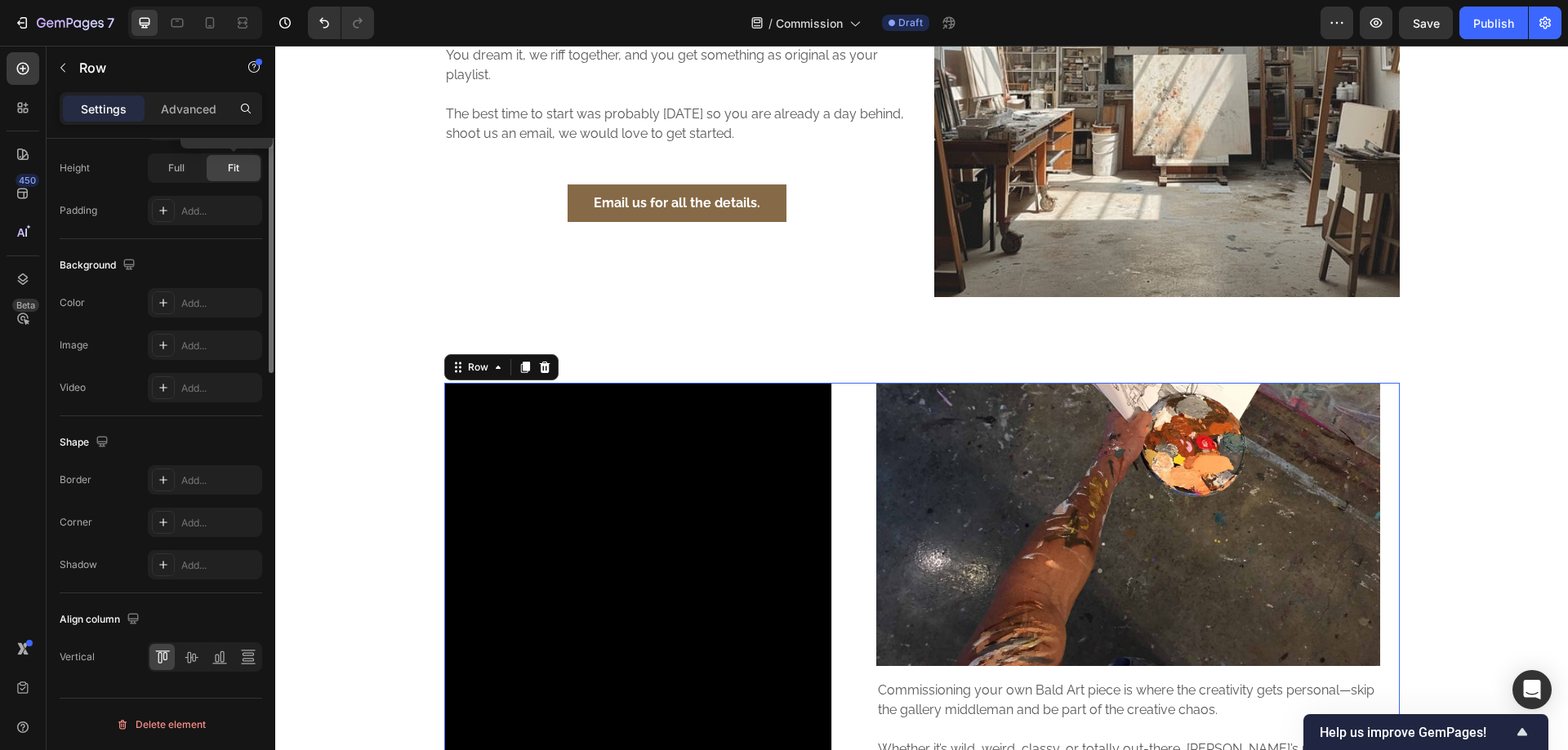
scroll to position [252, 0]
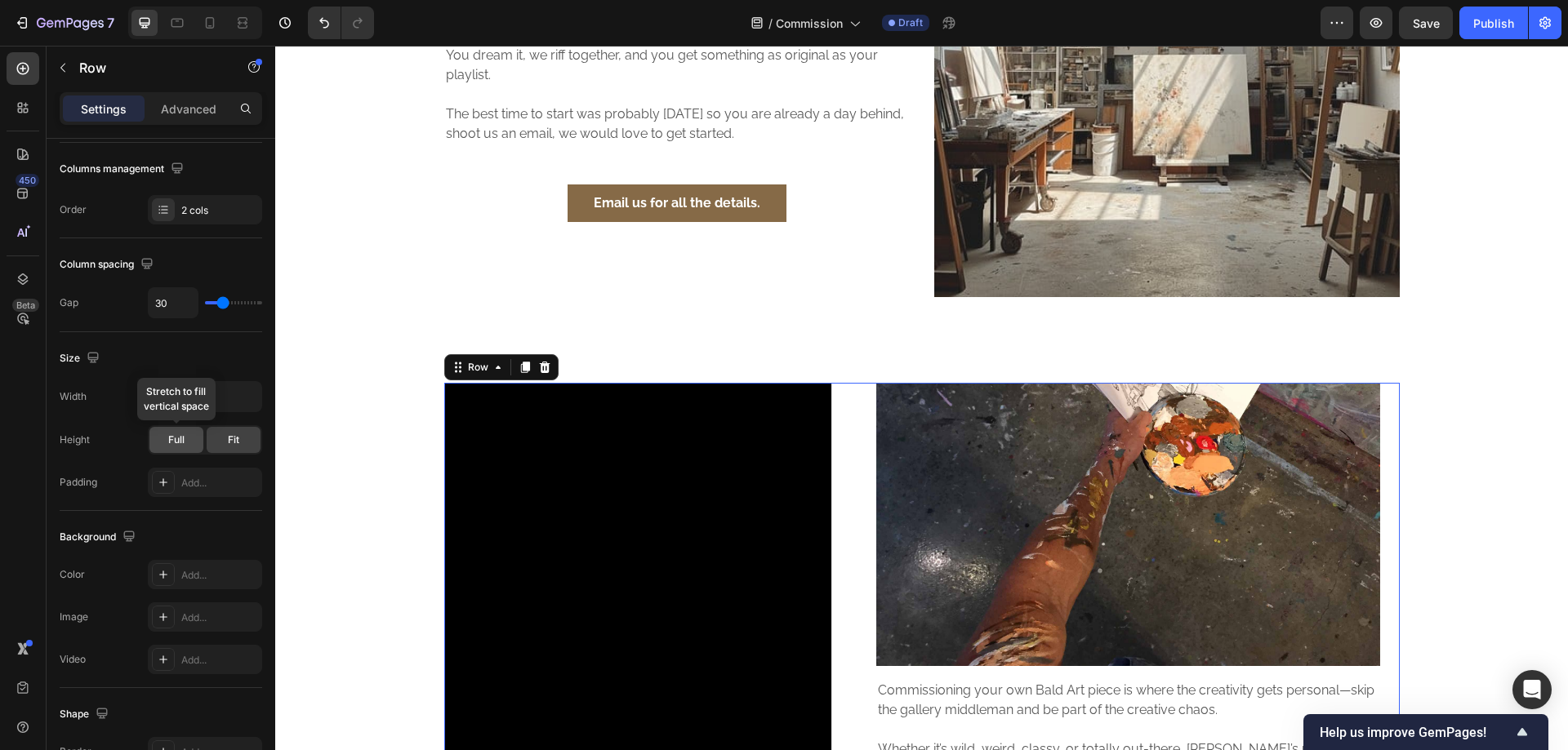
click at [180, 447] on span "Full" at bounding box center [176, 440] width 16 height 14
click at [225, 443] on div "Fit" at bounding box center [233, 440] width 54 height 26
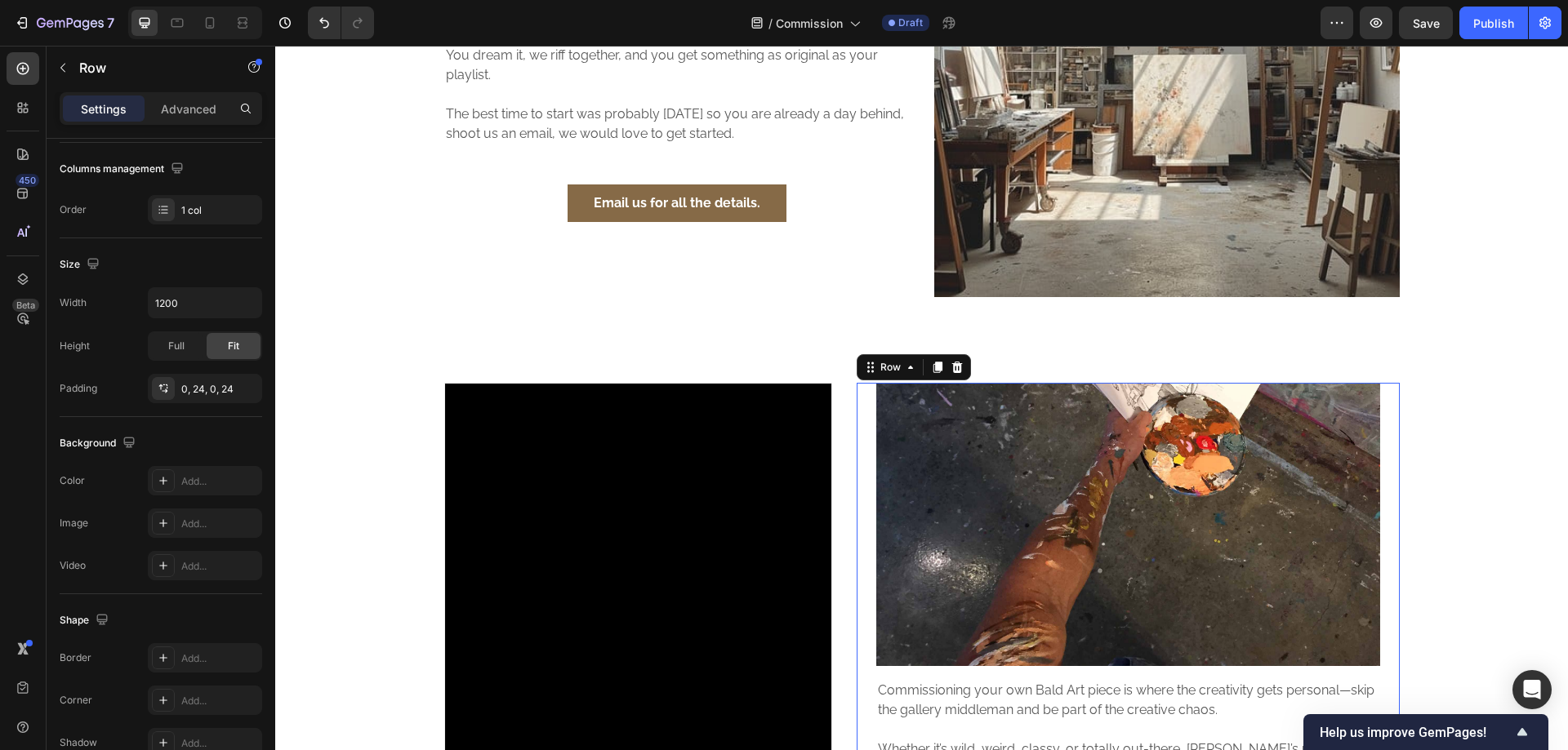
click at [1381, 461] on div "Image Commissioning your own Bald Art piece is where the creativity gets person…" at bounding box center [1128, 650] width 543 height 535
click at [211, 391] on div "0, 24, 0, 24" at bounding box center [205, 389] width 47 height 14
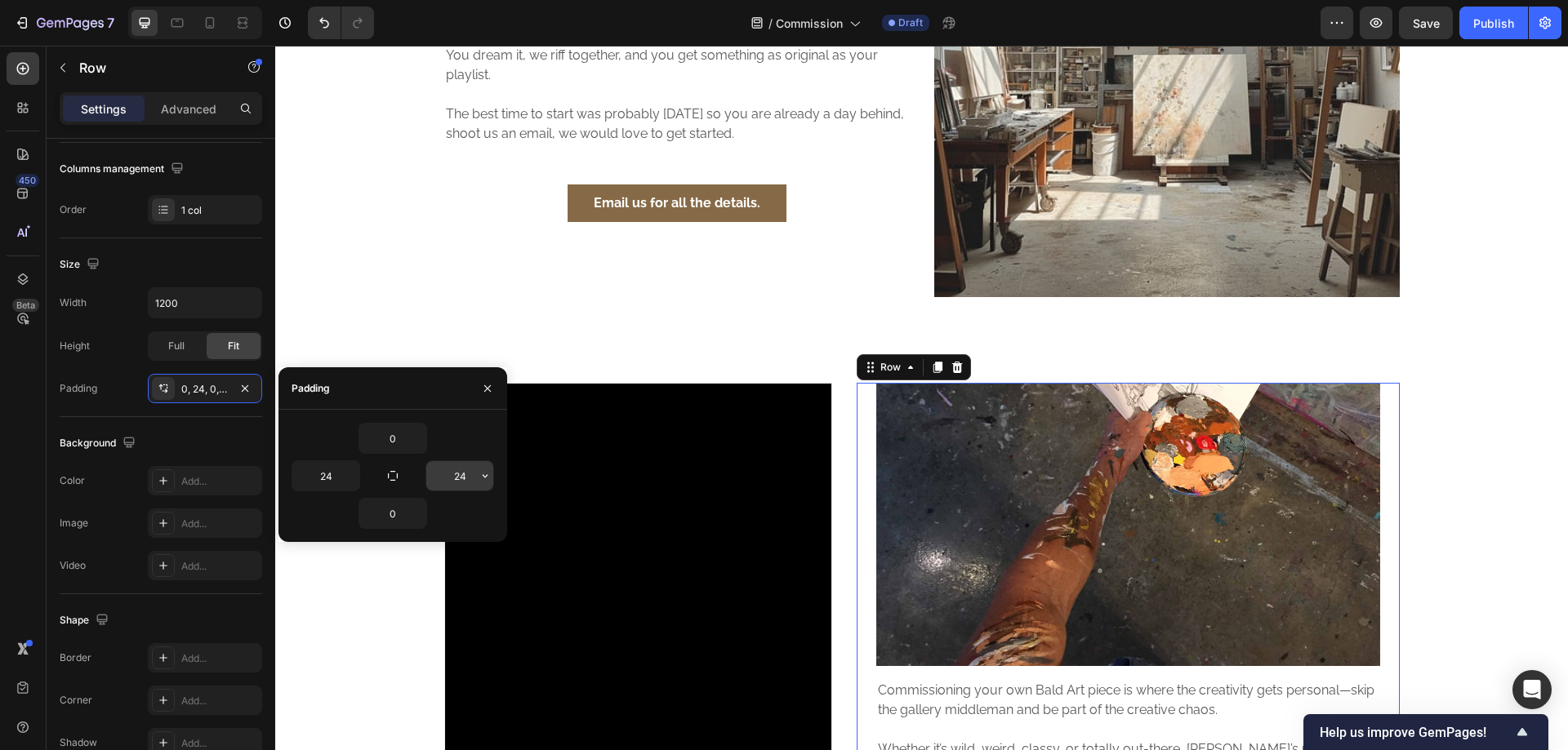
click at [481, 476] on icon "button" at bounding box center [485, 476] width 13 height 13
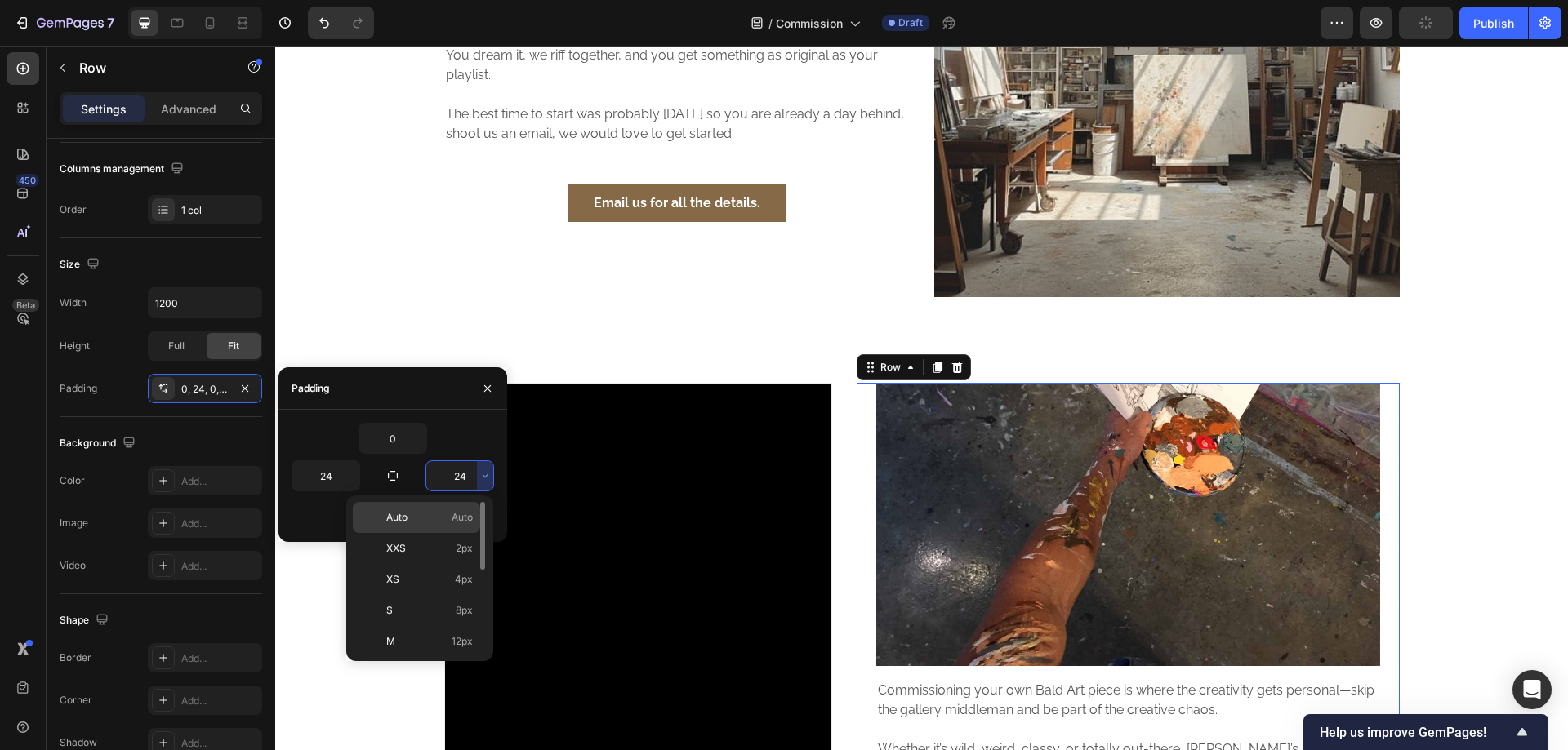
click at [427, 518] on p "Auto Auto" at bounding box center [429, 518] width 87 height 14
type input "Auto"
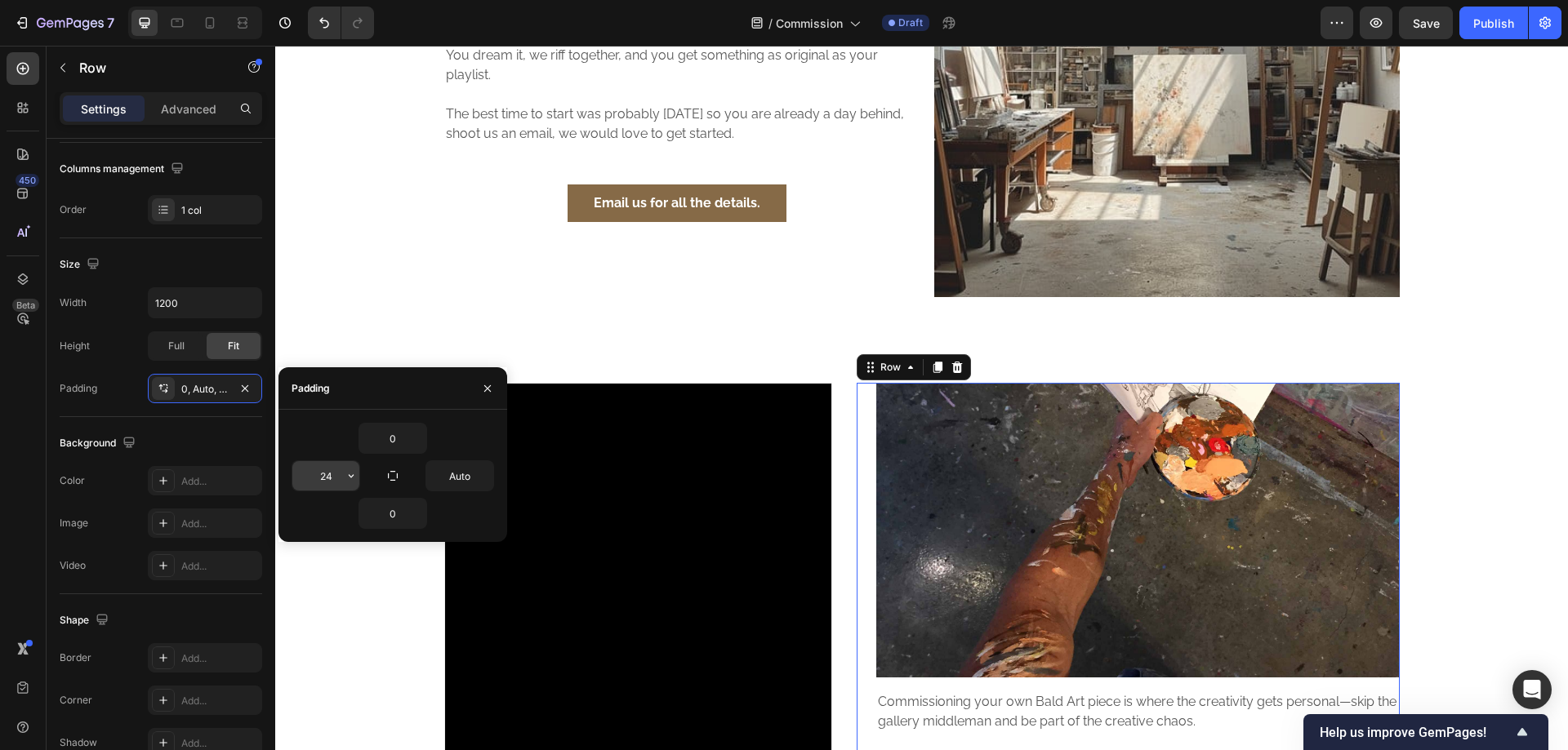
click at [333, 475] on input "24" at bounding box center [326, 476] width 67 height 29
click at [346, 475] on icon "button" at bounding box center [351, 476] width 13 height 13
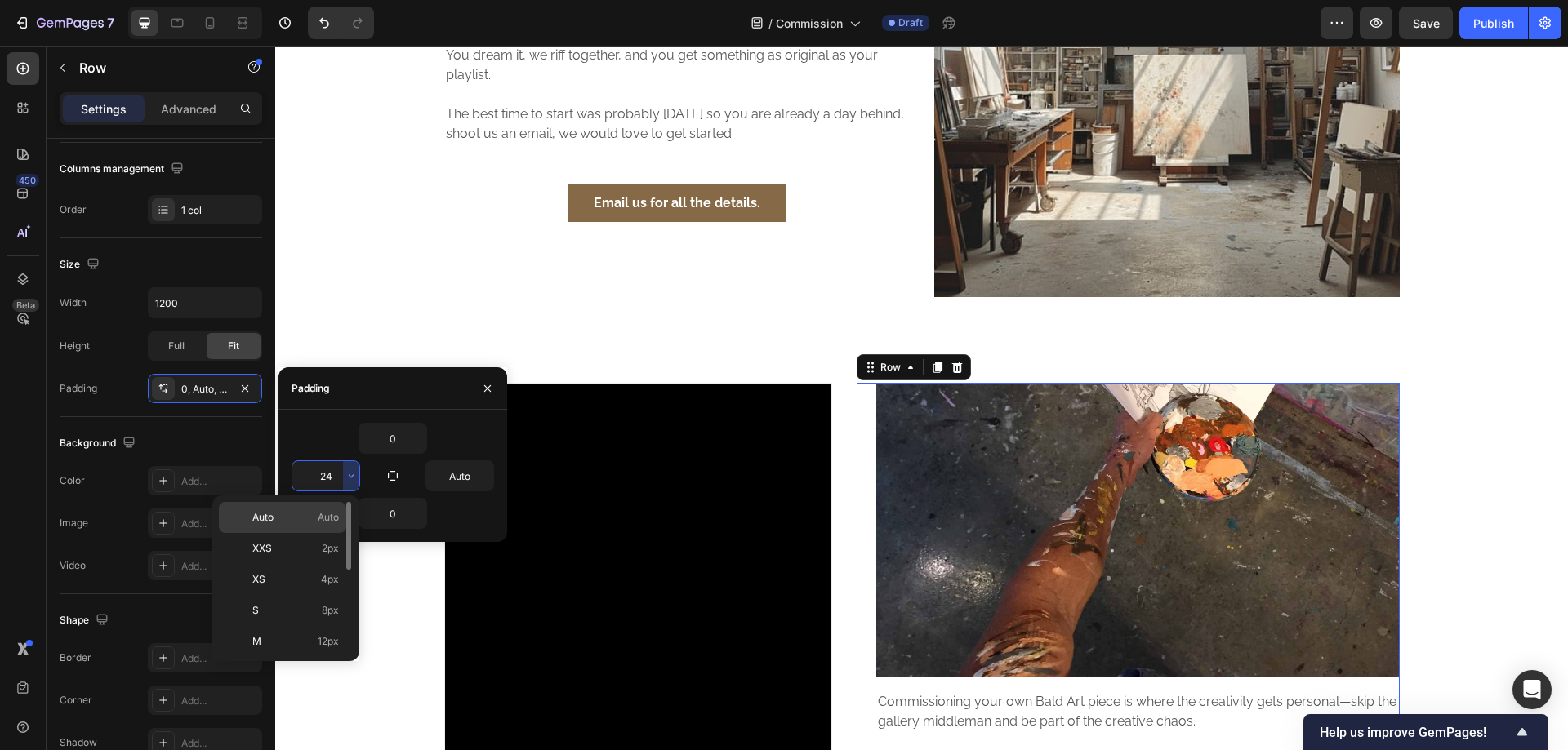
click at [326, 507] on div "Auto Auto" at bounding box center [283, 518] width 127 height 31
type input "Auto"
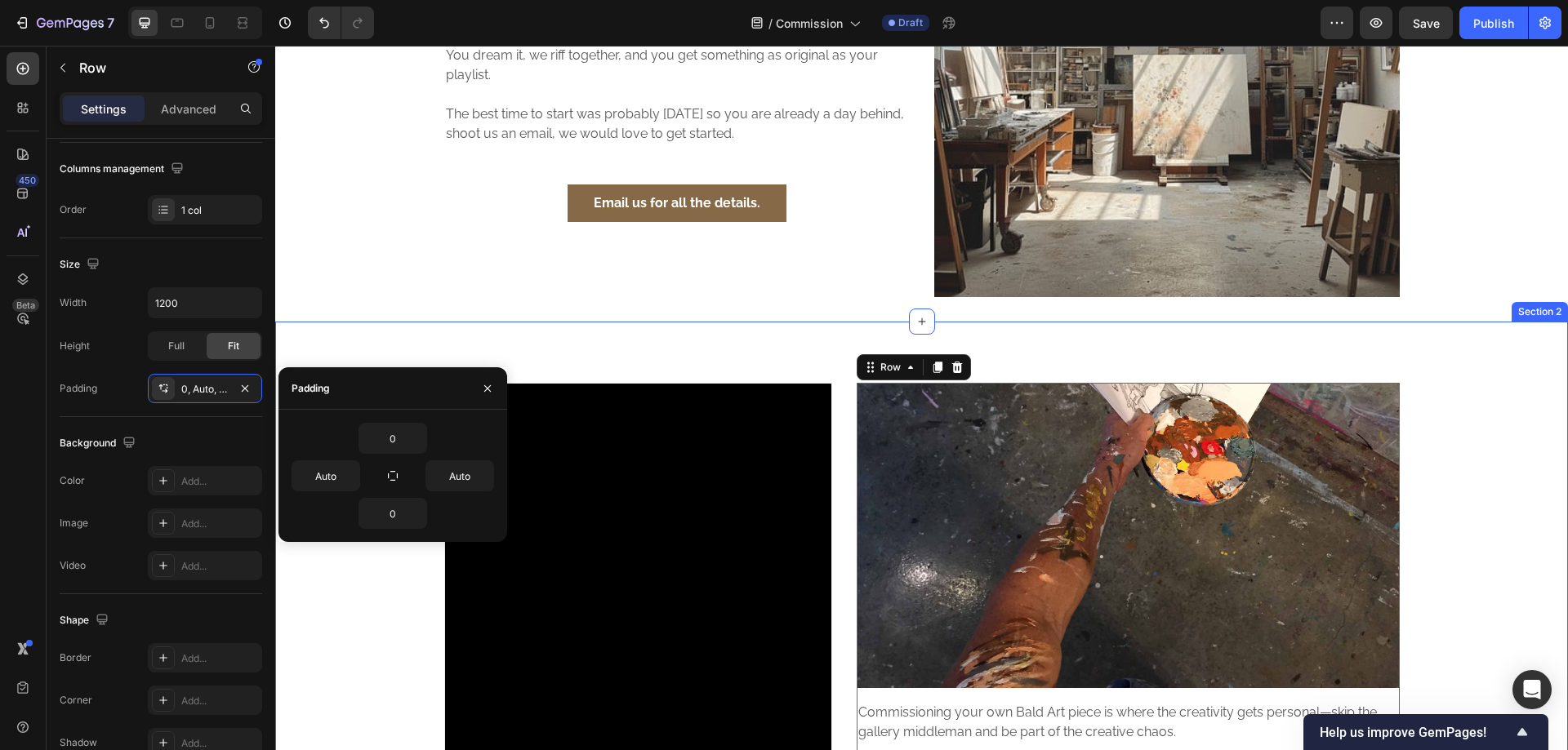
scroll to position [544, 0]
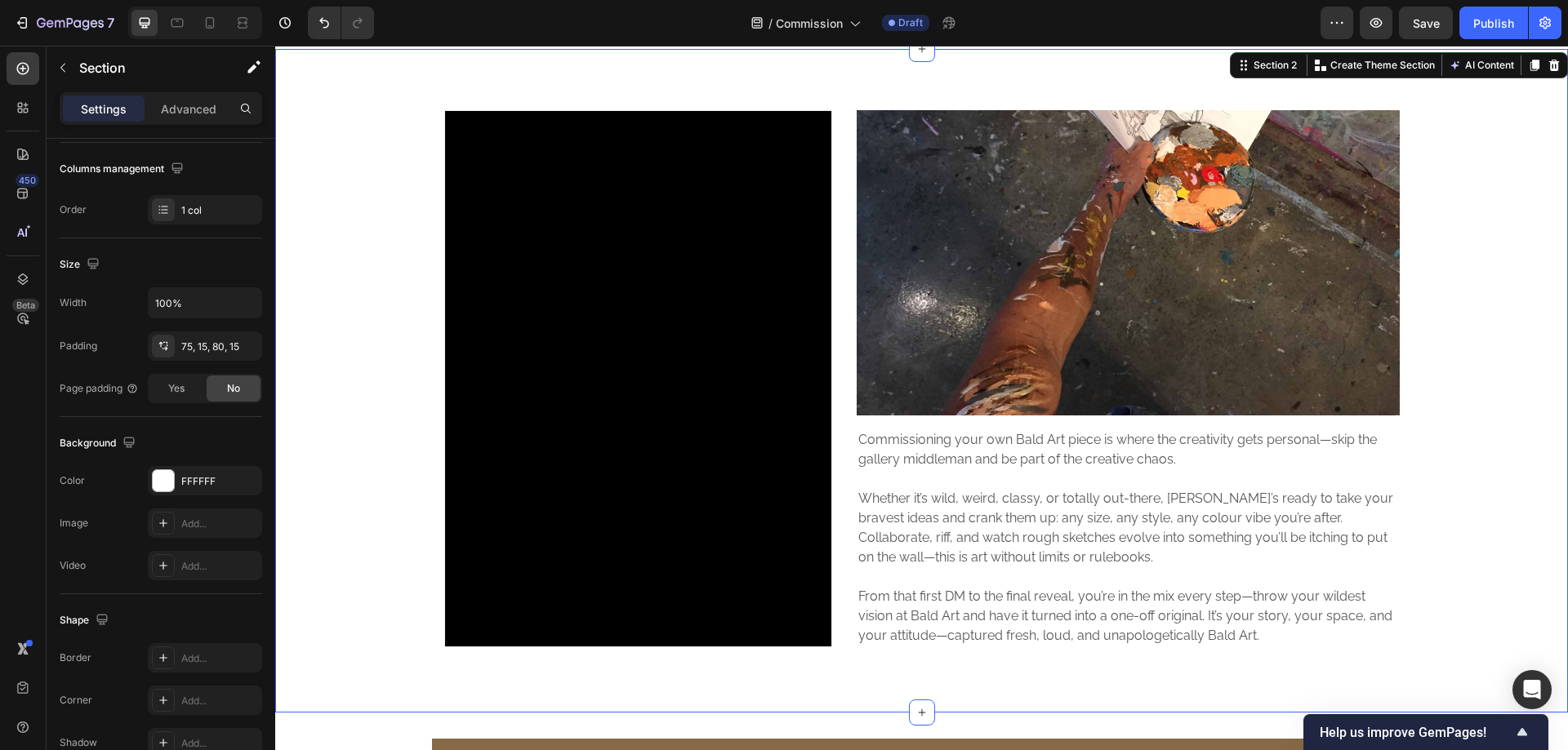
click at [1517, 347] on div "Video Hero Banner Image Commissioning your own Bald Art piece is where the crea…" at bounding box center [921, 378] width 1268 height 537
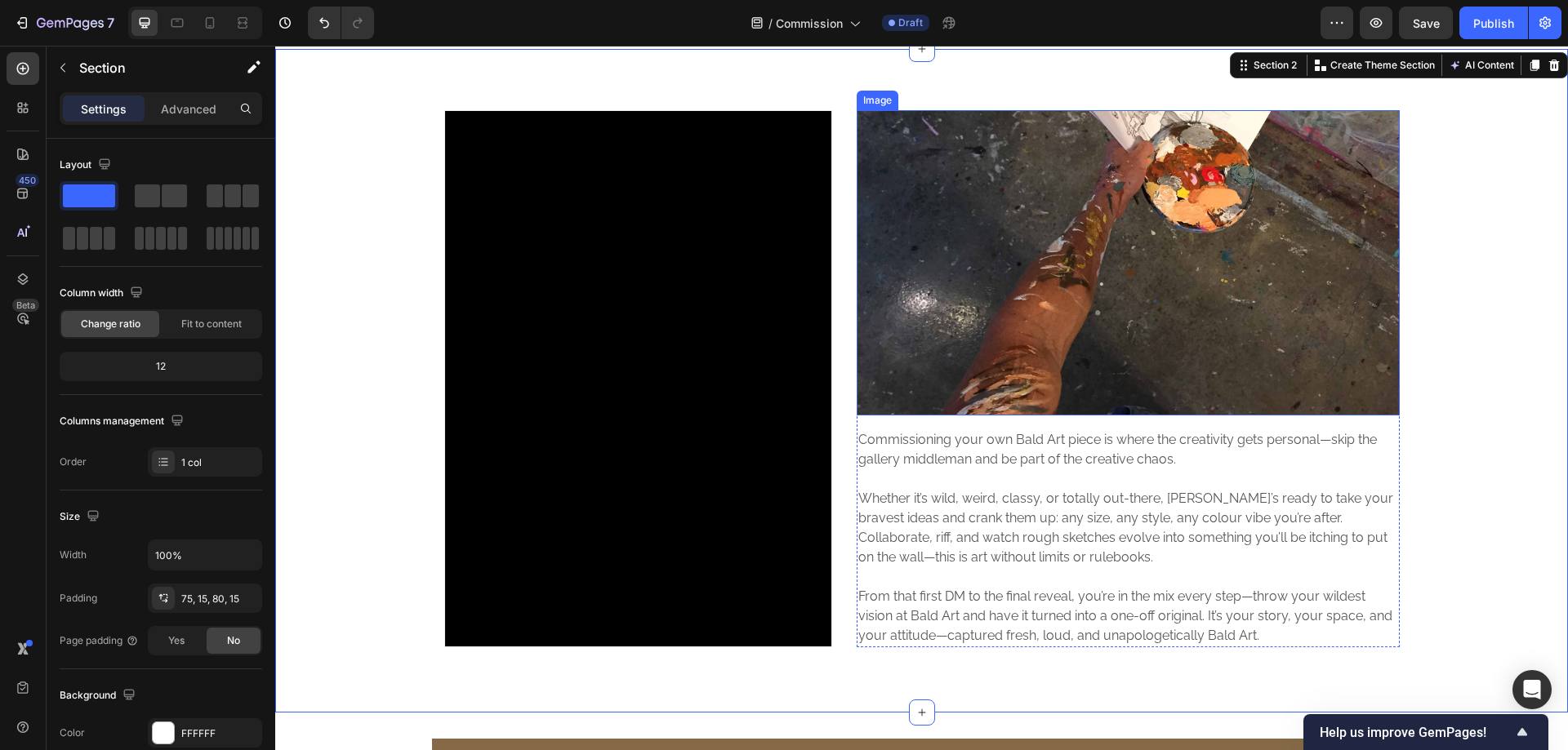
scroll to position [0, 0]
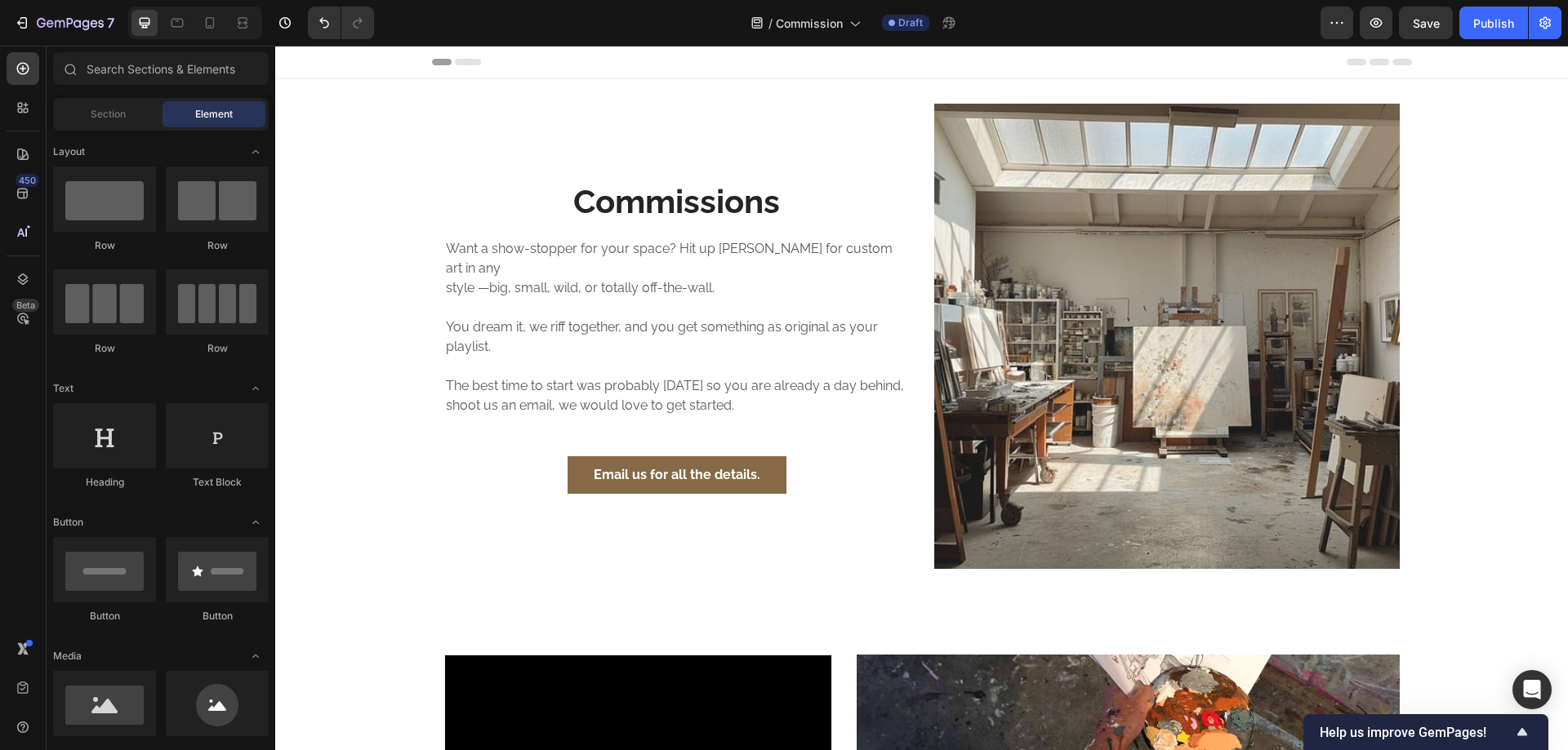
click at [419, 423] on section "Commissions Heading Want a show-stopper for your space? Hit up [PERSON_NAME] fo…" at bounding box center [921, 336] width 1006 height 514
click at [601, 90] on div "Commissions Heading Want a show-stopper for your space? Hit up [PERSON_NAME] fo…" at bounding box center [922, 336] width 980 height 514
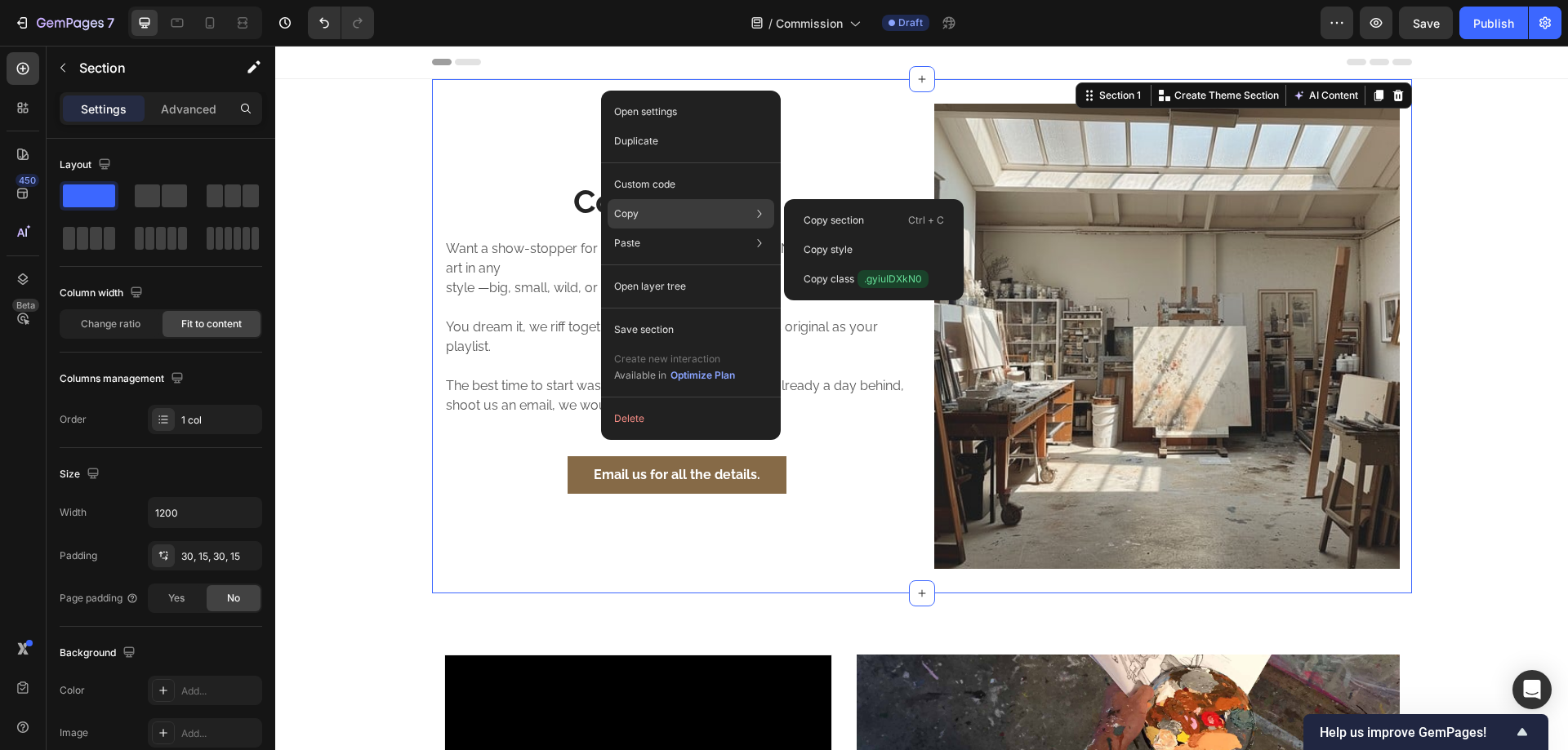
click at [677, 213] on div "Copy Copy section Ctrl + C Copy style Copy class .gyiuIDXkN0" at bounding box center [691, 214] width 166 height 29
click at [825, 212] on div "Copy section Ctrl + C" at bounding box center [874, 220] width 166 height 29
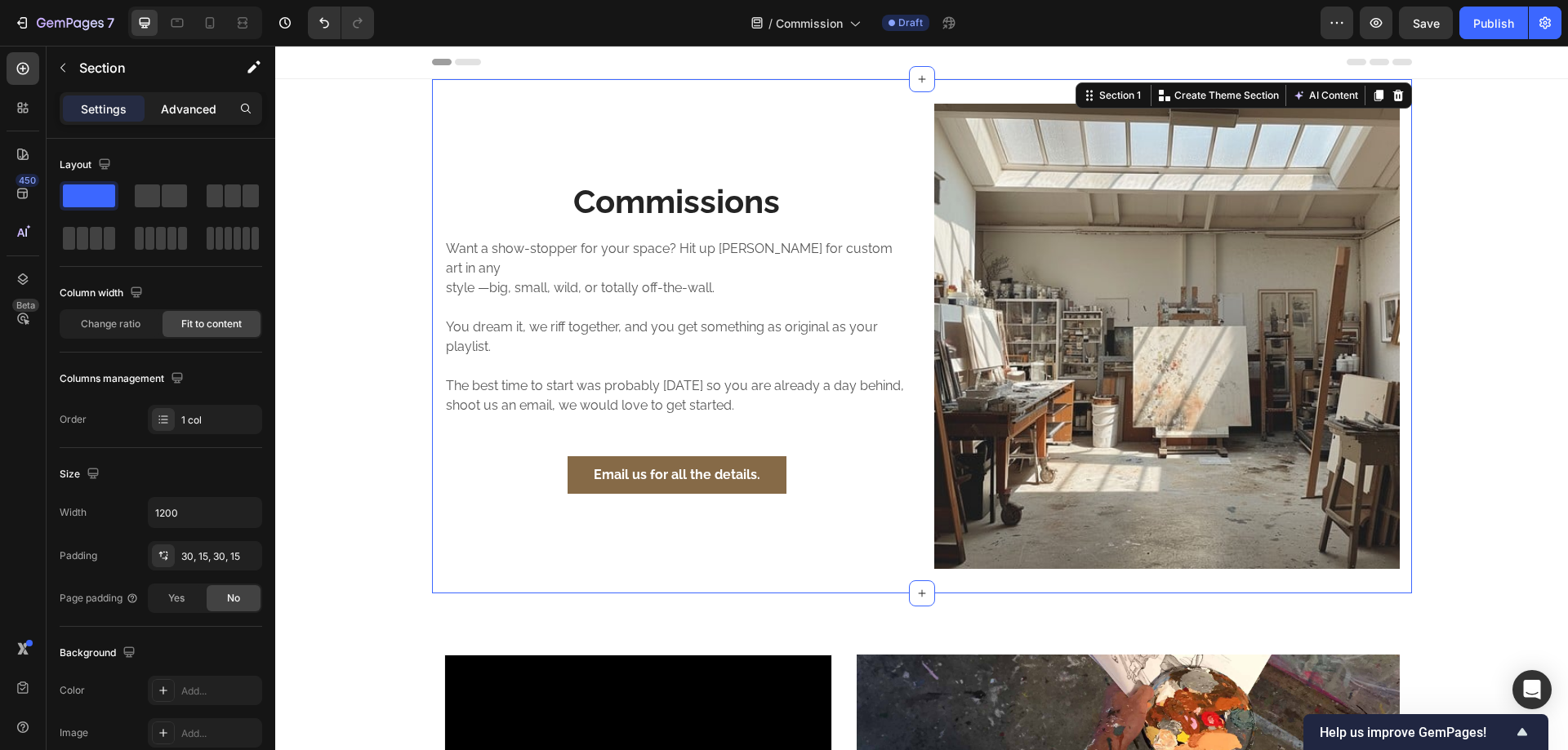
click at [185, 114] on p "Advanced" at bounding box center [189, 108] width 55 height 17
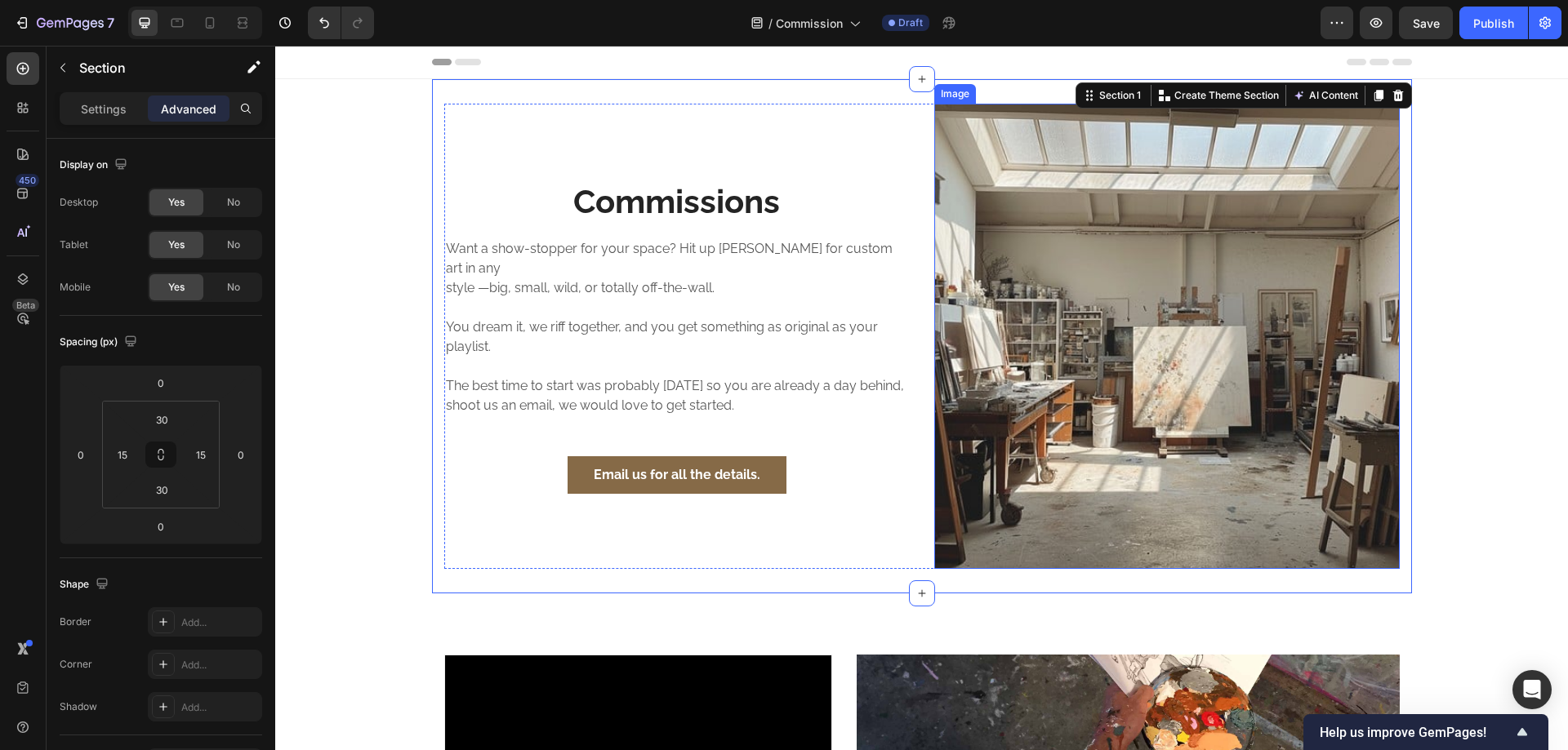
click at [1029, 192] on img at bounding box center [1167, 336] width 466 height 466
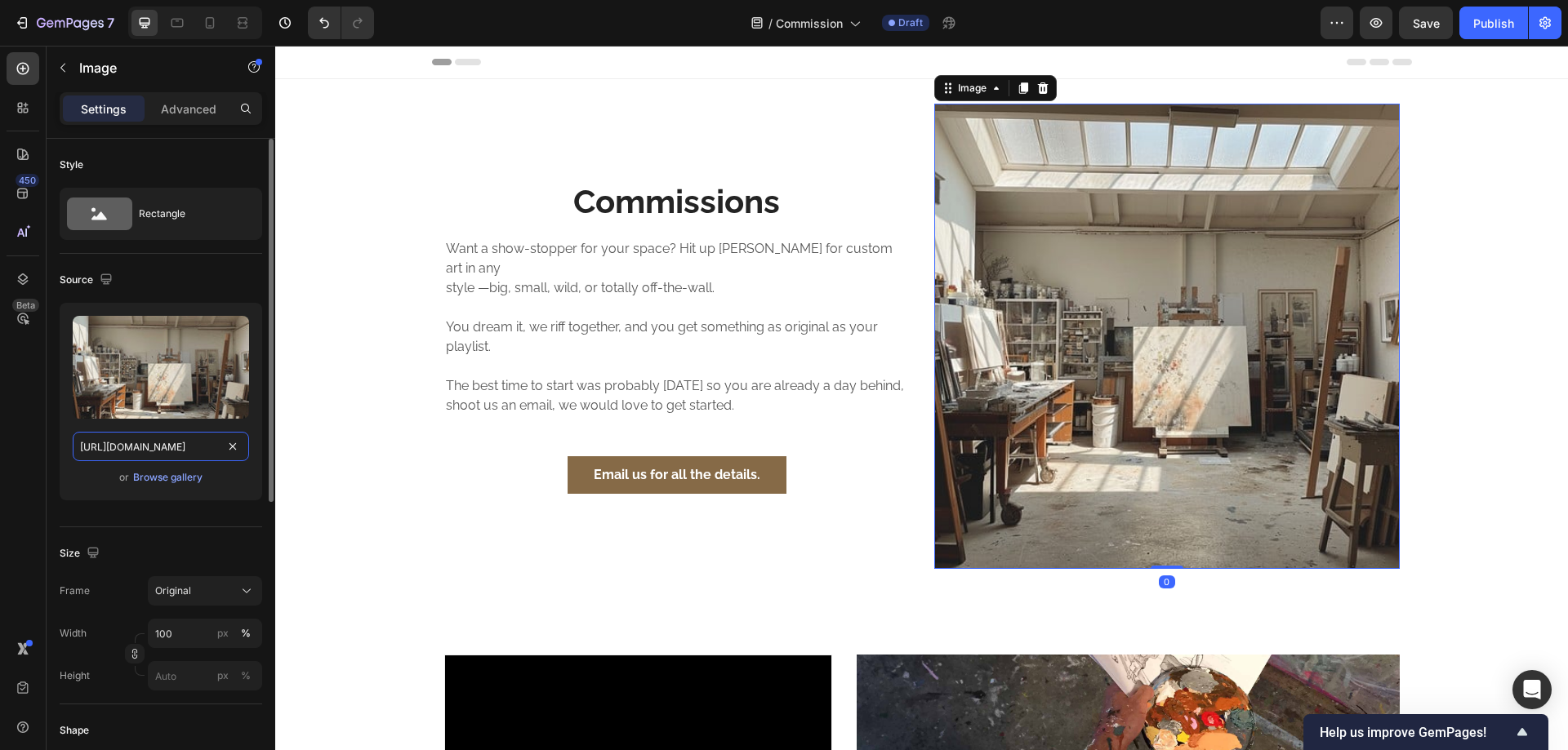
click at [123, 440] on input "[URL][DOMAIN_NAME]" at bounding box center [160, 446] width 176 height 29
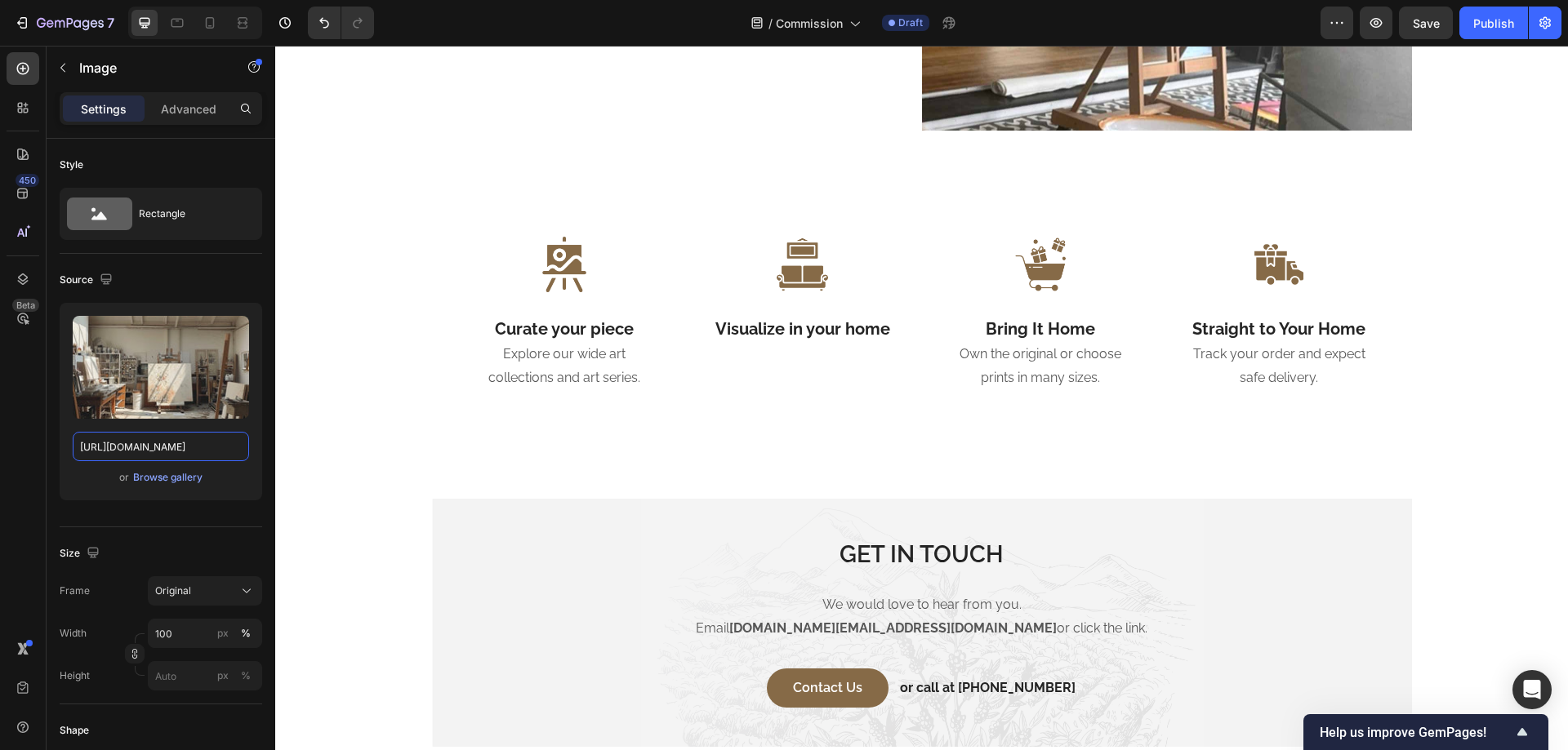
scroll to position [1905, 0]
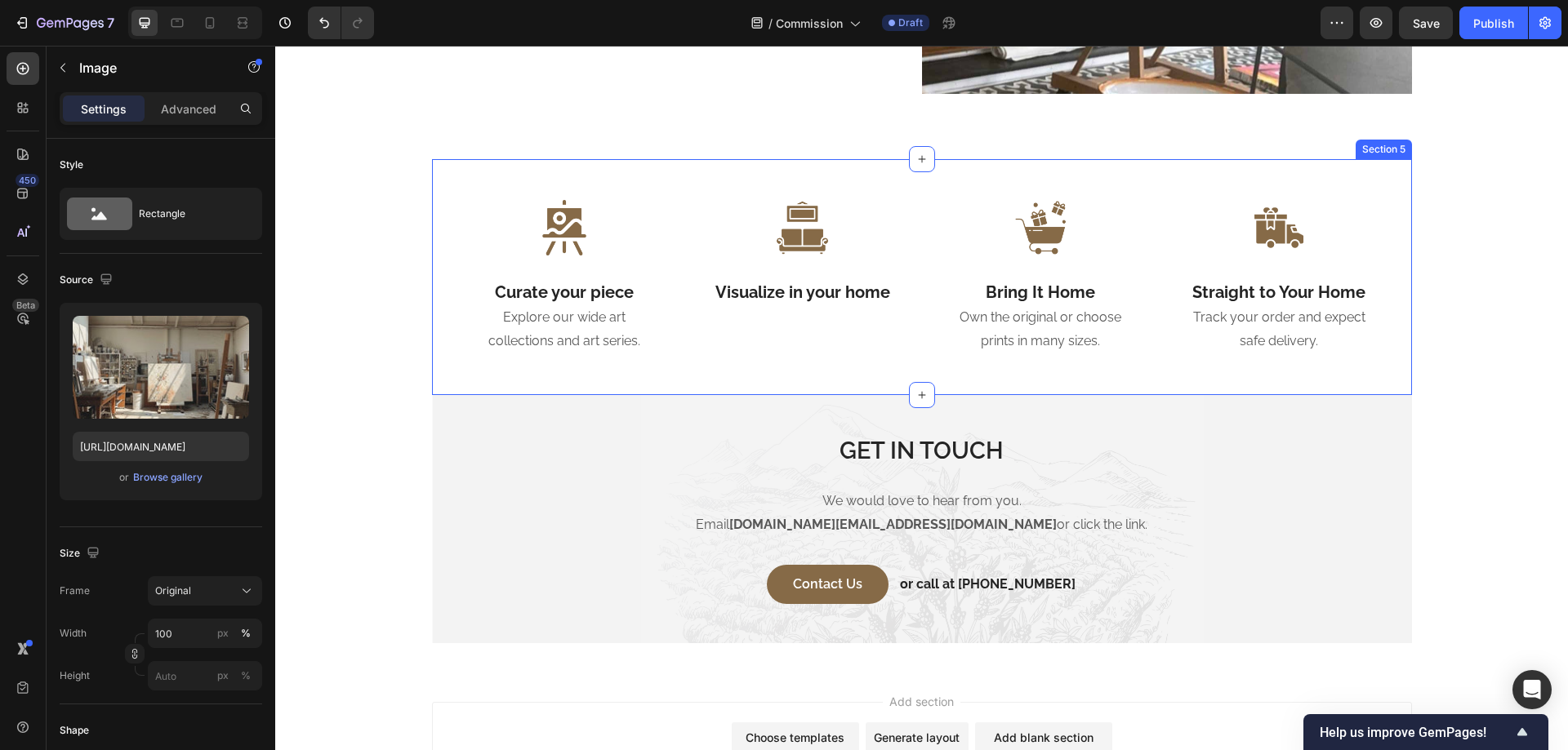
click at [807, 308] on div "Image Visualize in your home Heading" at bounding box center [801, 277] width 183 height 155
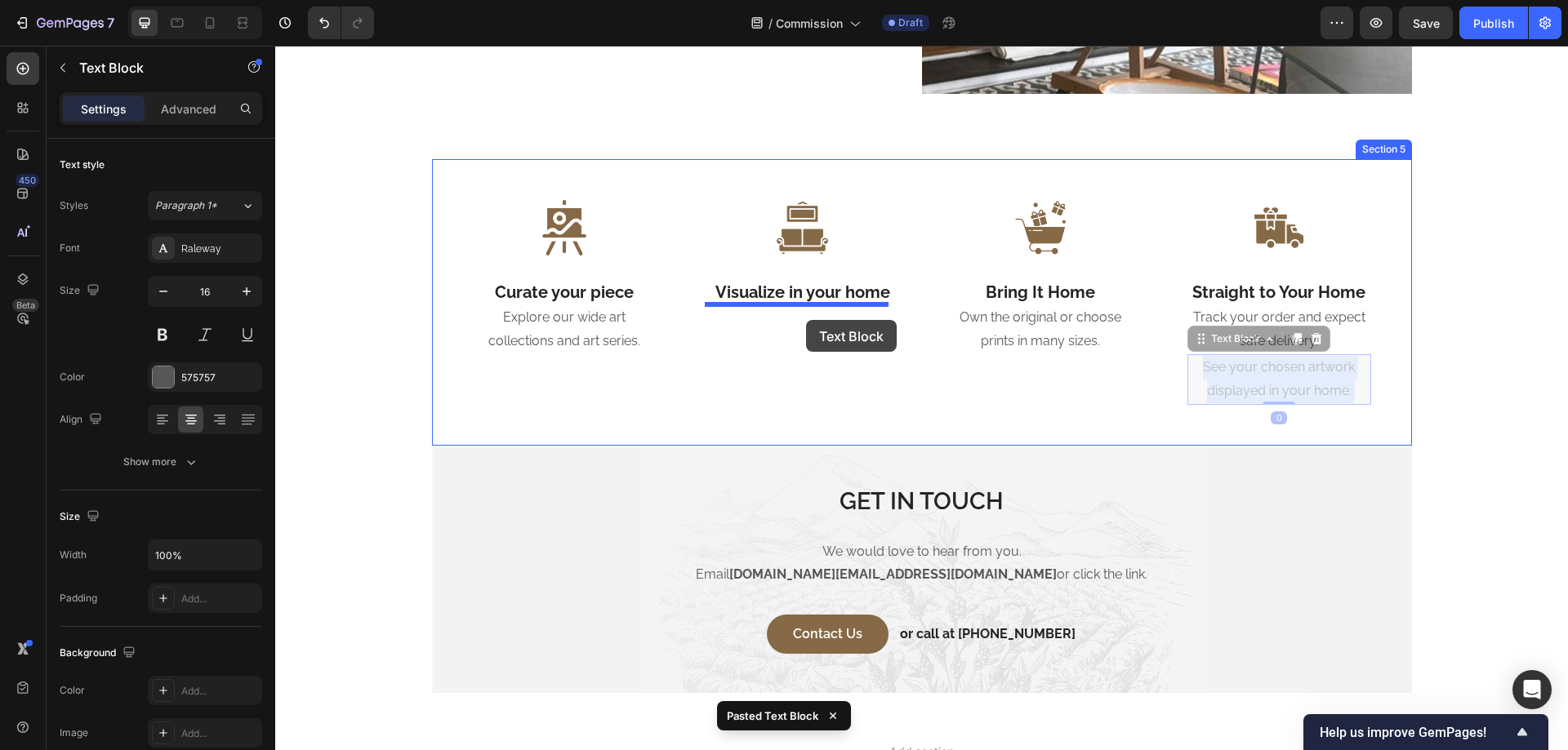
drag, startPoint x: 1233, startPoint y: 378, endPoint x: 805, endPoint y: 323, distance: 431.5
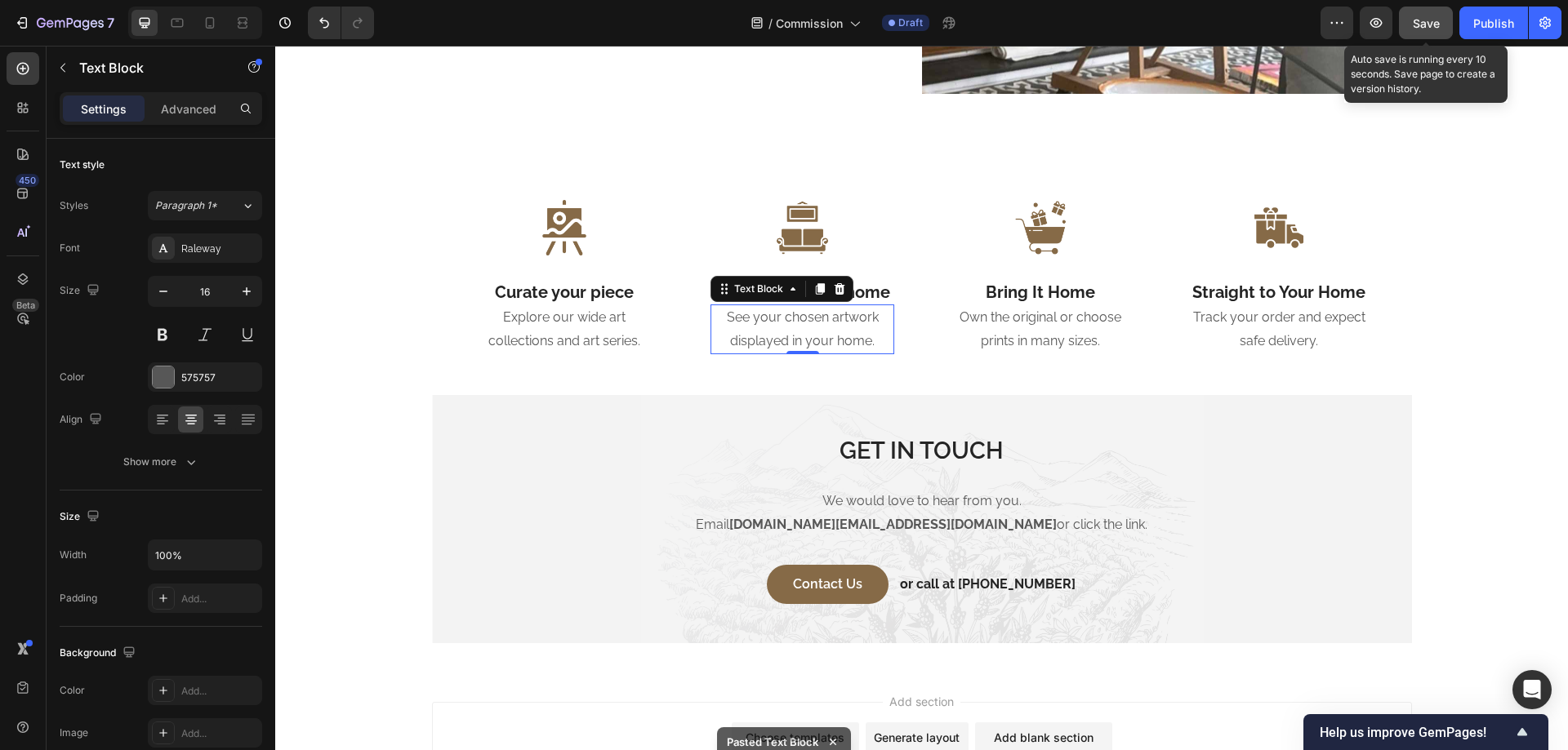
click at [1433, 24] on span "Save" at bounding box center [1427, 23] width 27 height 14
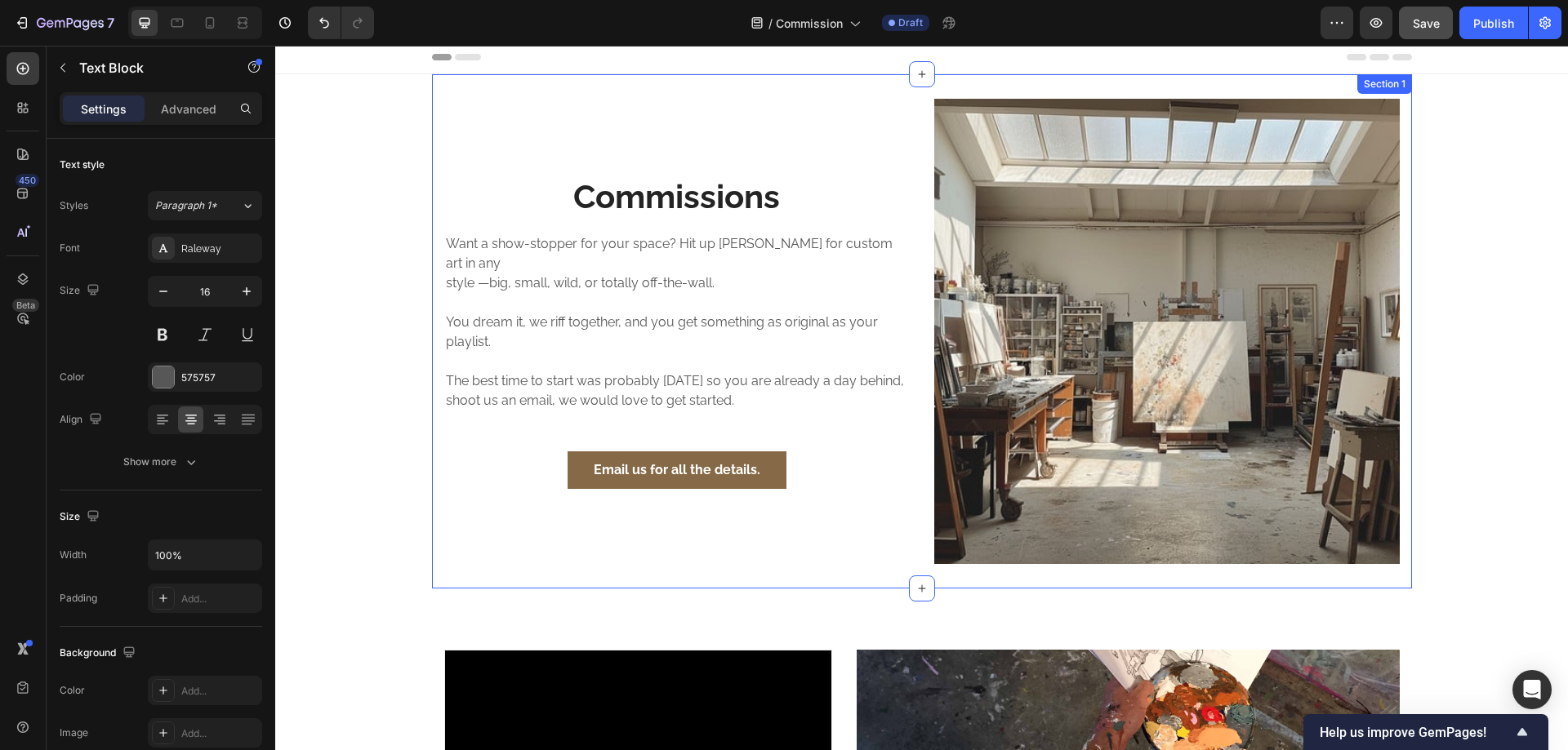
scroll to position [0, 0]
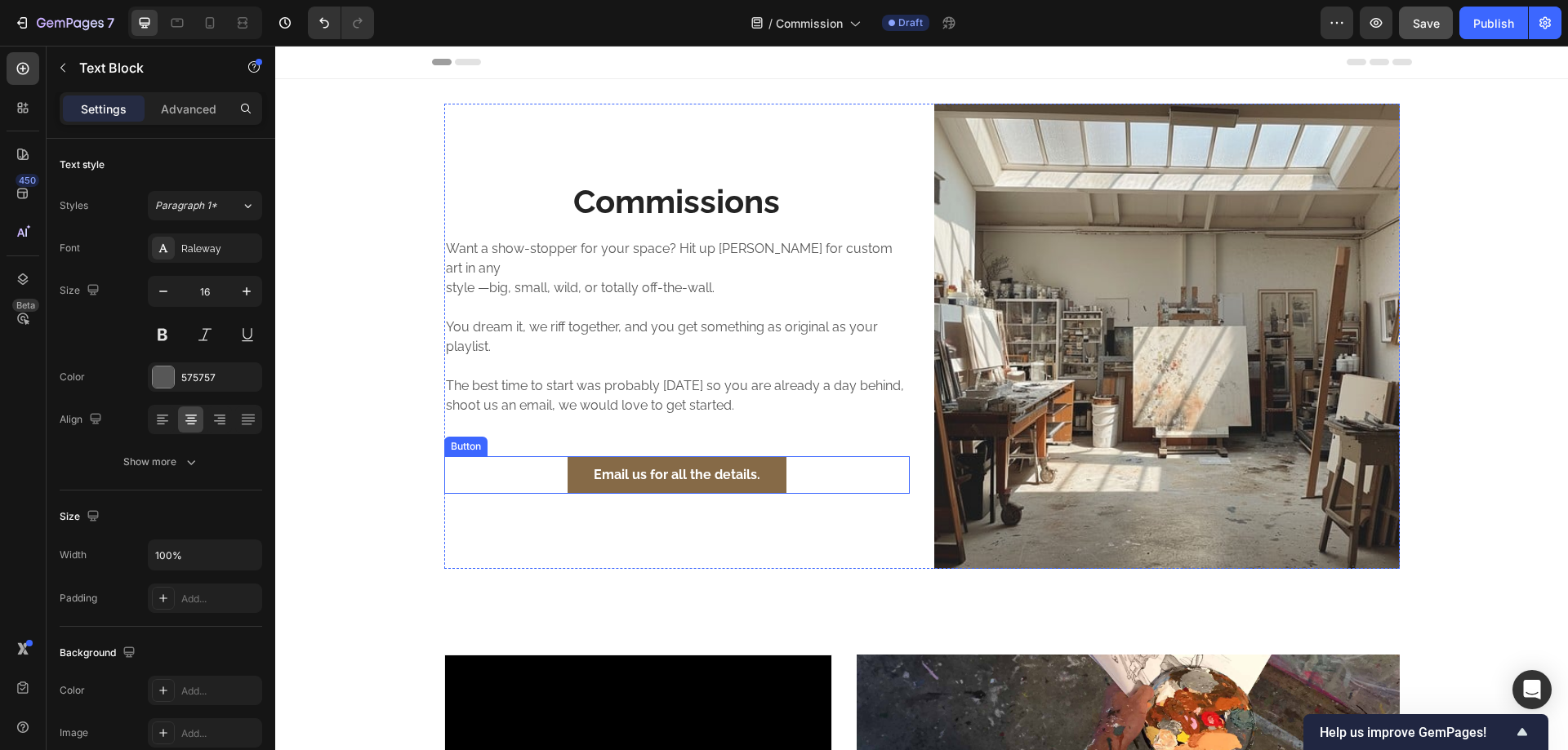
click at [540, 456] on div "Email us for all the details. Button" at bounding box center [677, 475] width 466 height 38
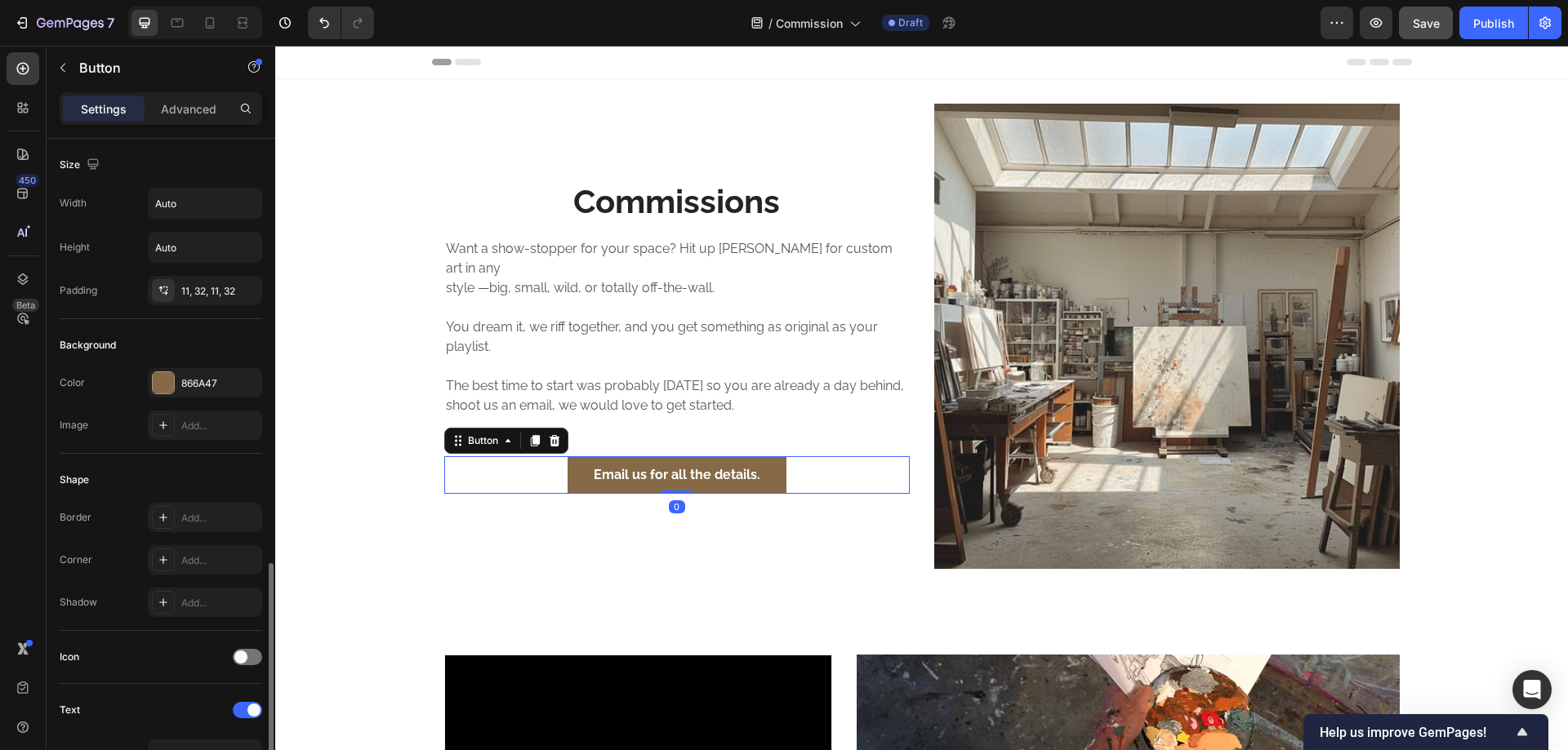
scroll to position [512, 0]
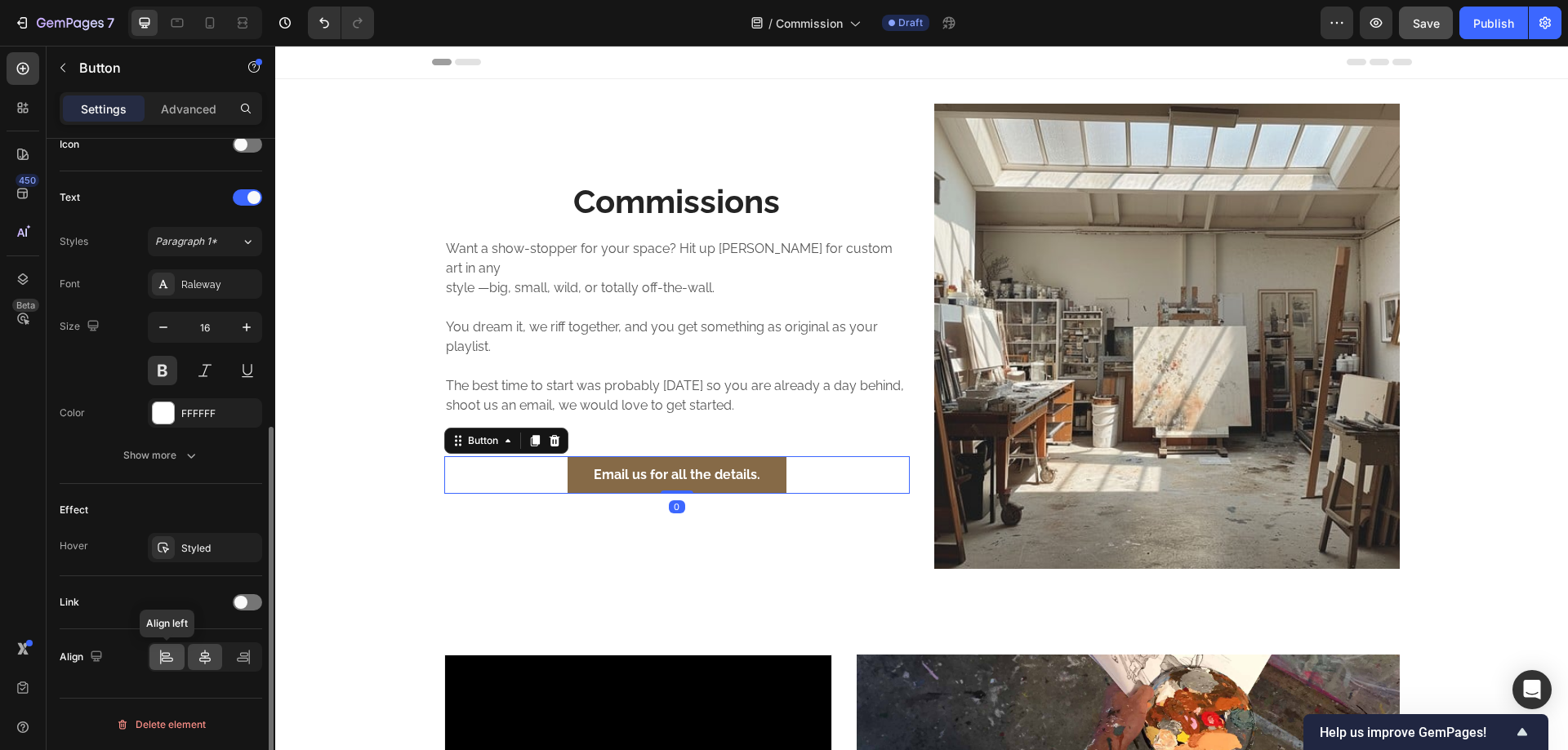
click at [160, 664] on icon at bounding box center [166, 657] width 16 height 16
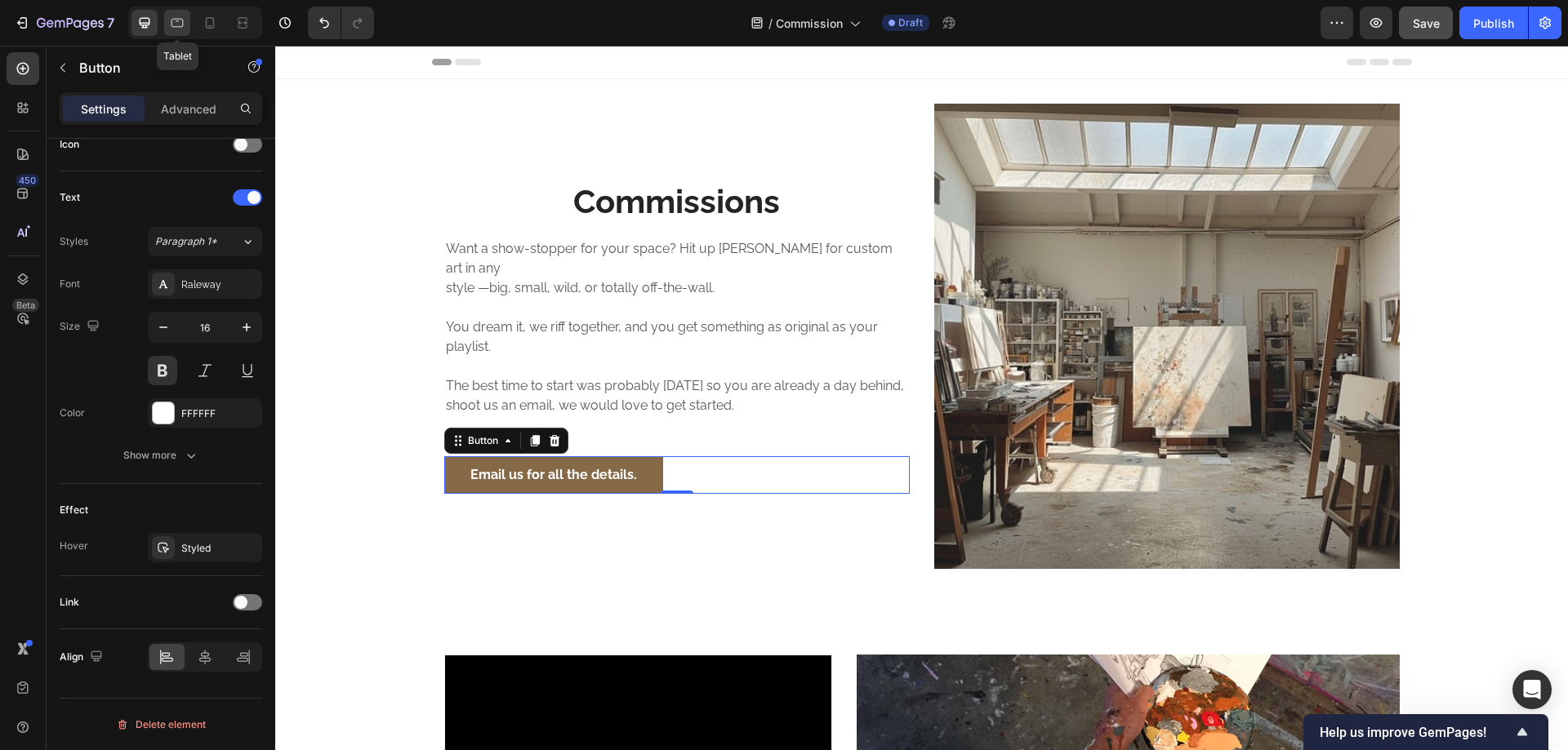
click at [177, 23] on icon at bounding box center [177, 22] width 16 height 16
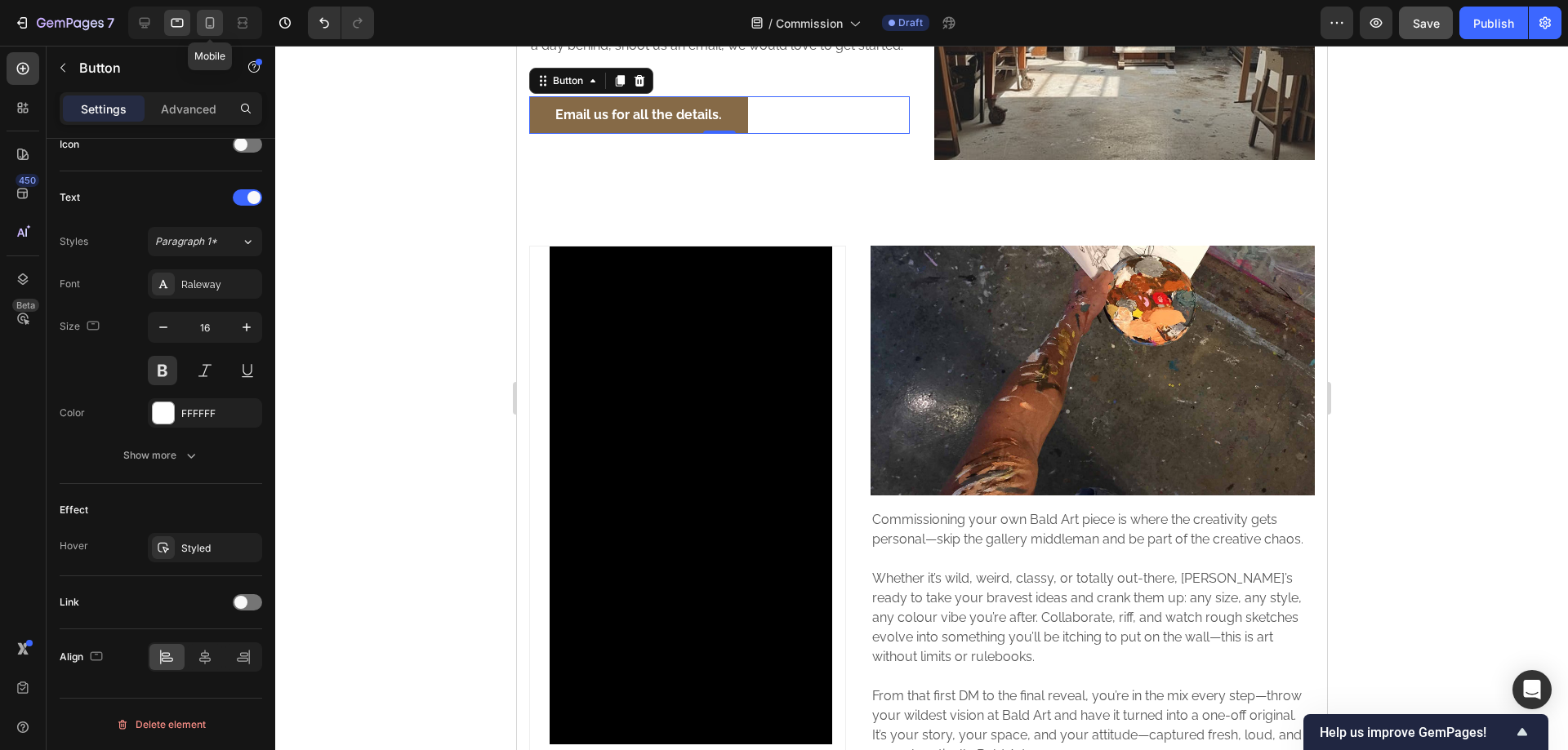
click at [217, 16] on icon at bounding box center [210, 22] width 16 height 16
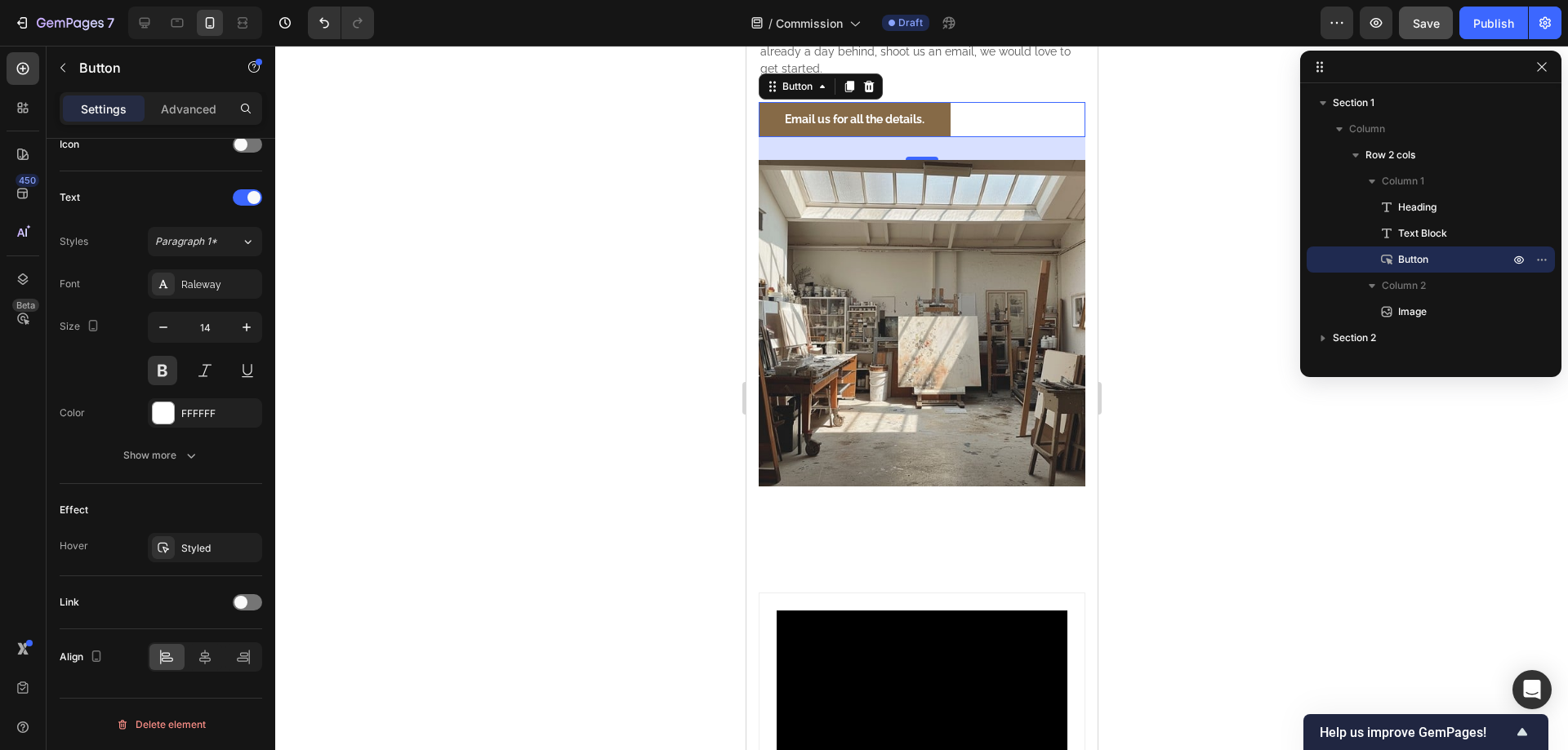
scroll to position [295, 0]
click at [208, 662] on icon at bounding box center [205, 657] width 12 height 14
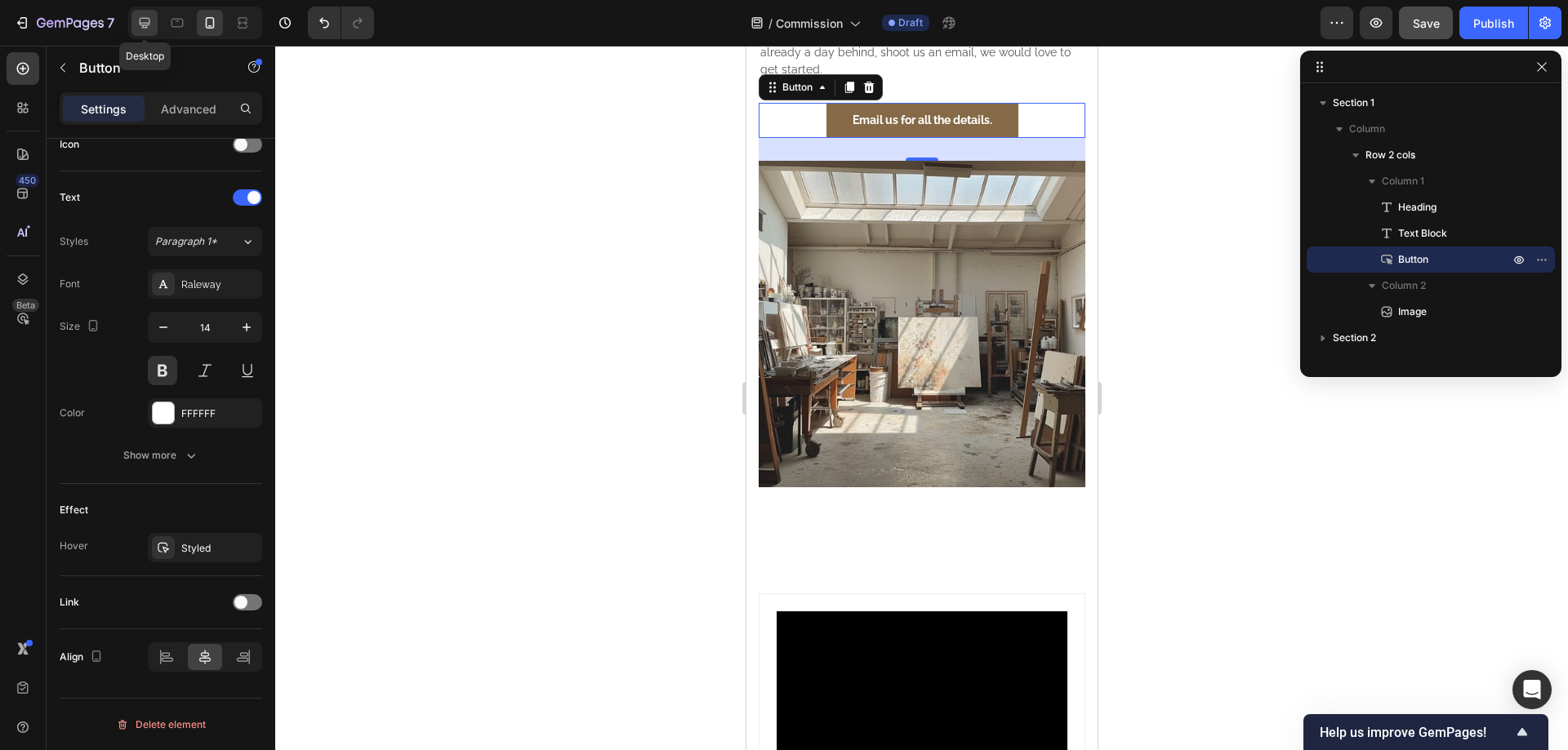
click at [148, 21] on icon at bounding box center [145, 22] width 16 height 16
type input "16"
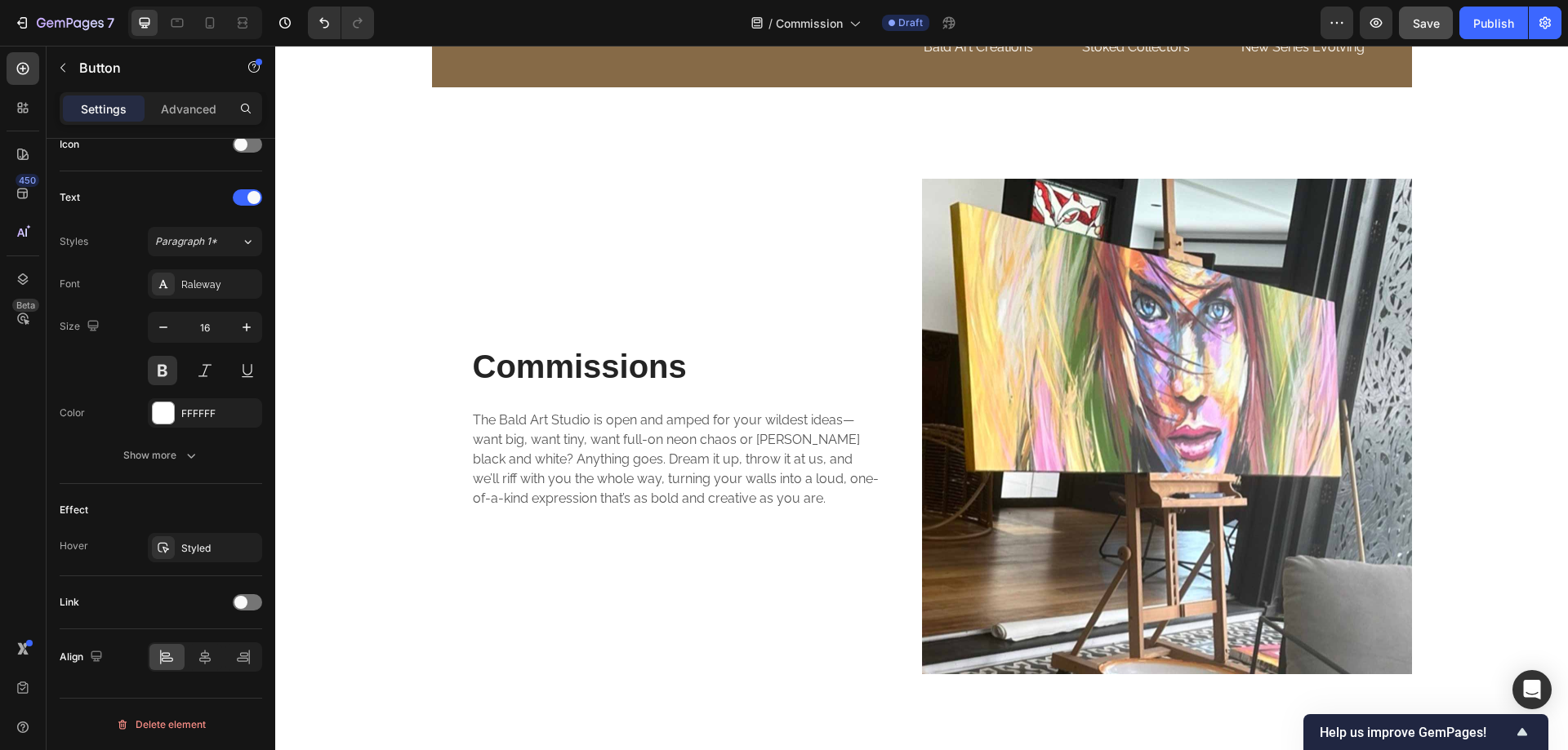
scroll to position [1361, 0]
